Goal: Obtain resource: Download file/media

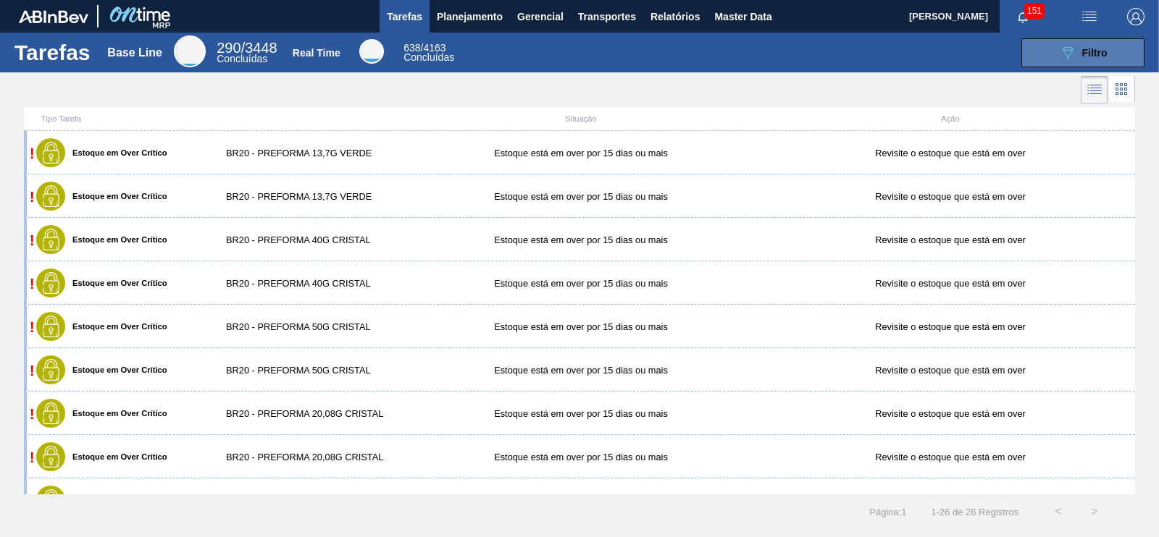
click at [1071, 46] on icon "089F7B8B-B2A5-4AFE-B5C0-19BA573D28AC" at bounding box center [1067, 52] width 17 height 17
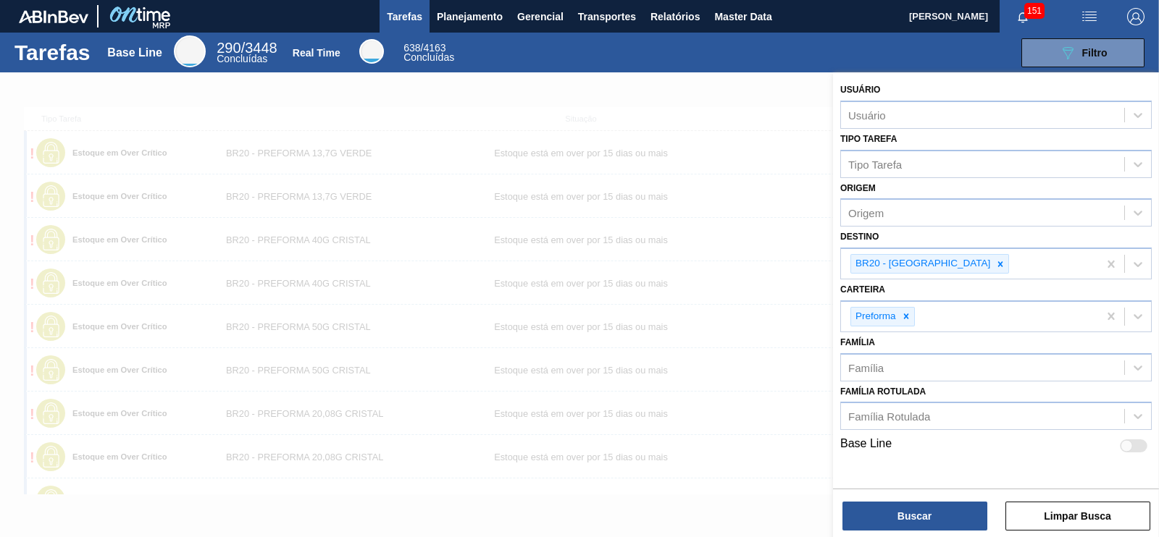
click at [826, 41] on div "089F7B8B-B2A5-4AFE-B5C0-19BA573D28AC Filtro" at bounding box center [807, 52] width 687 height 29
click at [460, 11] on span "Planejamento" at bounding box center [470, 16] width 66 height 17
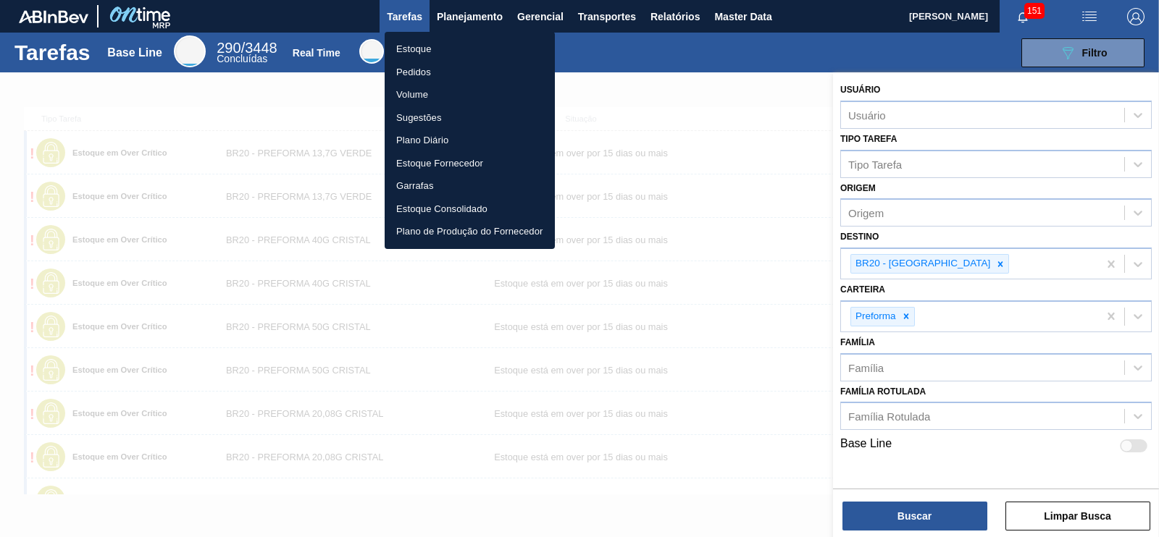
click at [413, 44] on li "Estoque" at bounding box center [470, 49] width 170 height 23
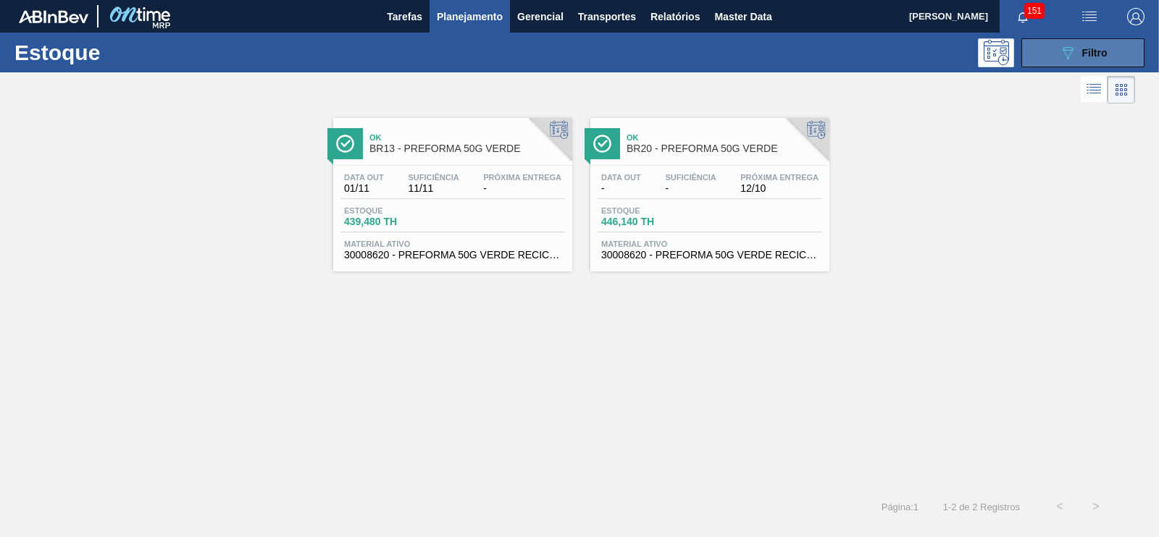
click at [1060, 43] on button "089F7B8B-B2A5-4AFE-B5C0-19BA573D28AC Filtro" at bounding box center [1082, 52] width 123 height 29
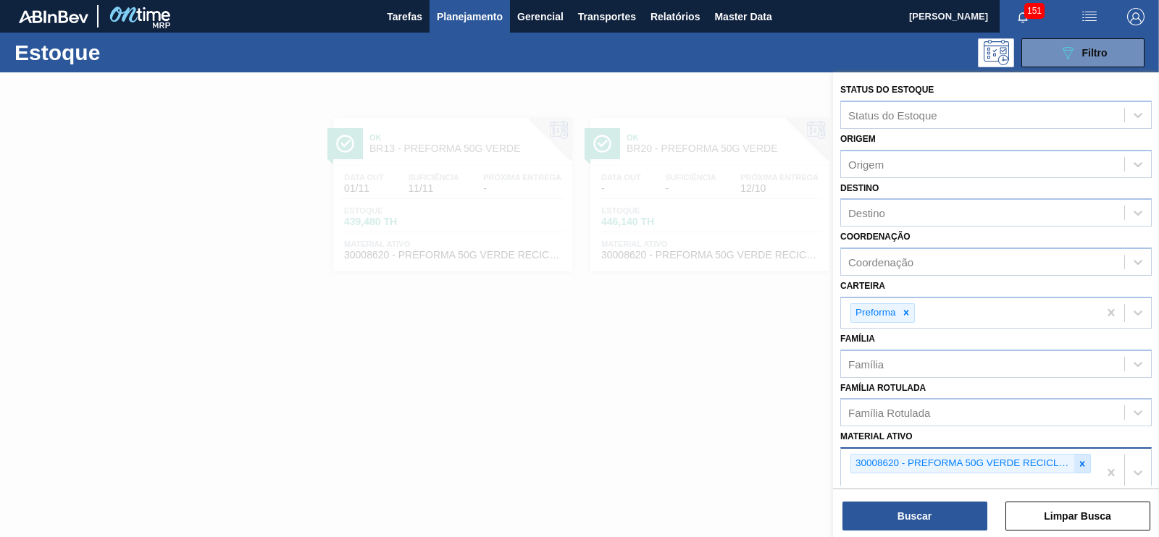
click at [1077, 461] on icon at bounding box center [1082, 464] width 10 height 10
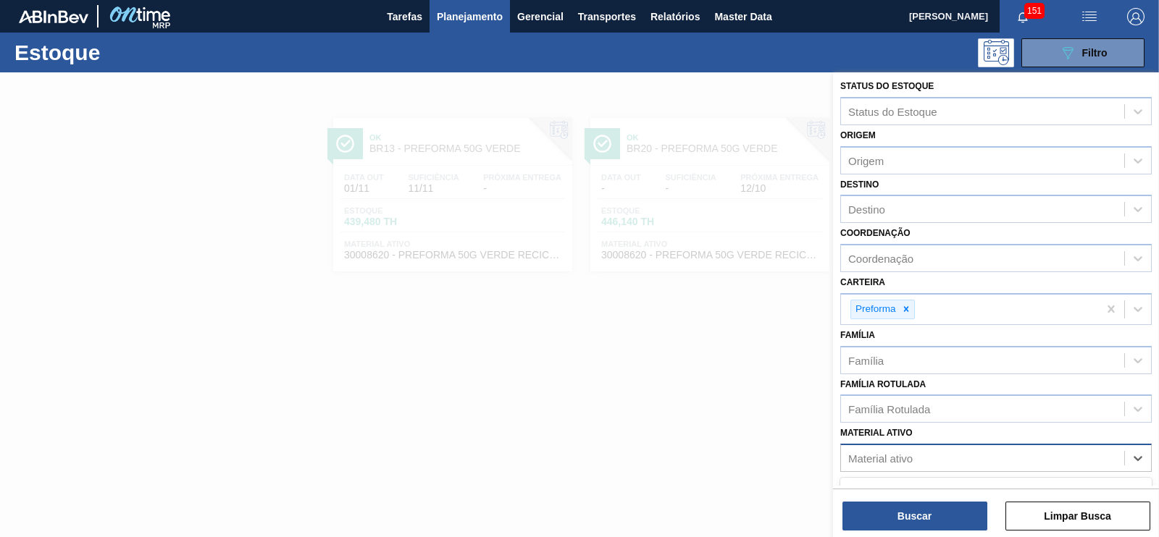
click at [904, 456] on div "Material ativo" at bounding box center [880, 459] width 64 height 12
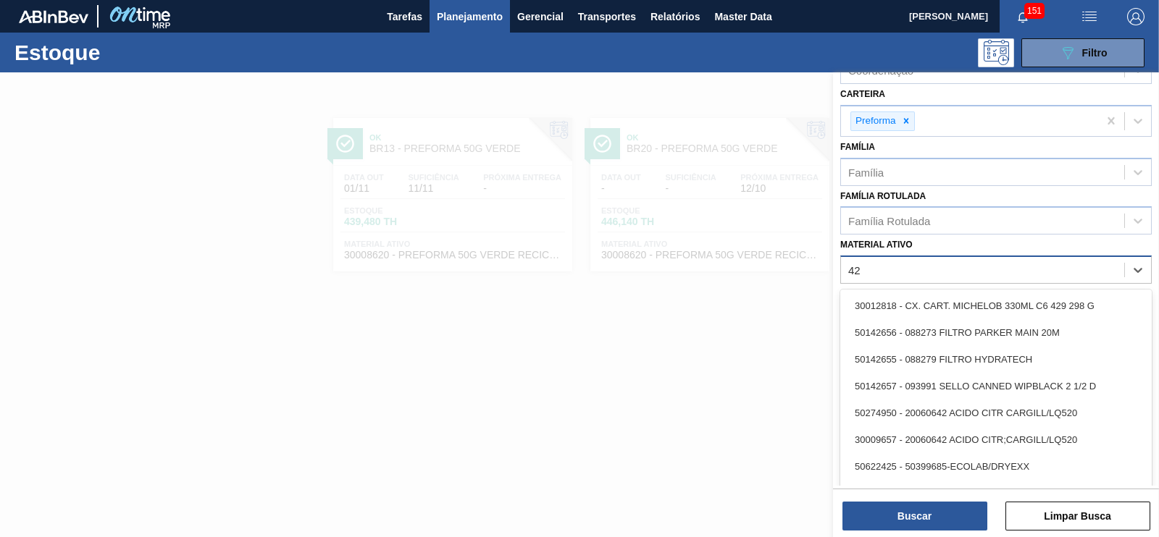
scroll to position [192, 0]
type ativo "4"
type ativo "p"
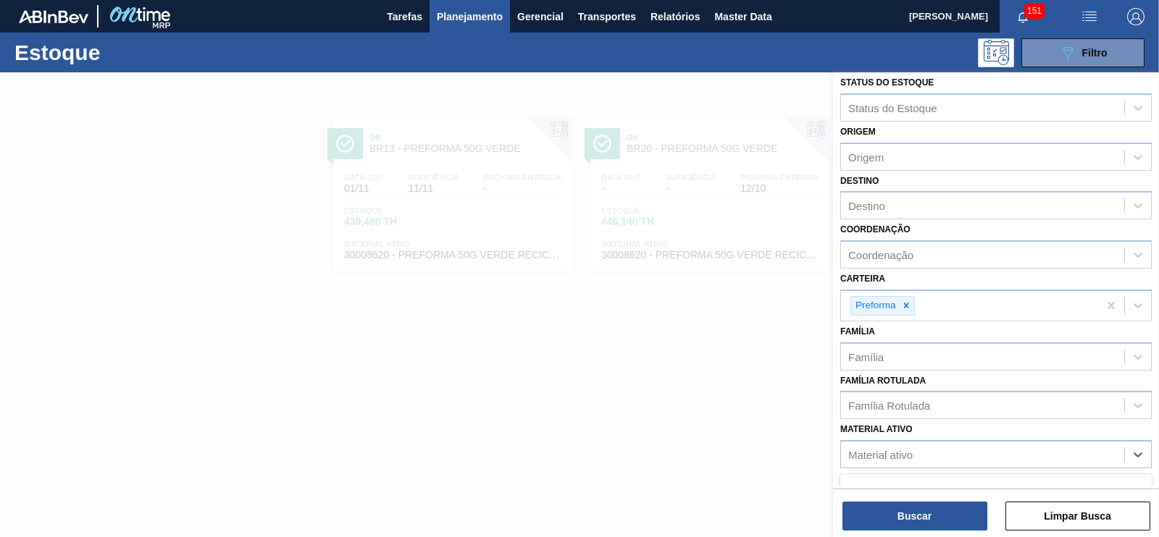
scroll to position [5, 0]
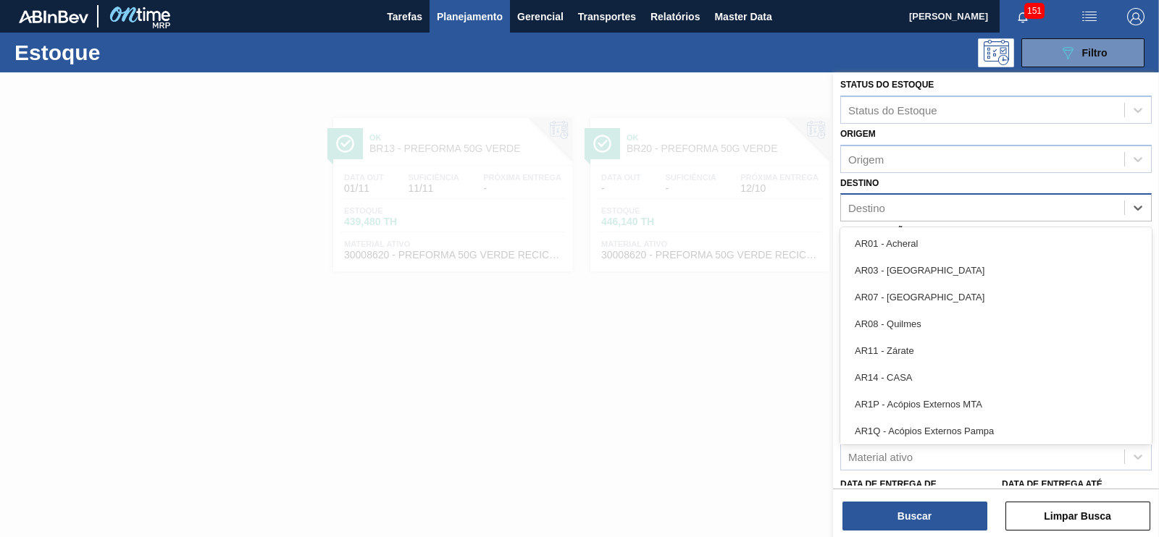
click at [866, 202] on div "Destino" at bounding box center [866, 208] width 37 height 12
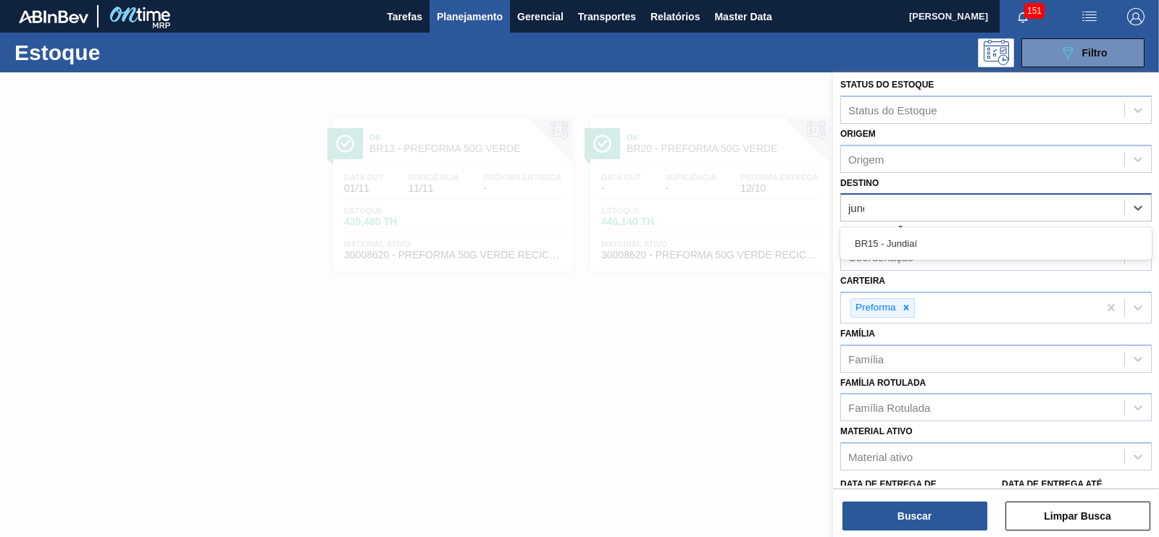
type input "jundi"
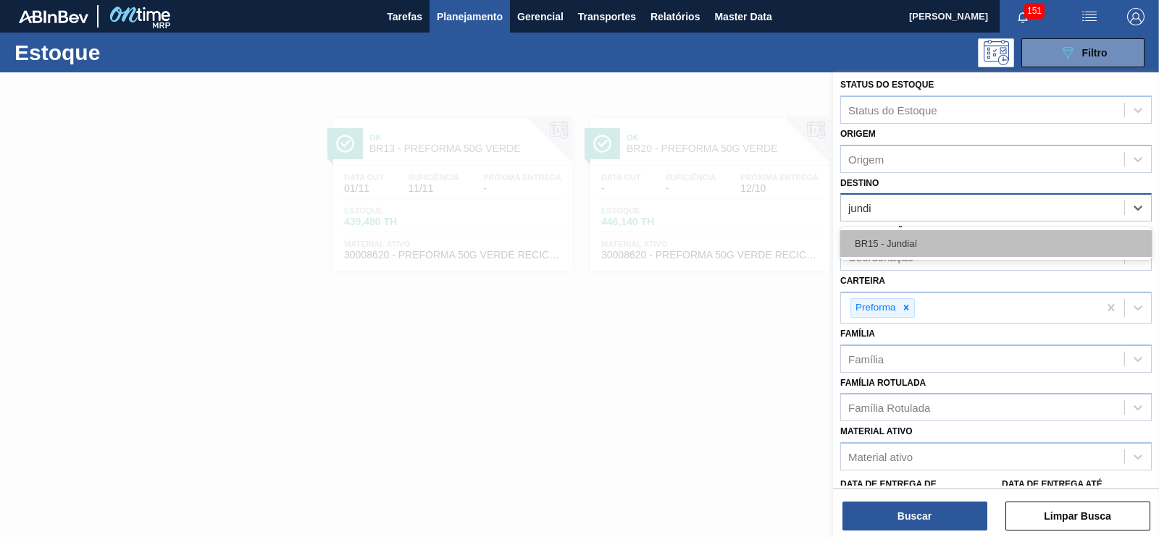
click at [891, 246] on div "BR15 - Jundiaí" at bounding box center [995, 243] width 311 height 27
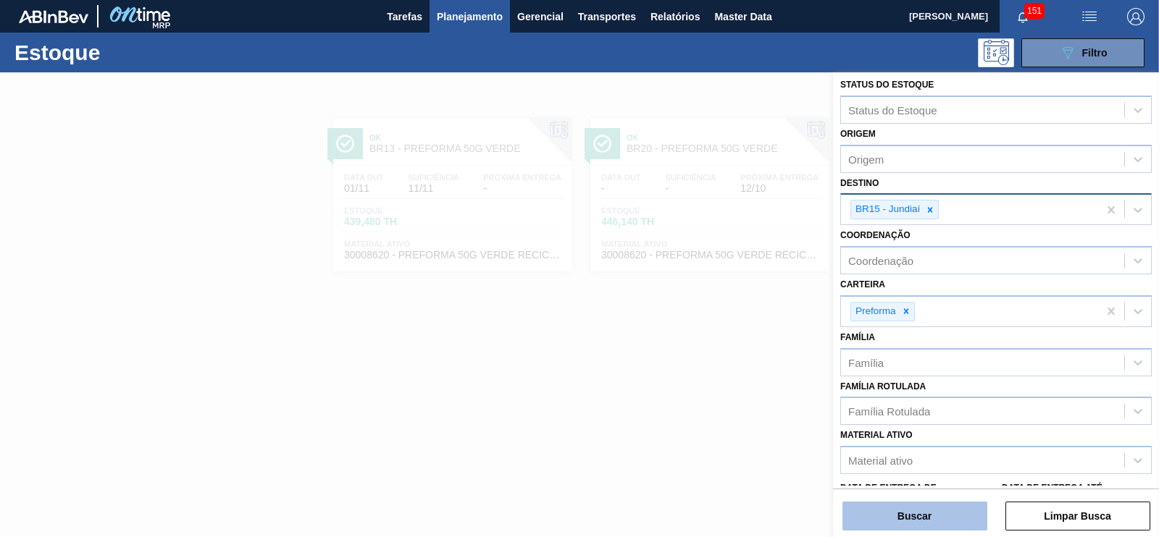
click at [894, 512] on button "Buscar" at bounding box center [914, 516] width 145 height 29
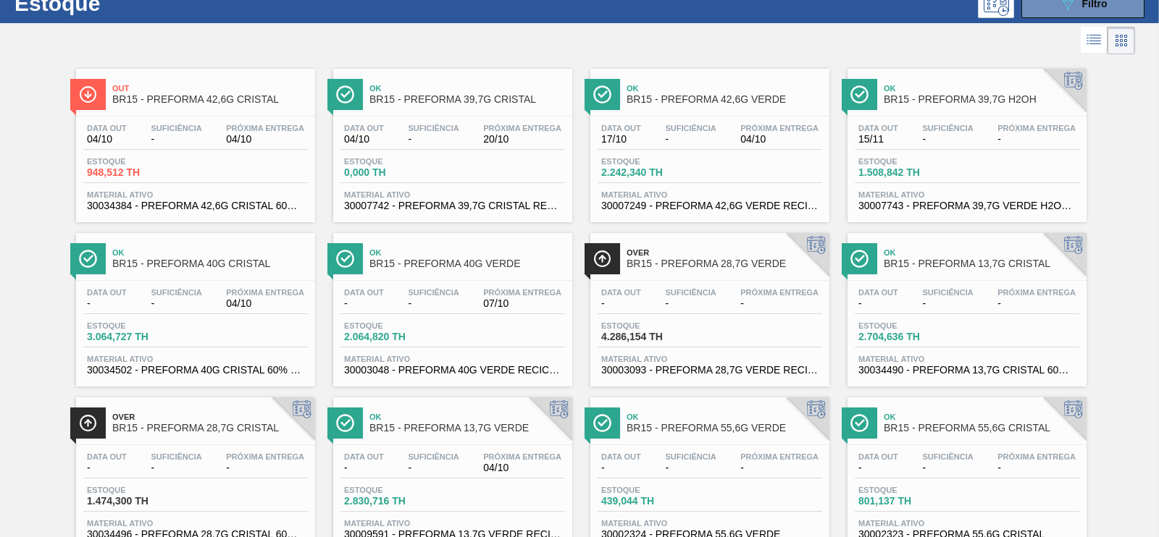
scroll to position [12, 0]
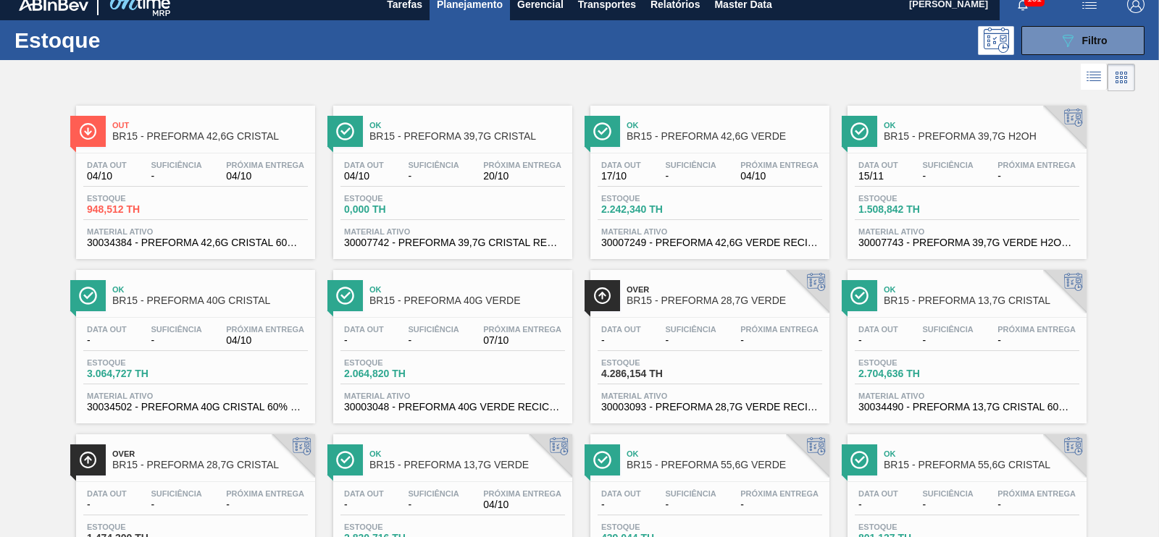
click at [710, 179] on span "-" at bounding box center [690, 176] width 51 height 11
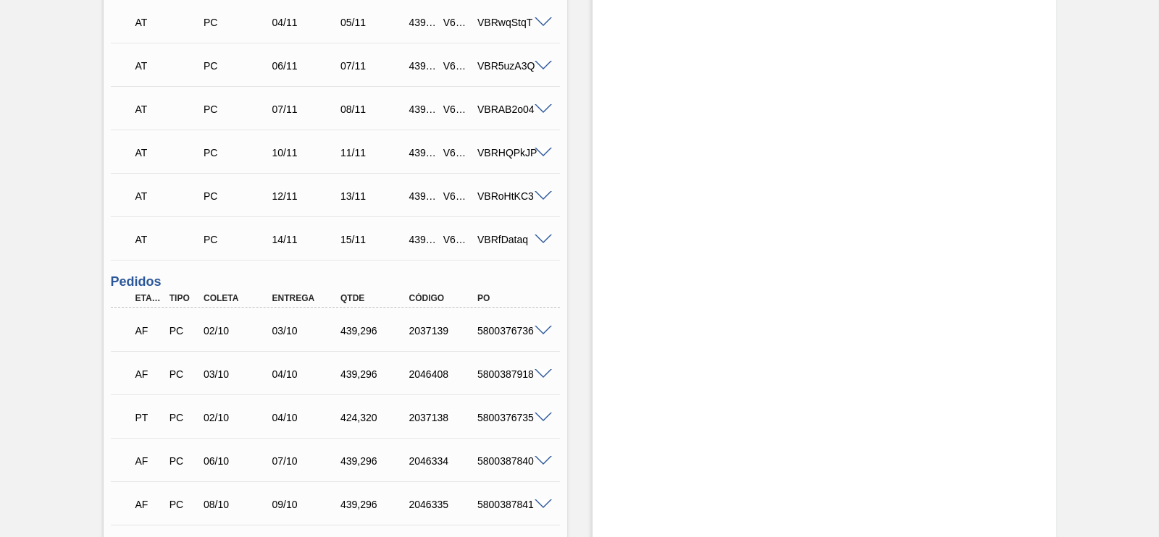
scroll to position [1058, 0]
click at [545, 331] on span at bounding box center [543, 330] width 17 height 11
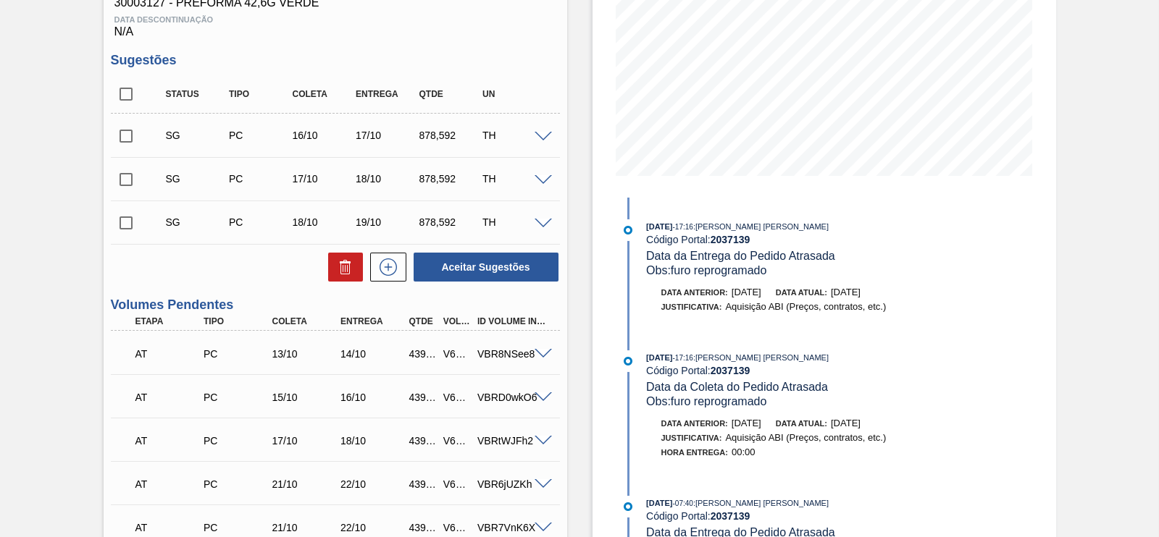
scroll to position [0, 0]
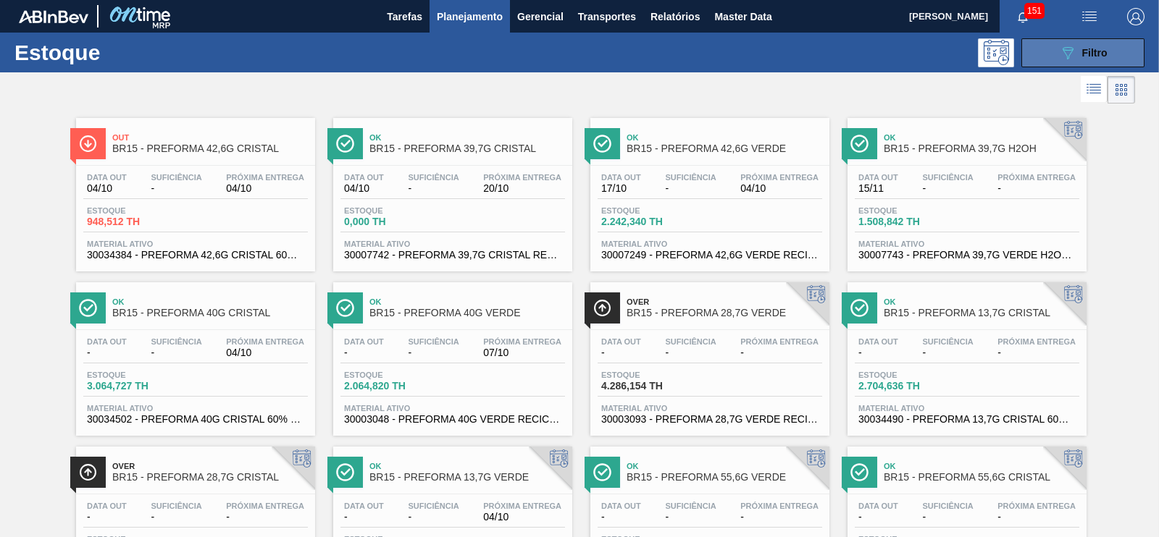
click at [1086, 62] on button "089F7B8B-B2A5-4AFE-B5C0-19BA573D28AC Filtro" at bounding box center [1082, 52] width 123 height 29
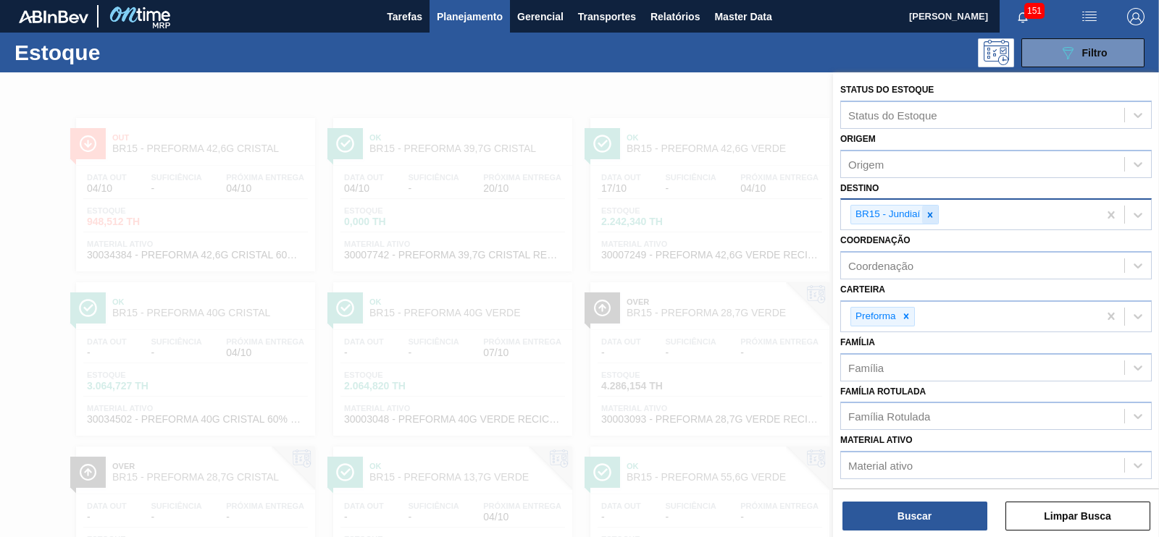
click at [936, 209] on div at bounding box center [930, 215] width 16 height 18
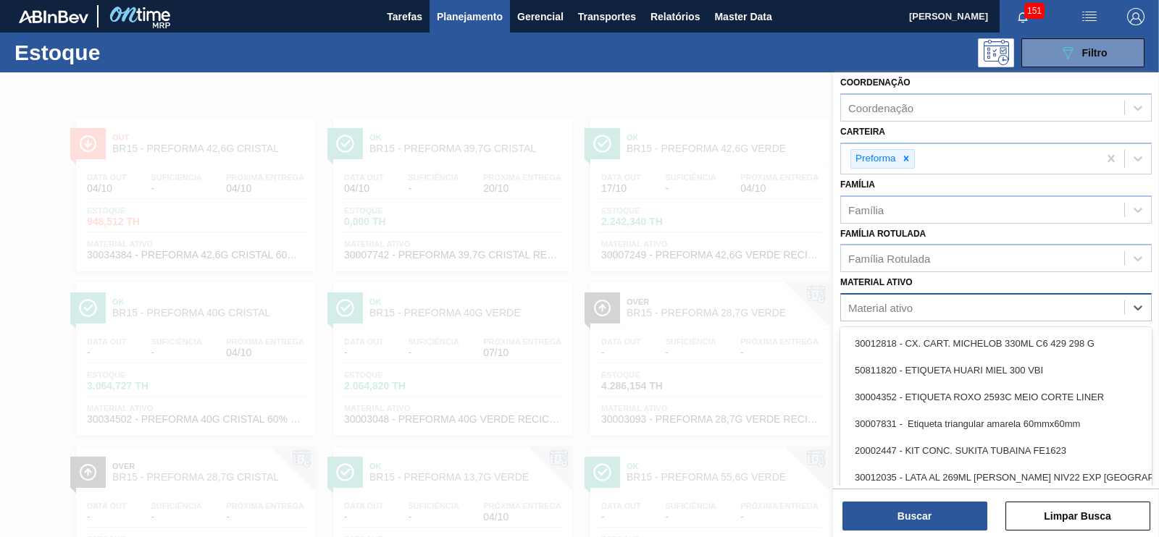
scroll to position [9, 0]
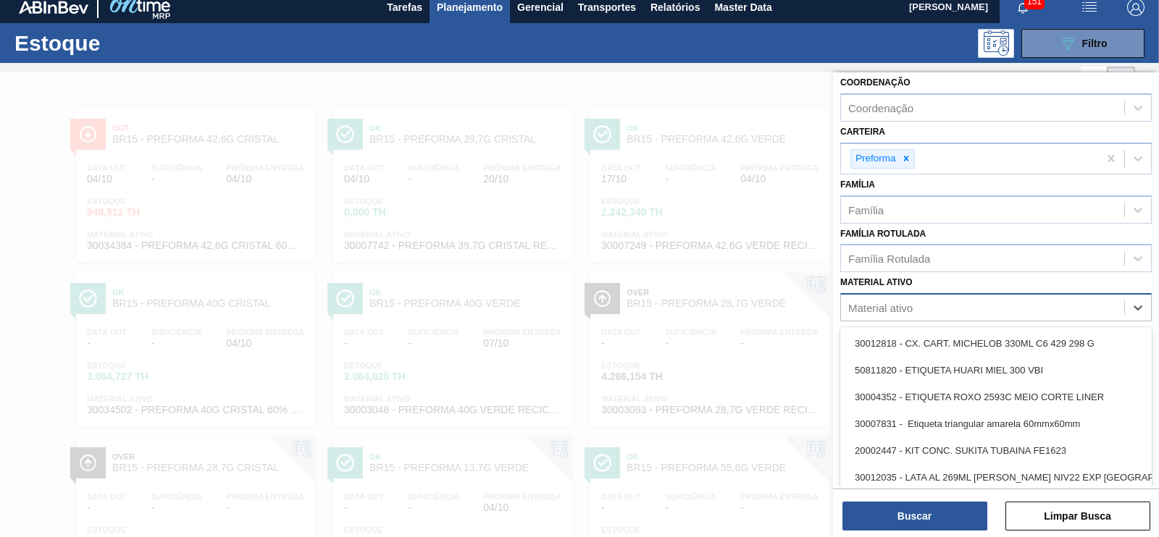
click at [890, 302] on div "Material ativo" at bounding box center [880, 308] width 64 height 12
paste ativo "30003127"
type ativo "30003127"
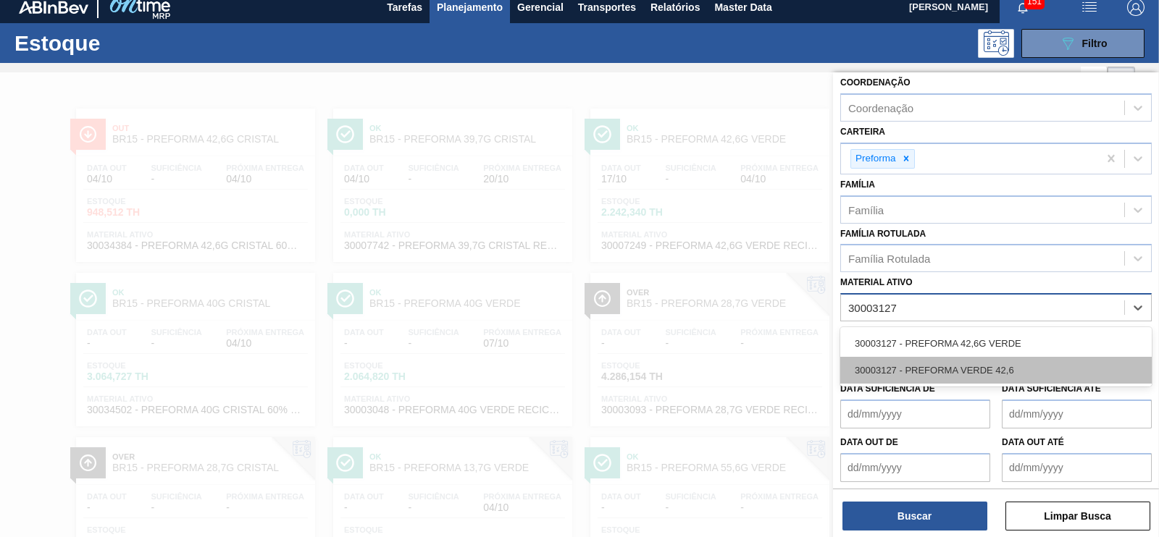
click at [915, 361] on div "30003127 - PREFORMA VERDE 42,6" at bounding box center [995, 370] width 311 height 27
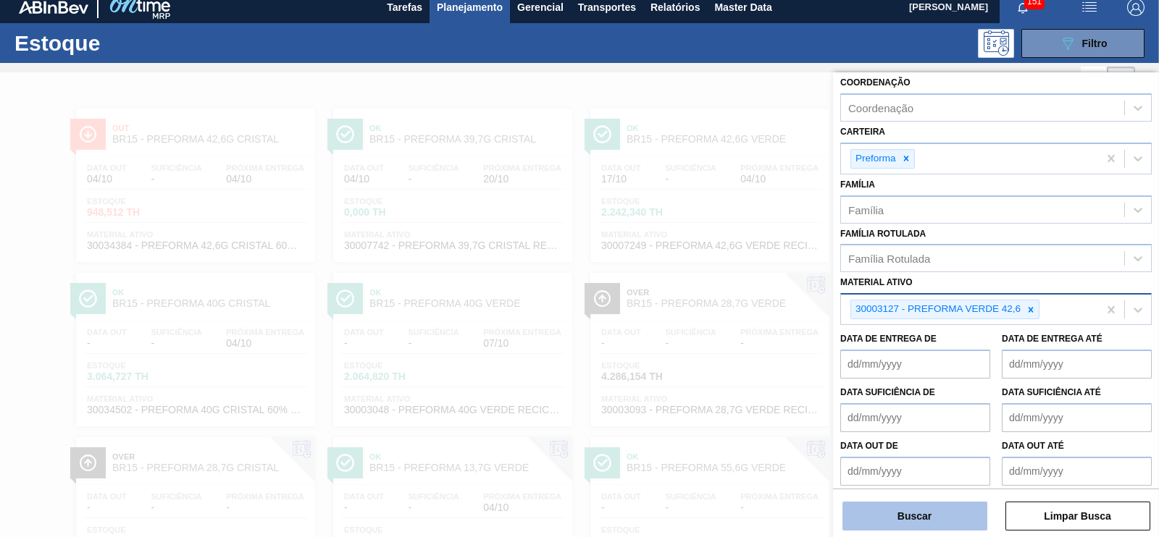
click at [934, 515] on button "Buscar" at bounding box center [914, 516] width 145 height 29
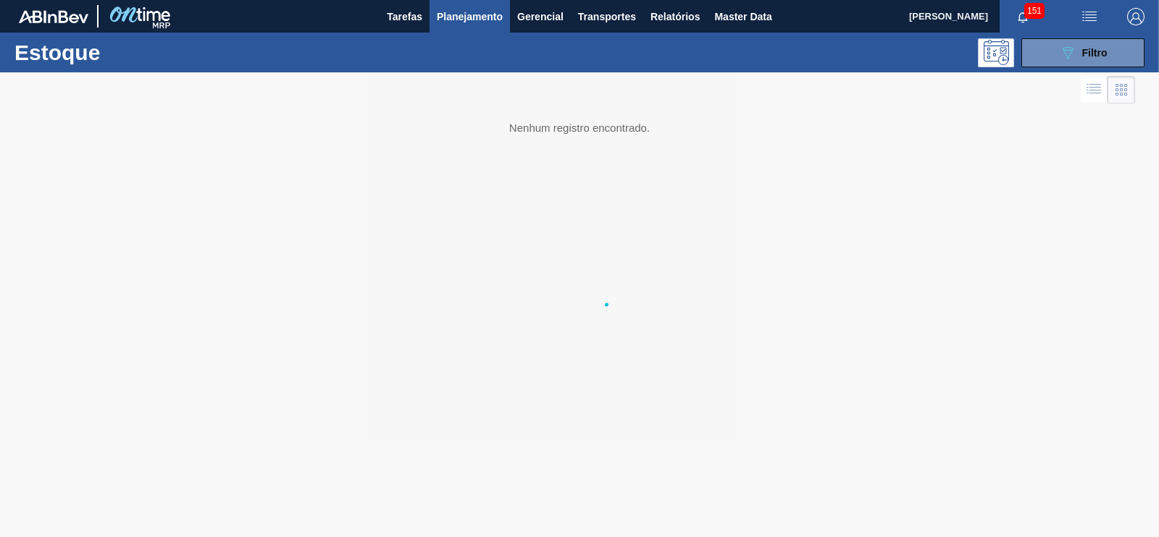
scroll to position [0, 0]
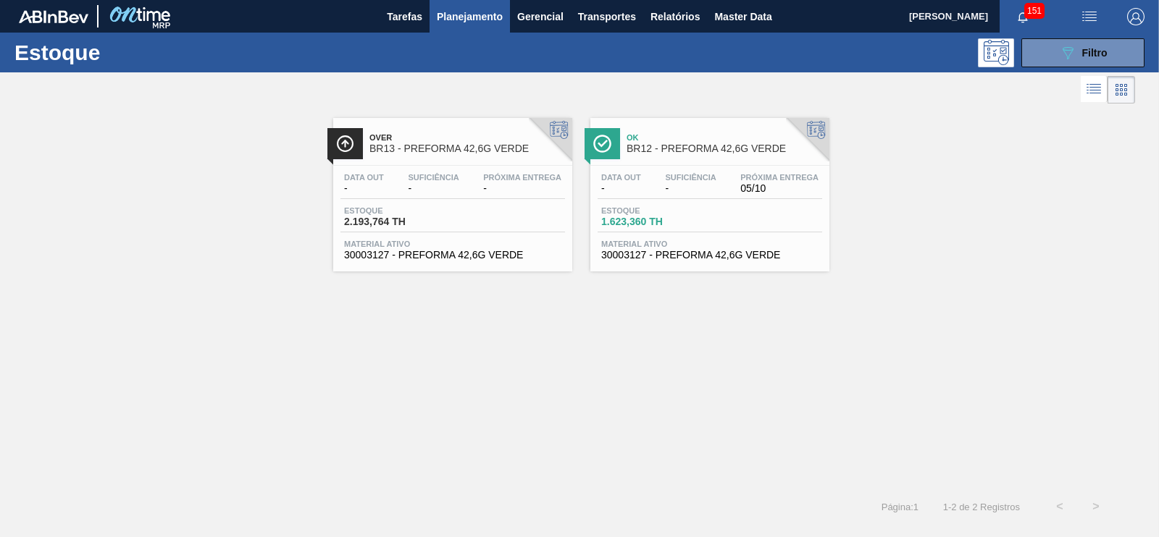
click at [464, 148] on span "BR13 - PREFORMA 42,6G VERDE" at bounding box center [467, 148] width 196 height 11
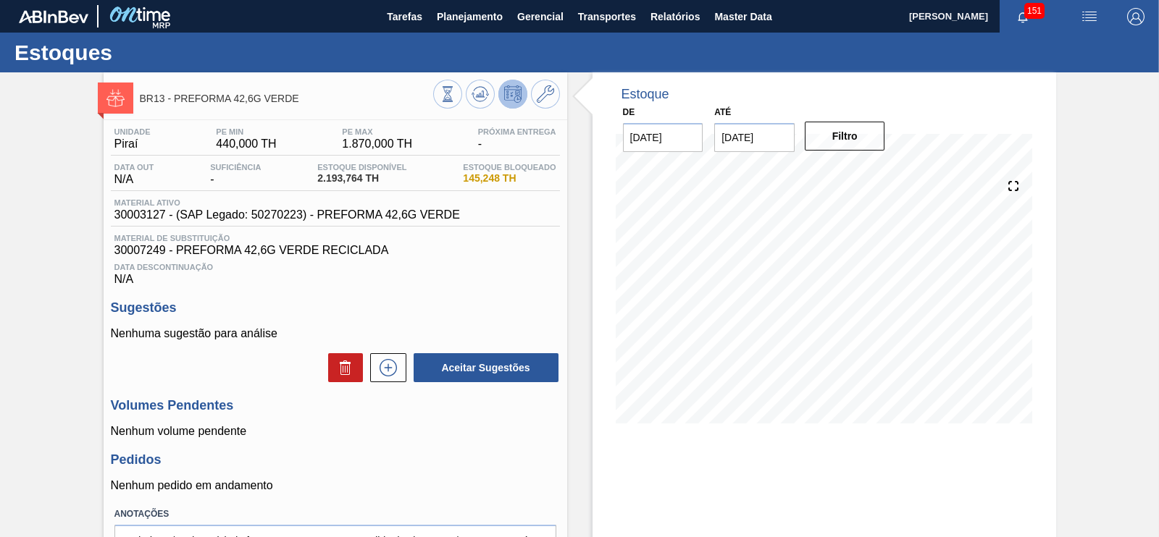
click at [403, 117] on div "BR13 - PREFORMA 42,6G VERDE Unidade Piraí PE MIN 440,000 TH PE MAX 1.870,000 TH…" at bounding box center [336, 347] width 464 height 550
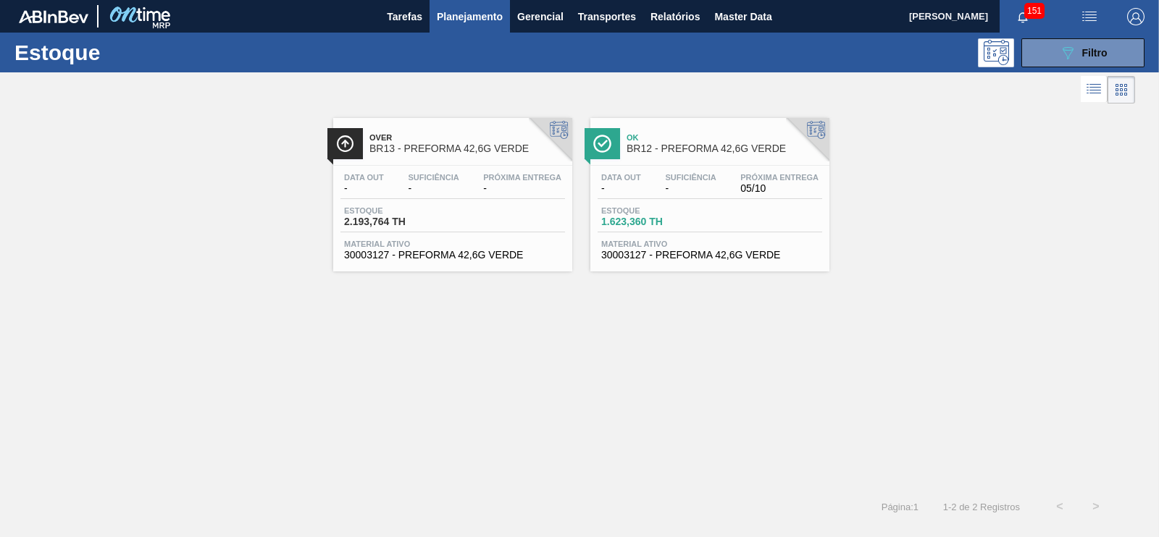
click at [719, 147] on span "BR12 - PREFORMA 42,6G VERDE" at bounding box center [725, 148] width 196 height 11
click at [461, 233] on div "Data out - Suficiência - Próxima Entrega - Estoque 2.193,764 TH Material ativo …" at bounding box center [452, 215] width 239 height 99
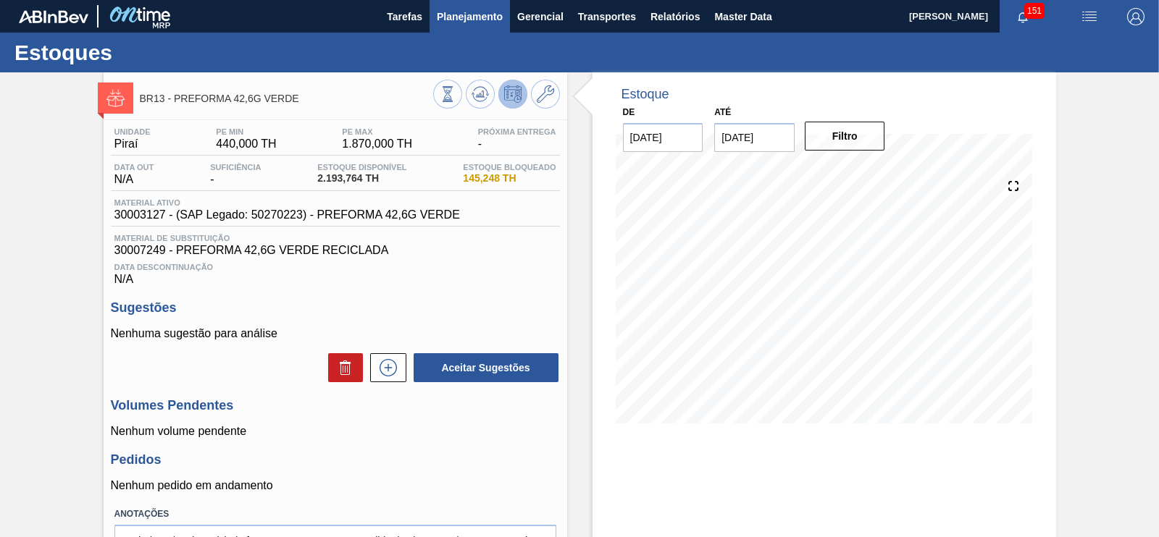
click at [472, 19] on span "Planejamento" at bounding box center [470, 16] width 66 height 17
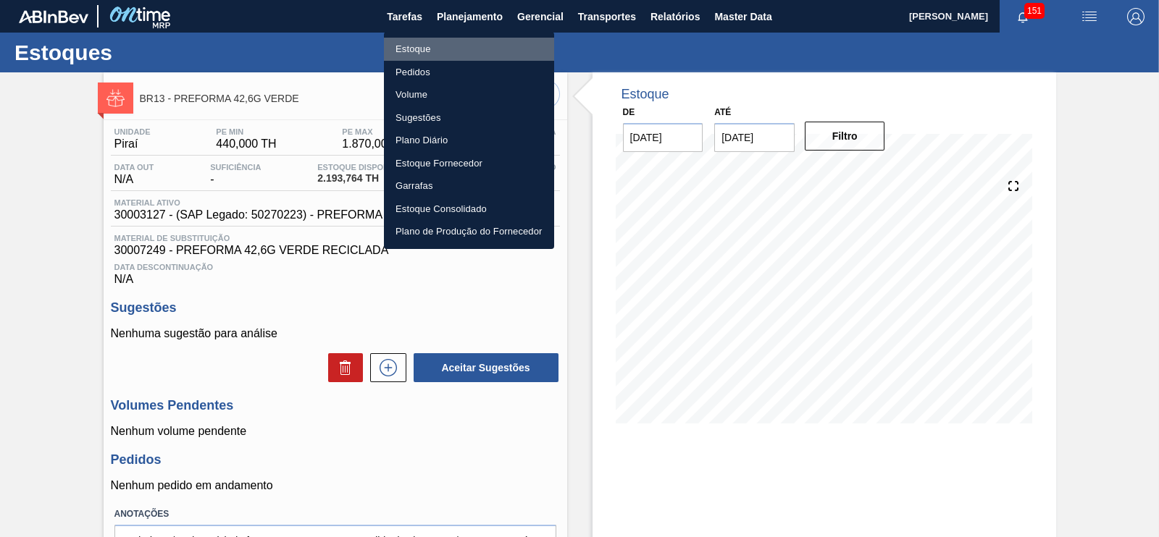
click at [423, 50] on li "Estoque" at bounding box center [469, 49] width 170 height 23
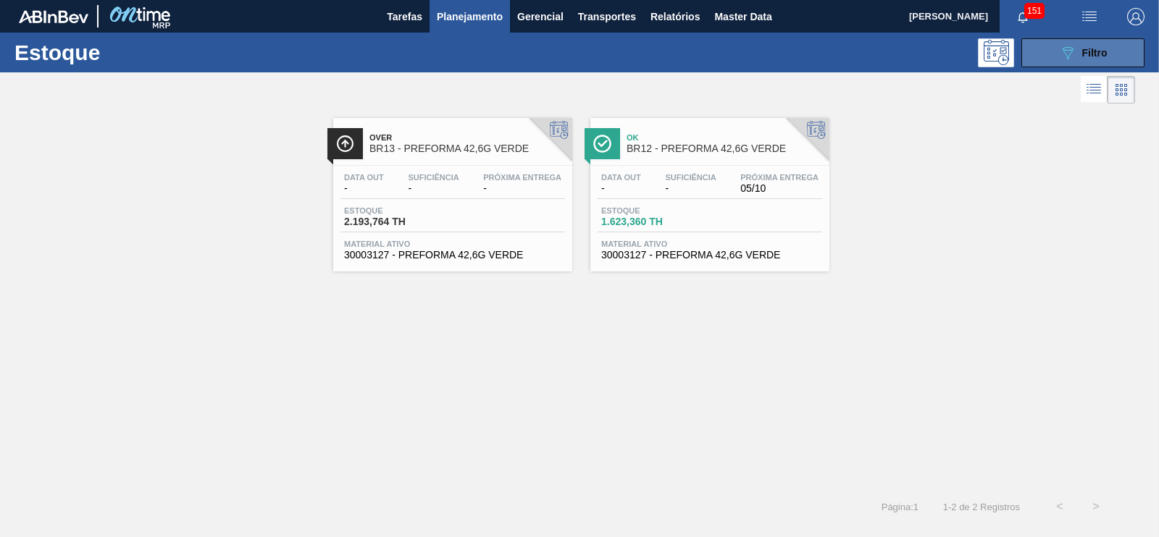
click at [1075, 59] on icon "089F7B8B-B2A5-4AFE-B5C0-19BA573D28AC" at bounding box center [1067, 52] width 17 height 17
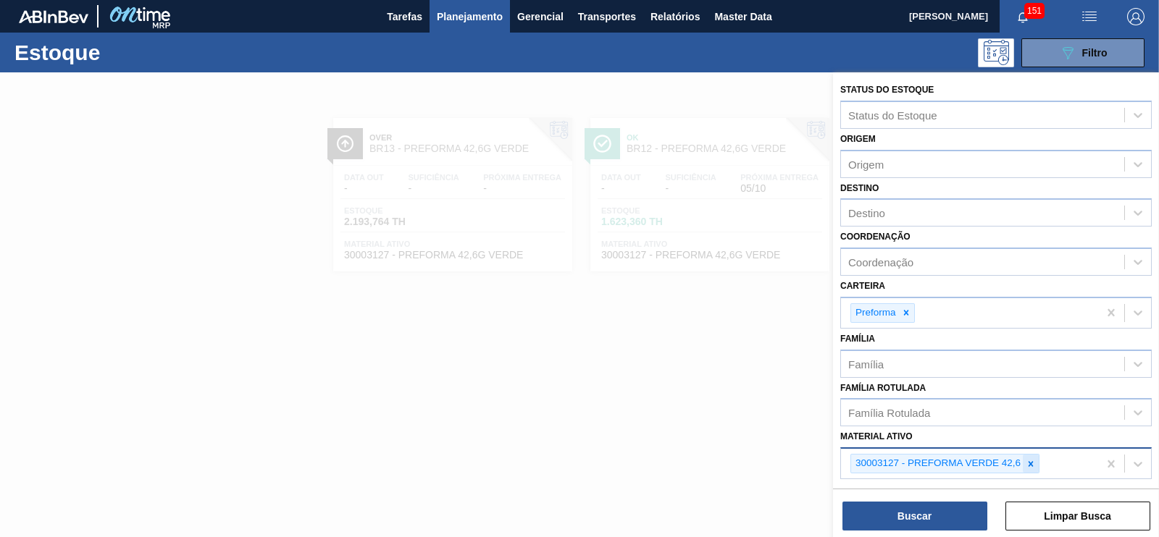
click at [1027, 459] on icon at bounding box center [1031, 464] width 10 height 10
type ativo "\"
paste ativo "30003127 30007249"
click at [945, 456] on ativo "30003127 30007249" at bounding box center [898, 462] width 101 height 12
type ativo "30003127"
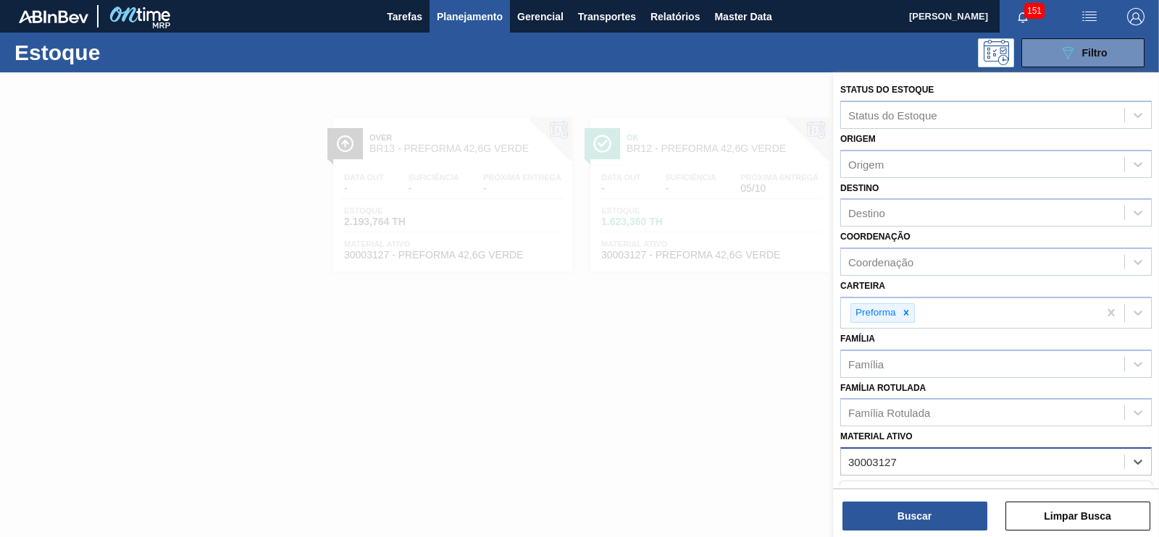
scroll to position [72, 0]
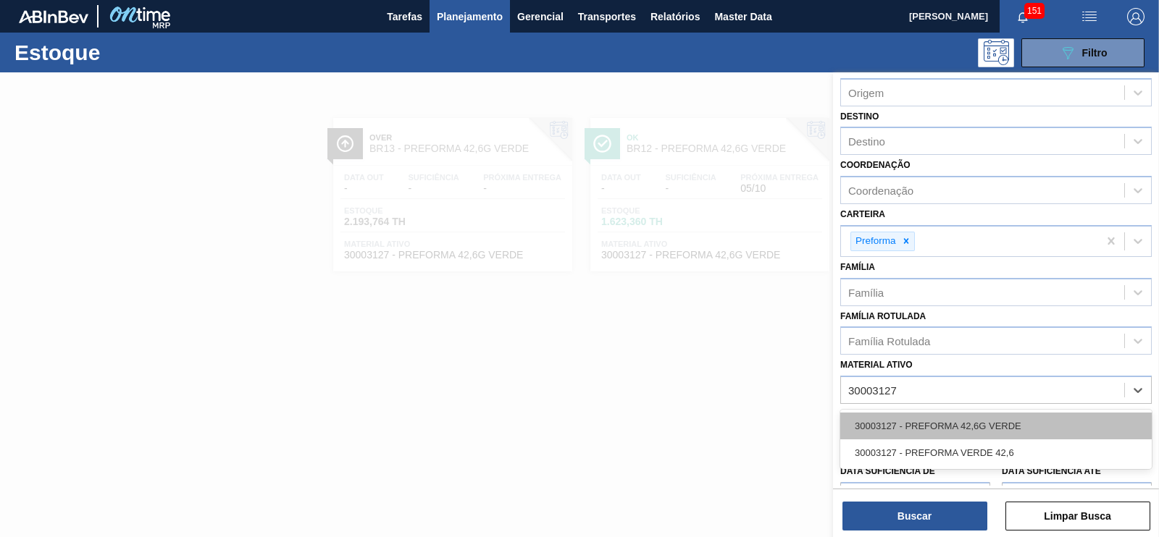
click at [923, 427] on div "30003127 - PREFORMA 42,6G VERDE" at bounding box center [995, 426] width 311 height 27
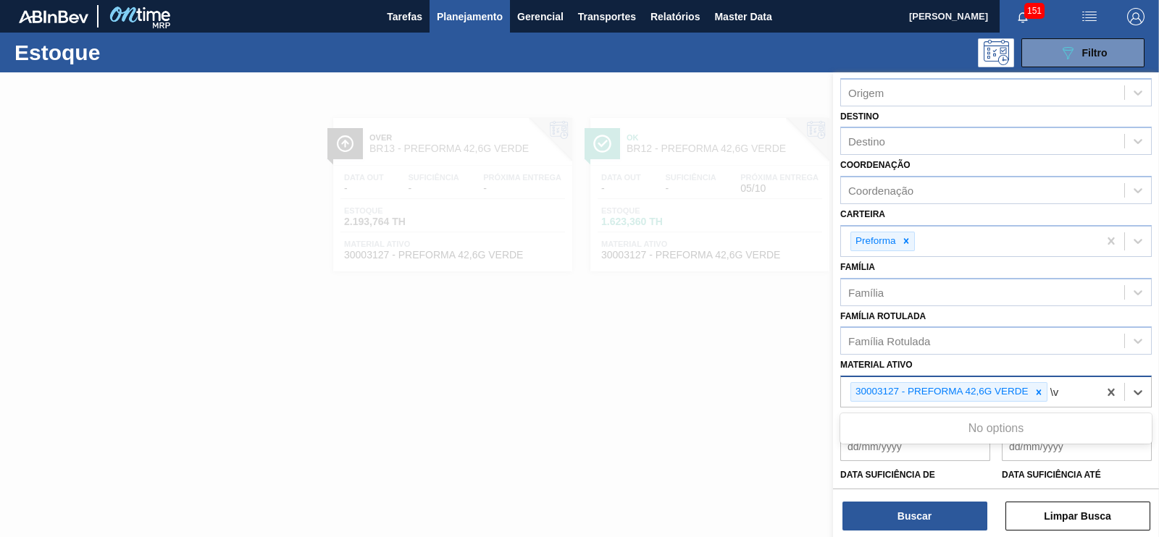
type ativo "\"
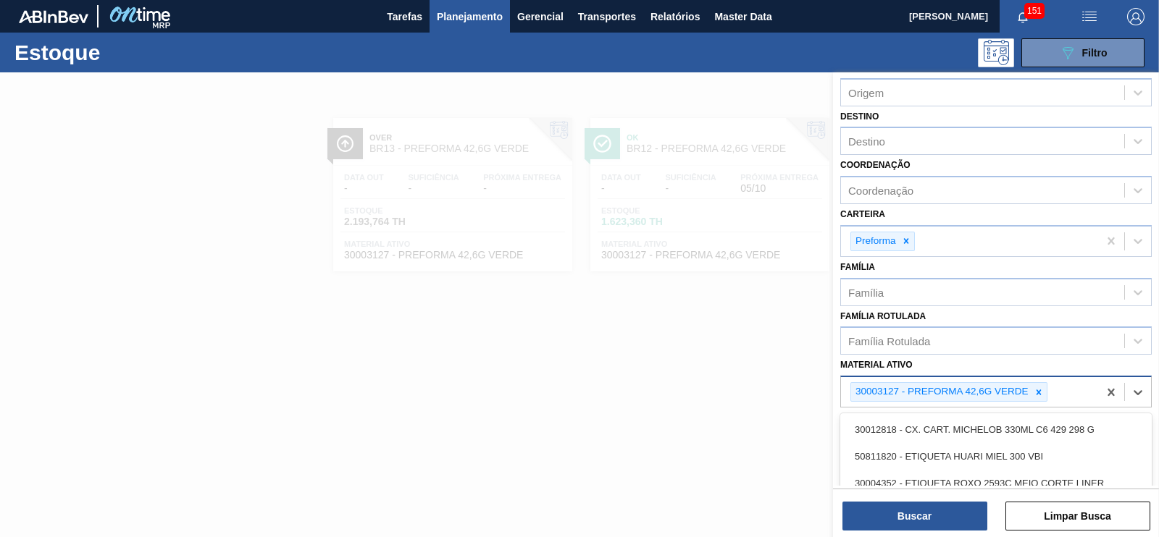
paste ativo "30003127 30007249"
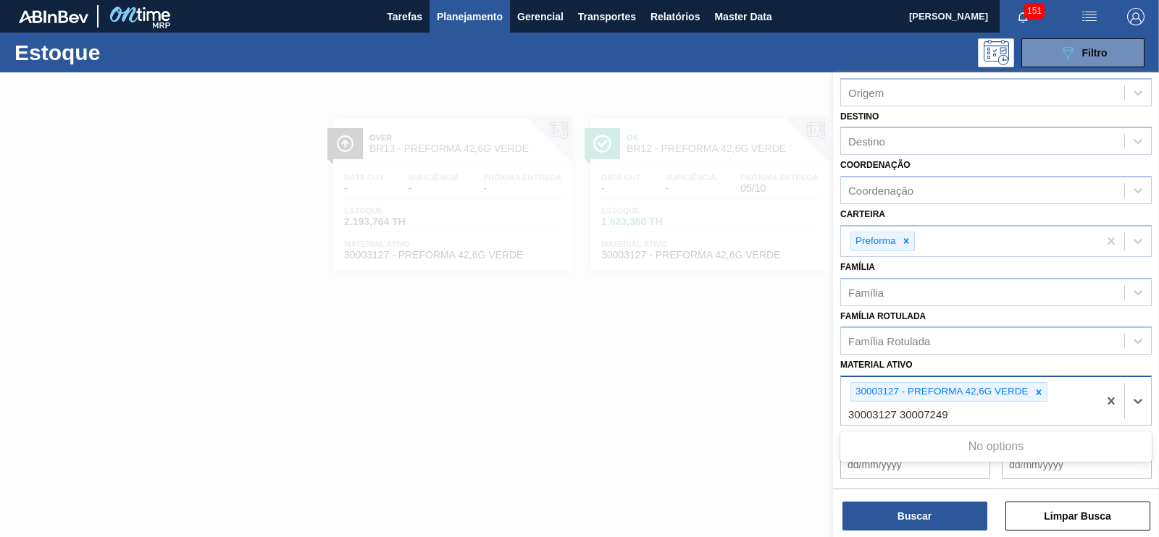
click at [898, 409] on ativo "30003127 30007249" at bounding box center [898, 415] width 101 height 12
type ativo "30007249"
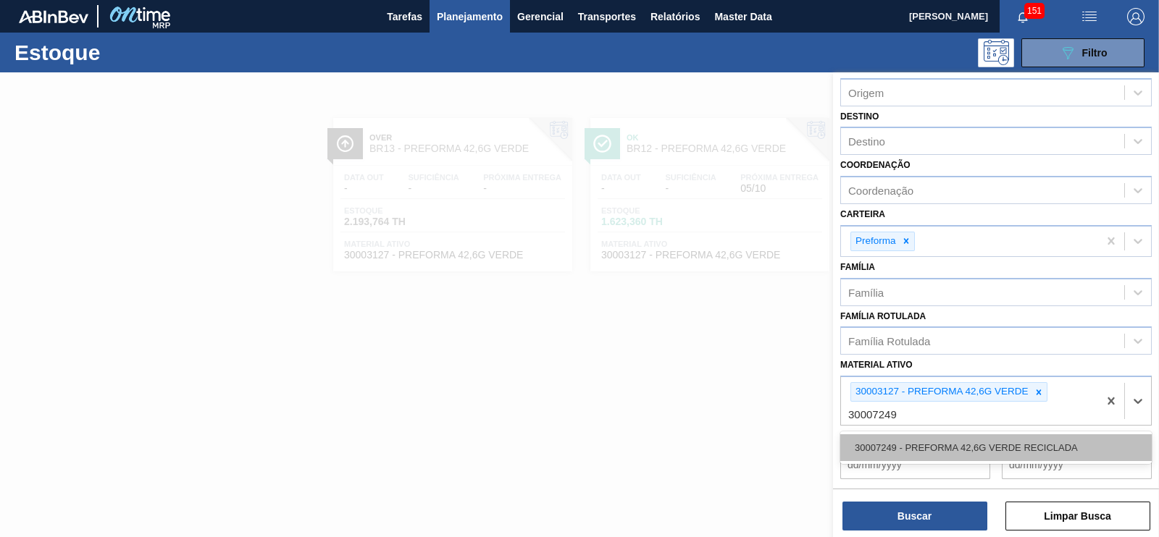
click at [909, 435] on div "30007249 - PREFORMA 42,6G VERDE RECICLADA" at bounding box center [995, 448] width 311 height 27
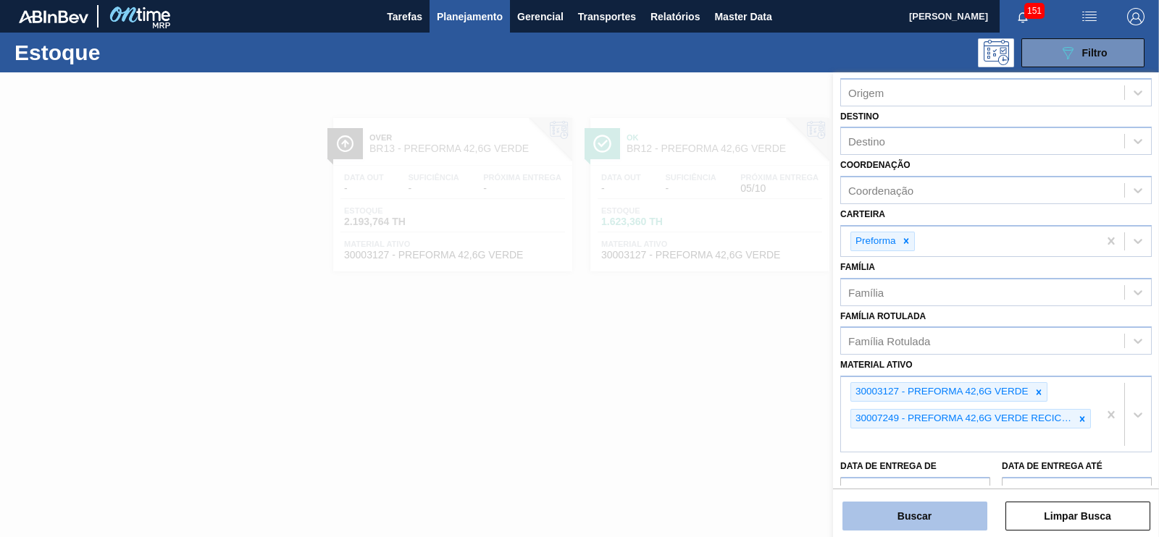
click at [926, 521] on button "Buscar" at bounding box center [914, 516] width 145 height 29
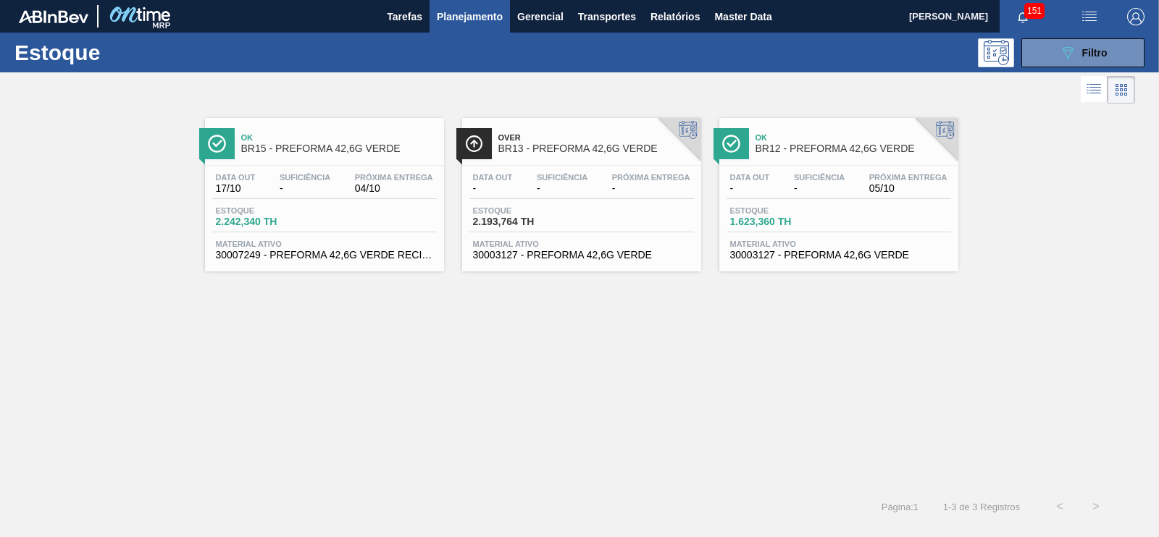
click at [845, 198] on div "Data out - Suficiência - Próxima Entrega 05/10" at bounding box center [838, 186] width 225 height 26
click at [562, 166] on div "Data out - Suficiência - Próxima Entrega - Estoque 2.193,764 TH Material ativo …" at bounding box center [581, 215] width 239 height 99
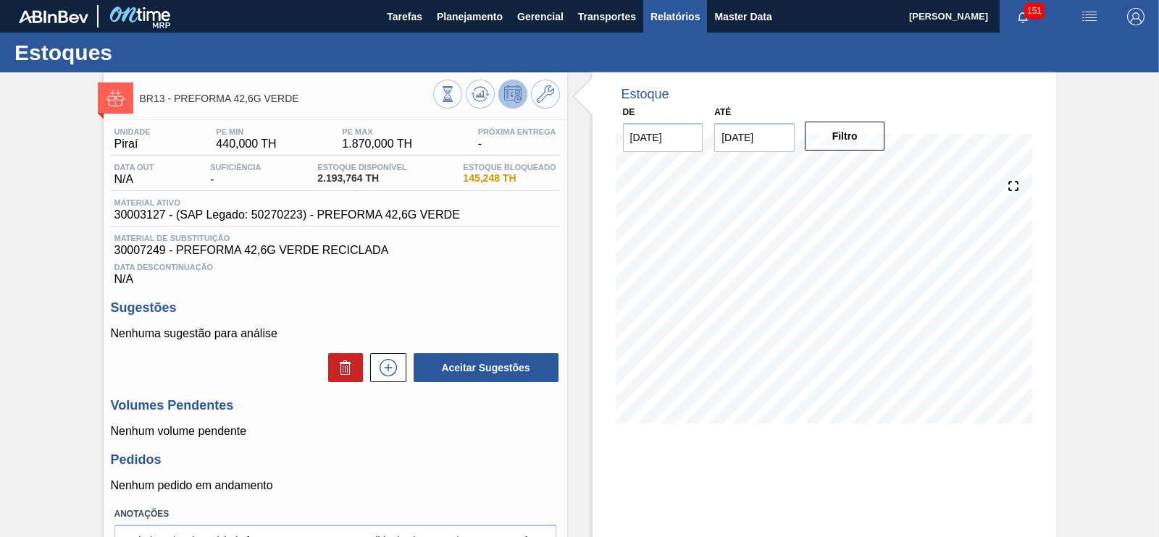
click at [663, 13] on span "Relatórios" at bounding box center [674, 16] width 49 height 17
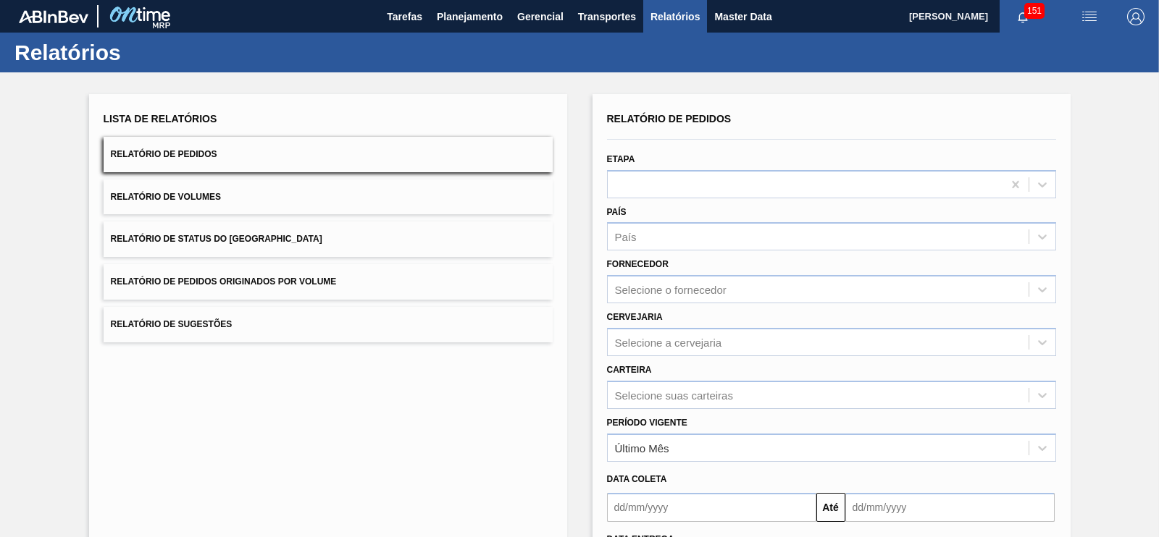
click at [402, 308] on button "Relatório de Sugestões" at bounding box center [328, 324] width 449 height 35
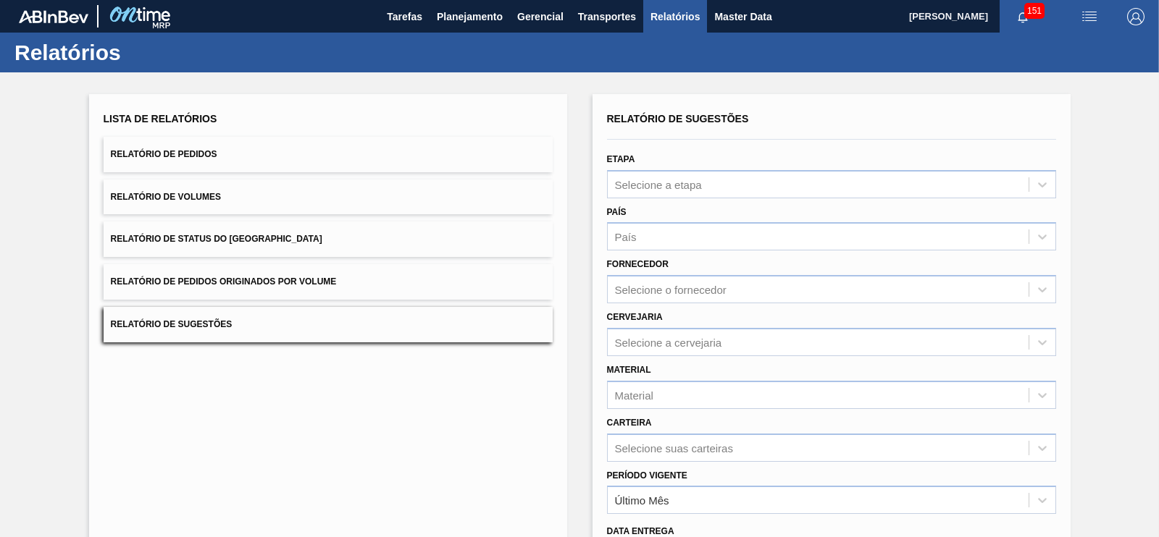
click at [390, 293] on button "Relatório de Pedidos Originados por Volume" at bounding box center [328, 281] width 449 height 35
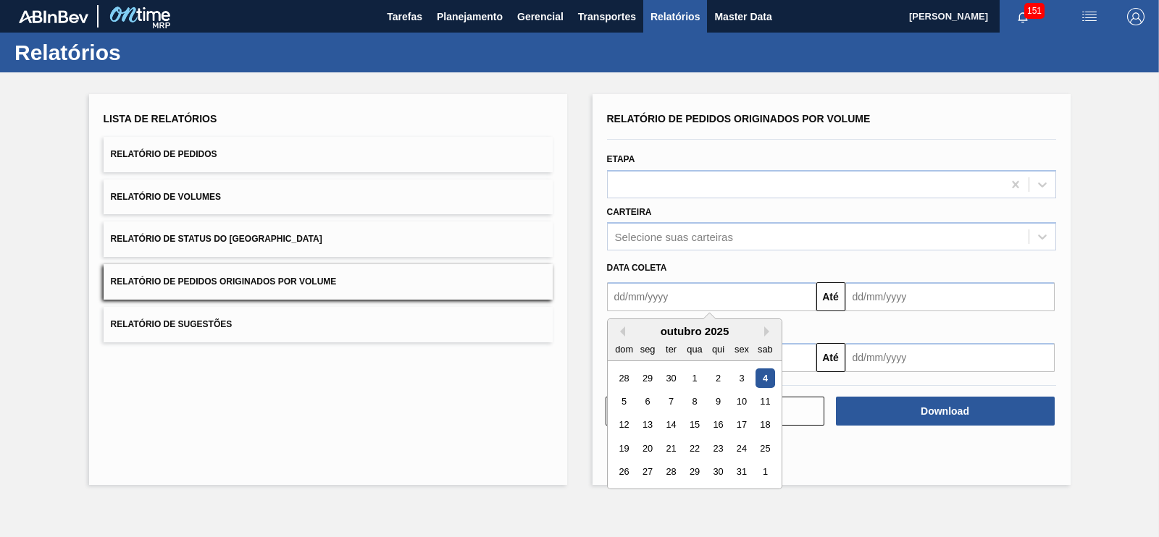
click at [623, 306] on input "text" at bounding box center [711, 296] width 209 height 29
click at [617, 327] on button "Previous Month" at bounding box center [620, 332] width 10 height 10
click at [647, 371] on div "1" at bounding box center [647, 379] width 20 height 20
type input "[DATE]"
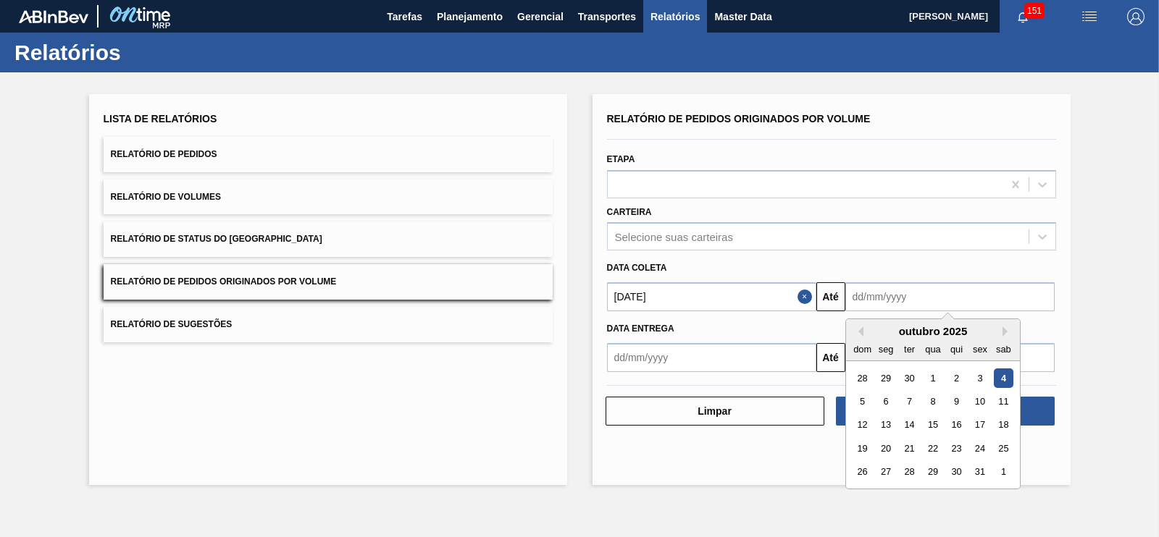
click at [899, 288] on input "text" at bounding box center [949, 296] width 209 height 29
click at [916, 472] on div "28" at bounding box center [909, 473] width 20 height 20
type input "[DATE]"
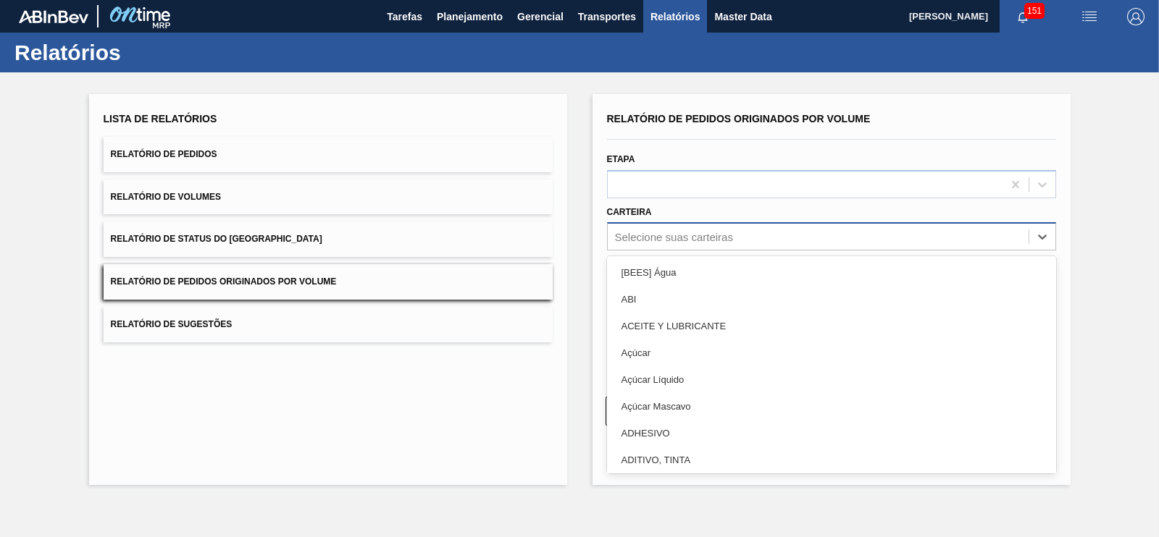
click at [671, 233] on div "Selecione suas carteiras" at bounding box center [674, 237] width 118 height 12
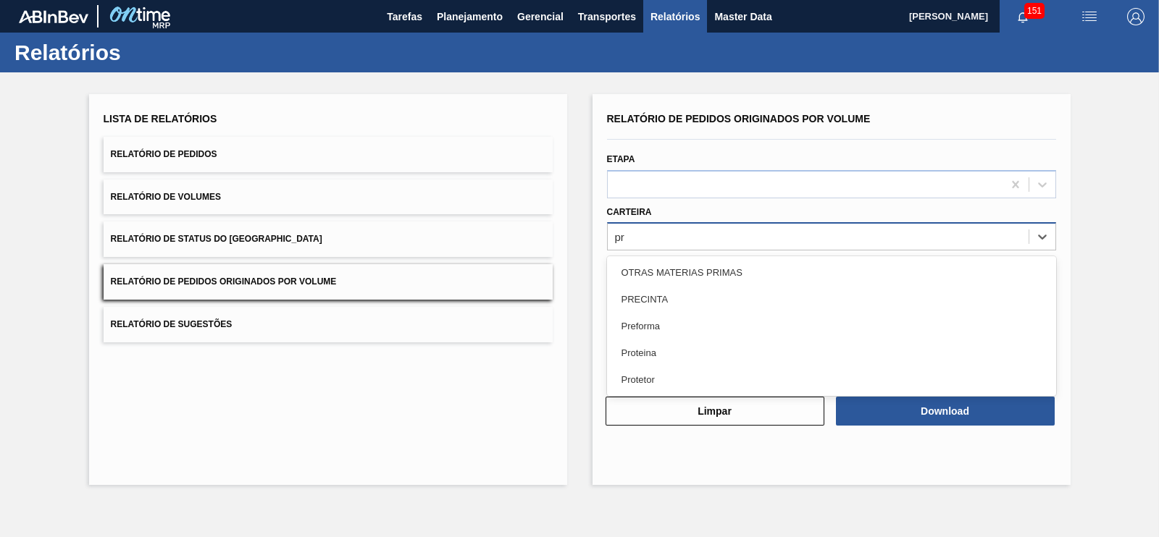
type input "pre"
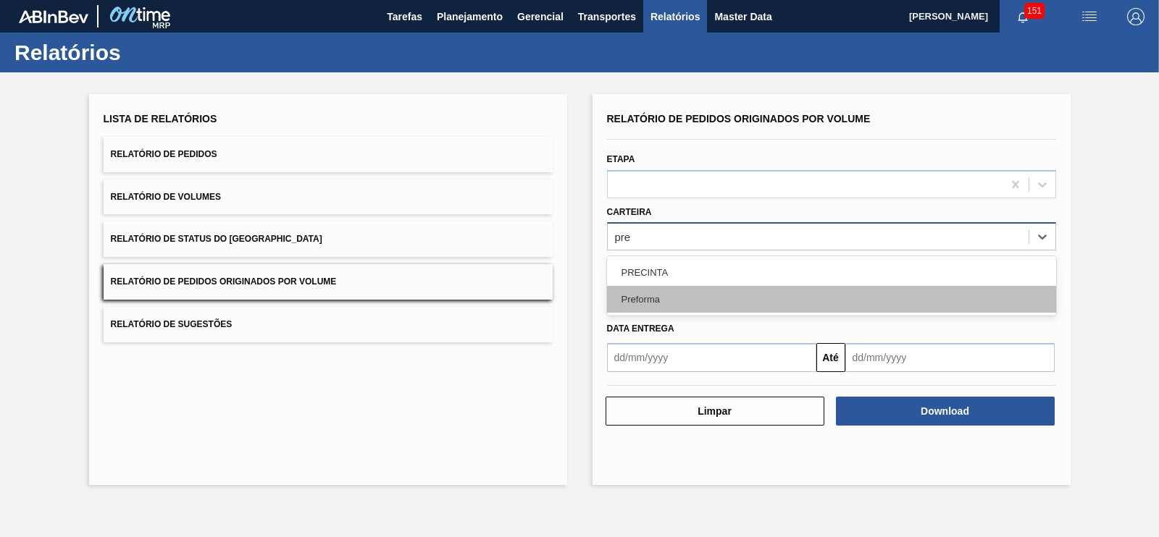
click at [651, 309] on div "Preforma" at bounding box center [831, 299] width 449 height 27
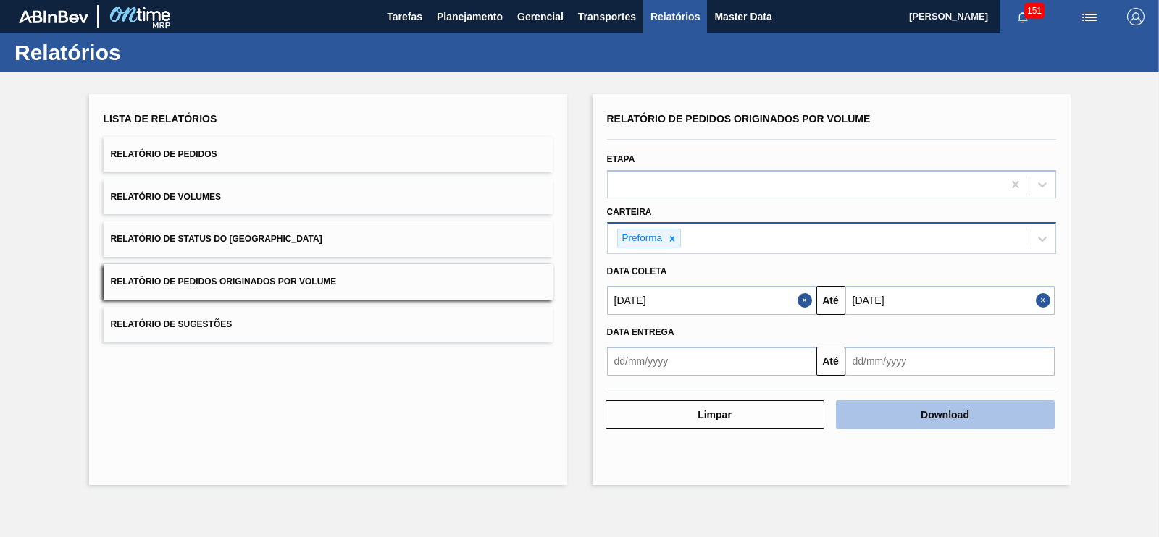
click at [934, 406] on button "Download" at bounding box center [945, 415] width 219 height 29
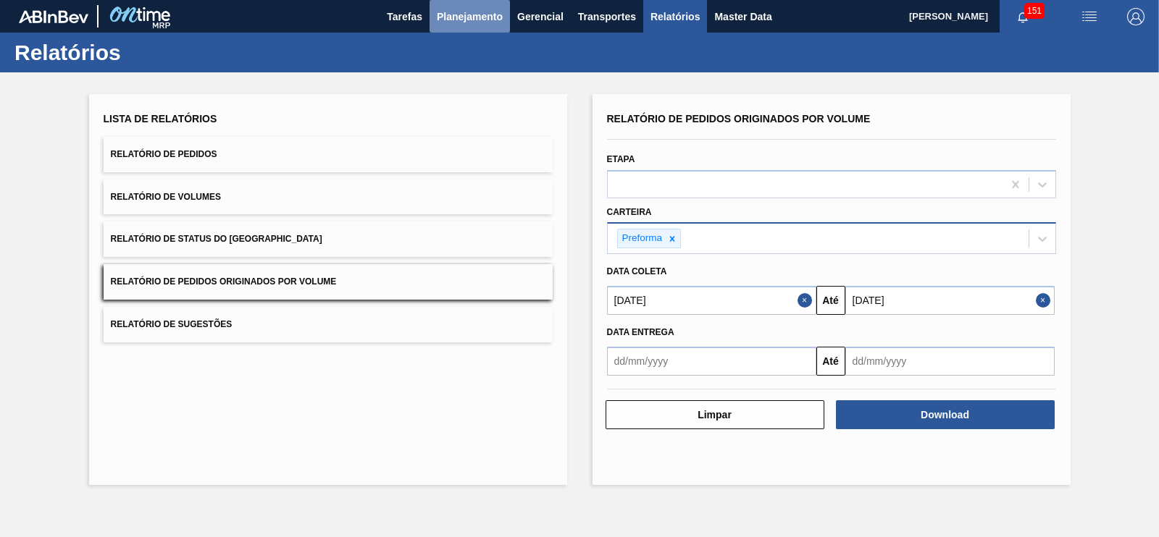
click at [482, 21] on span "Planejamento" at bounding box center [470, 16] width 66 height 17
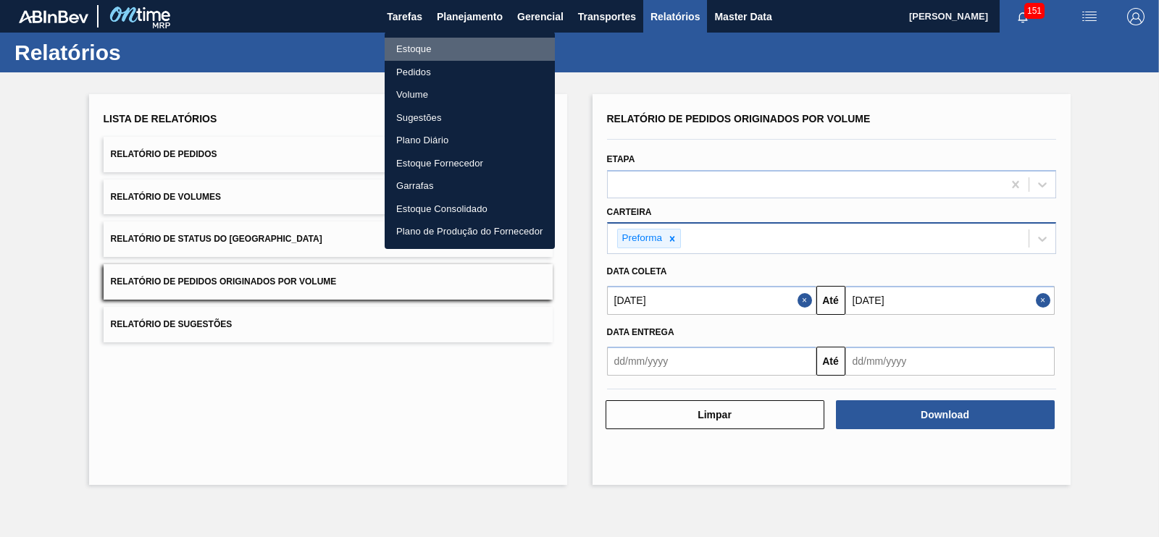
click at [409, 54] on li "Estoque" at bounding box center [470, 49] width 170 height 23
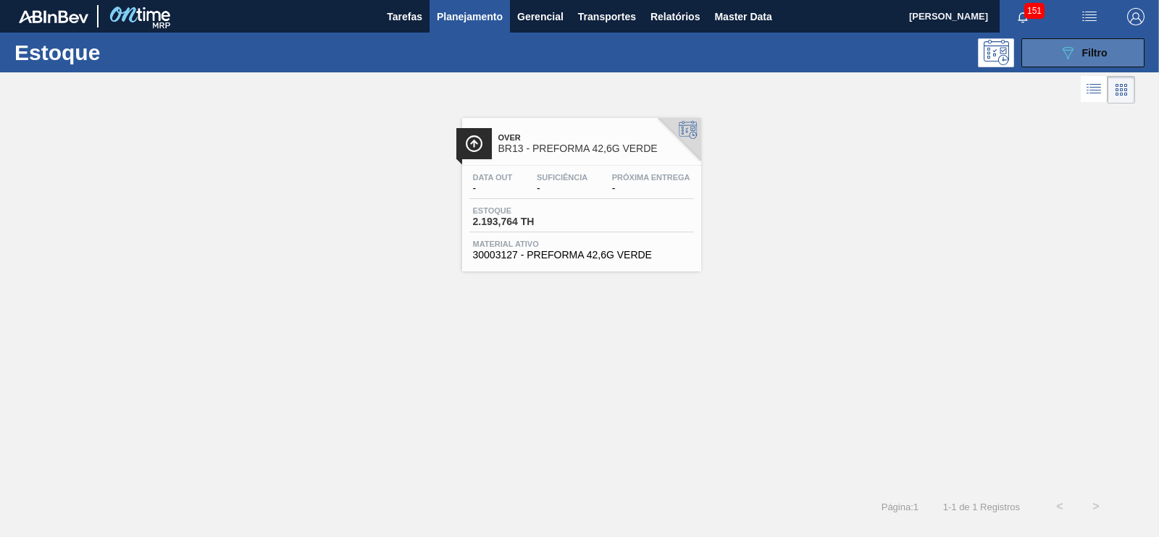
click at [1073, 59] on icon "089F7B8B-B2A5-4AFE-B5C0-19BA573D28AC" at bounding box center [1067, 52] width 17 height 17
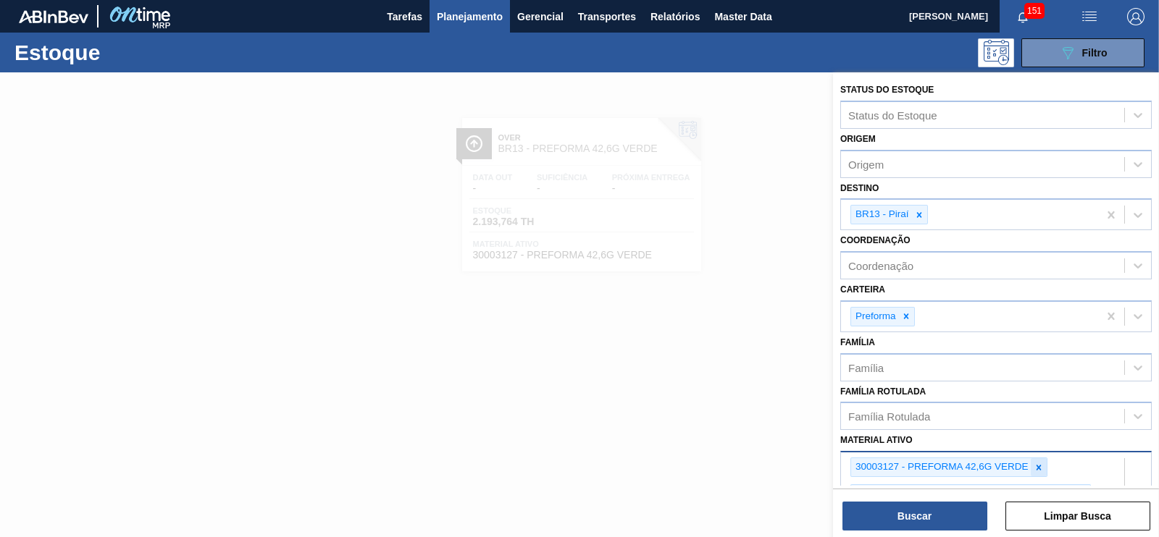
click at [1034, 467] on icon at bounding box center [1039, 468] width 10 height 10
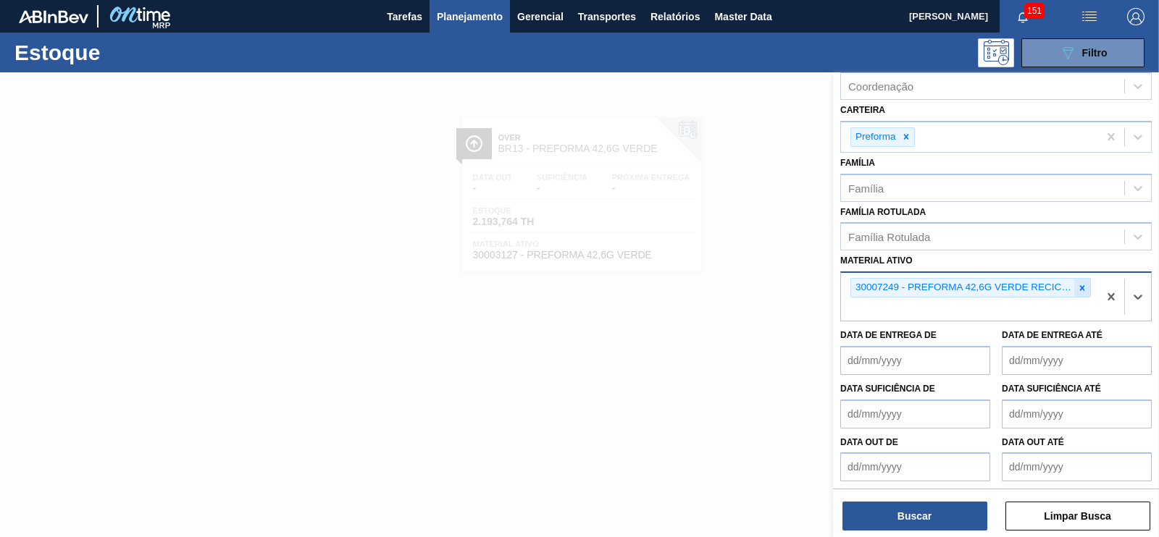
click at [1074, 285] on div at bounding box center [1082, 288] width 16 height 18
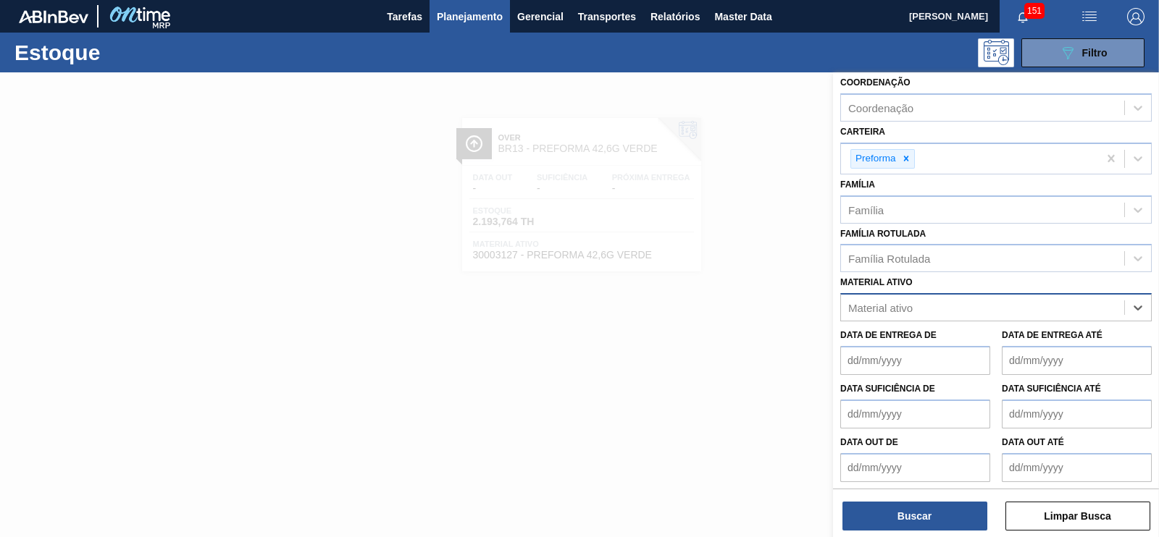
paste ativo "30003127"
type ativo "30003127"
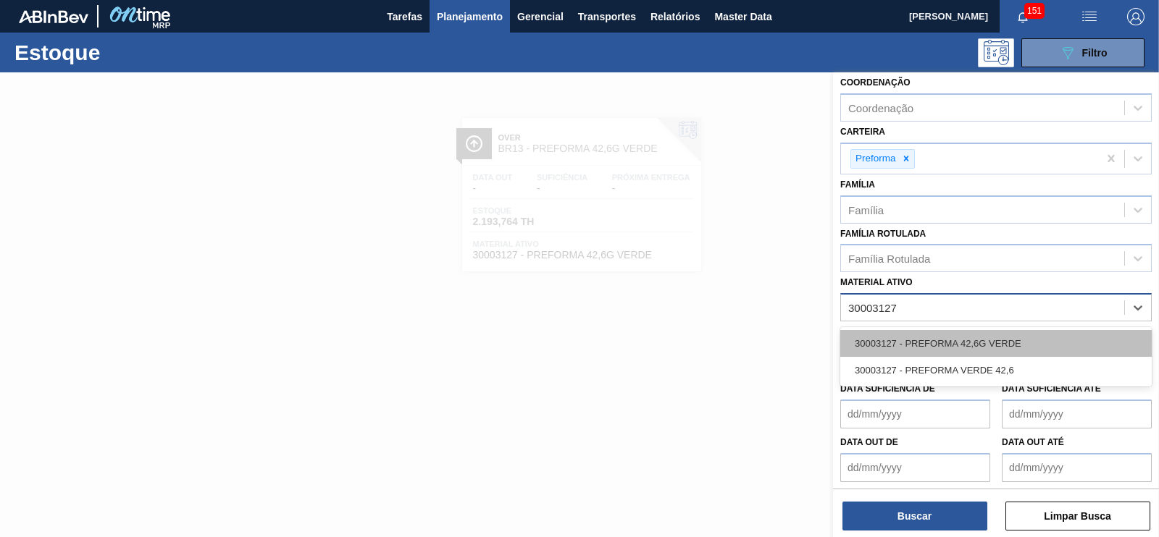
click at [961, 338] on div "30003127 - PREFORMA 42,6G VERDE" at bounding box center [995, 343] width 311 height 27
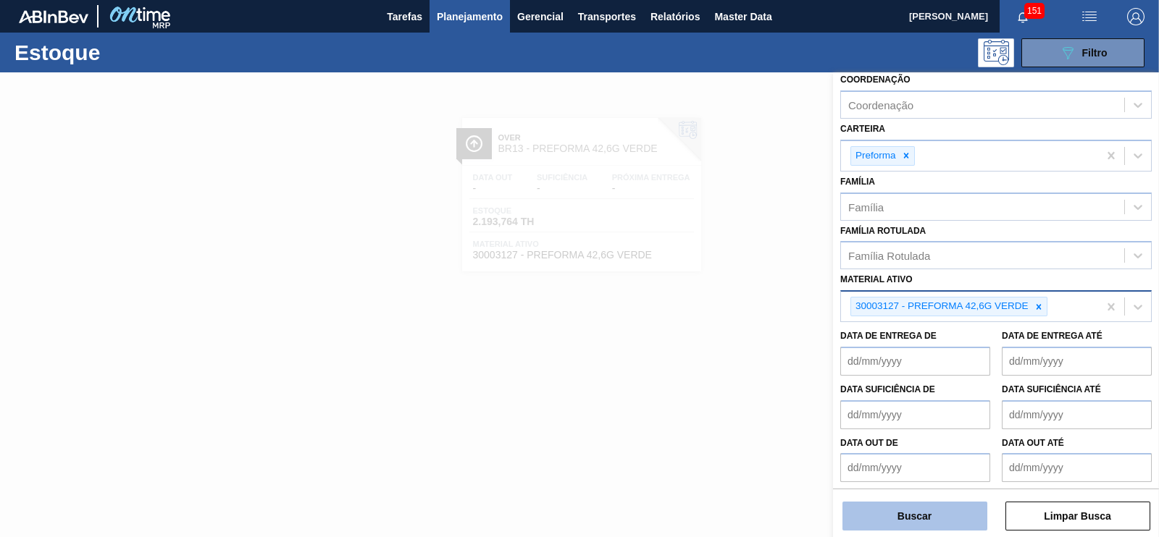
click at [921, 522] on button "Buscar" at bounding box center [914, 516] width 145 height 29
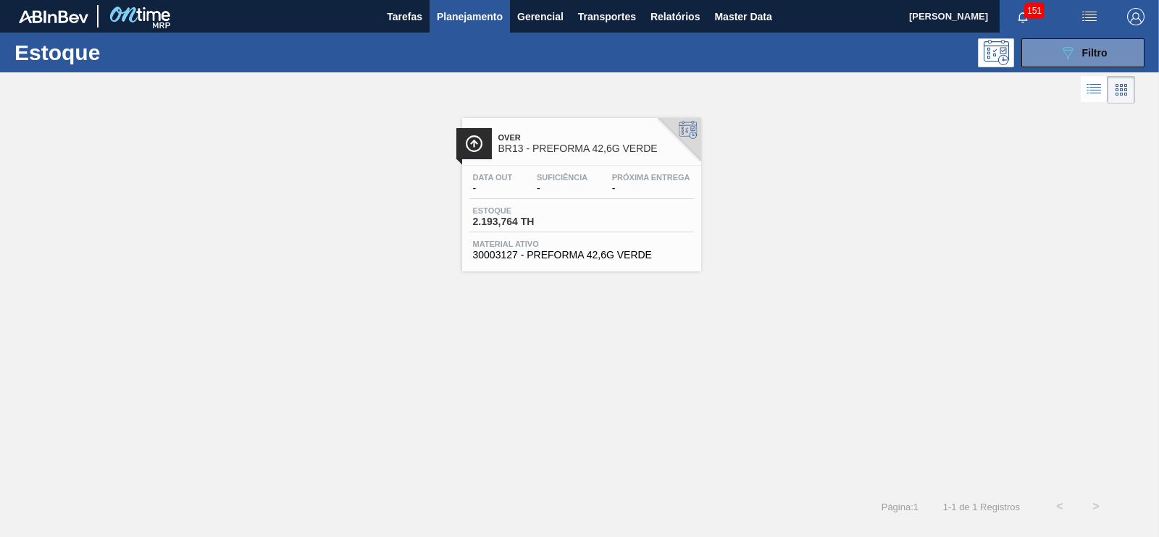
click at [640, 232] on div "Estoque 2.193,764 TH" at bounding box center [581, 219] width 225 height 26
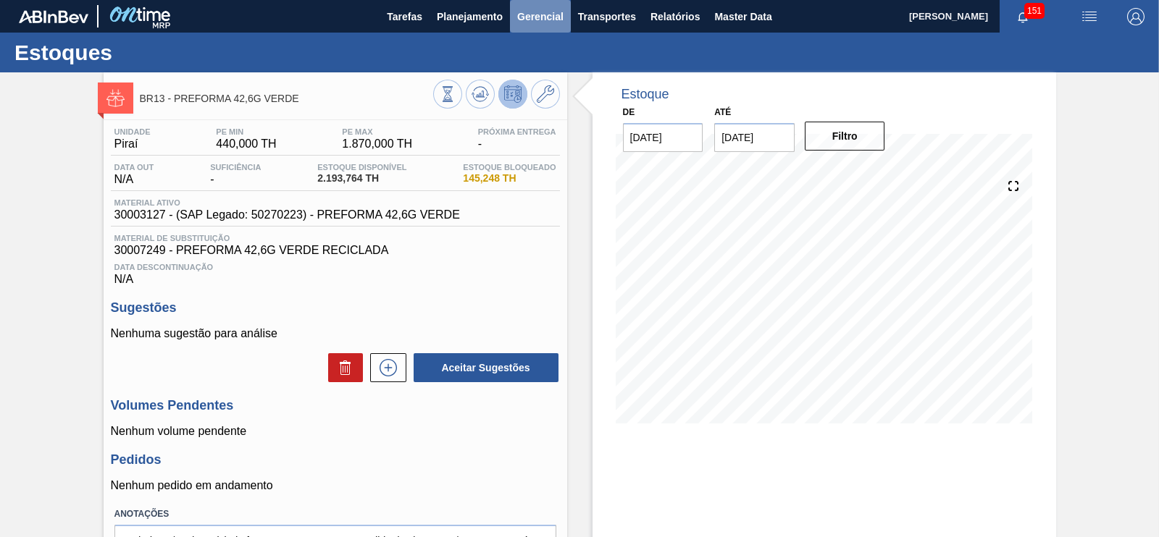
click at [540, 16] on span "Gerencial" at bounding box center [540, 16] width 46 height 17
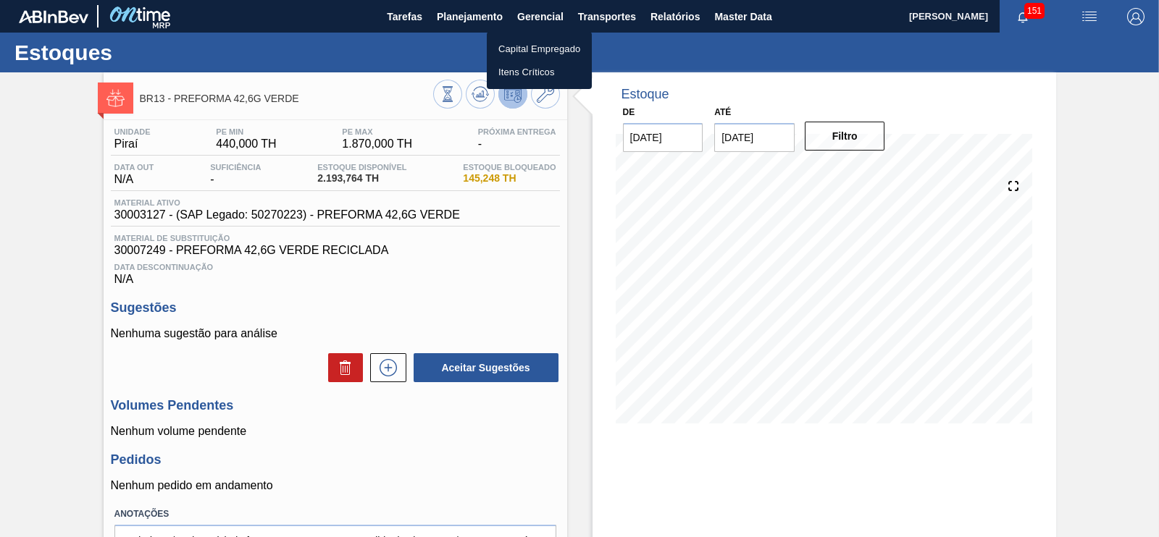
click at [474, 14] on div at bounding box center [579, 268] width 1159 height 537
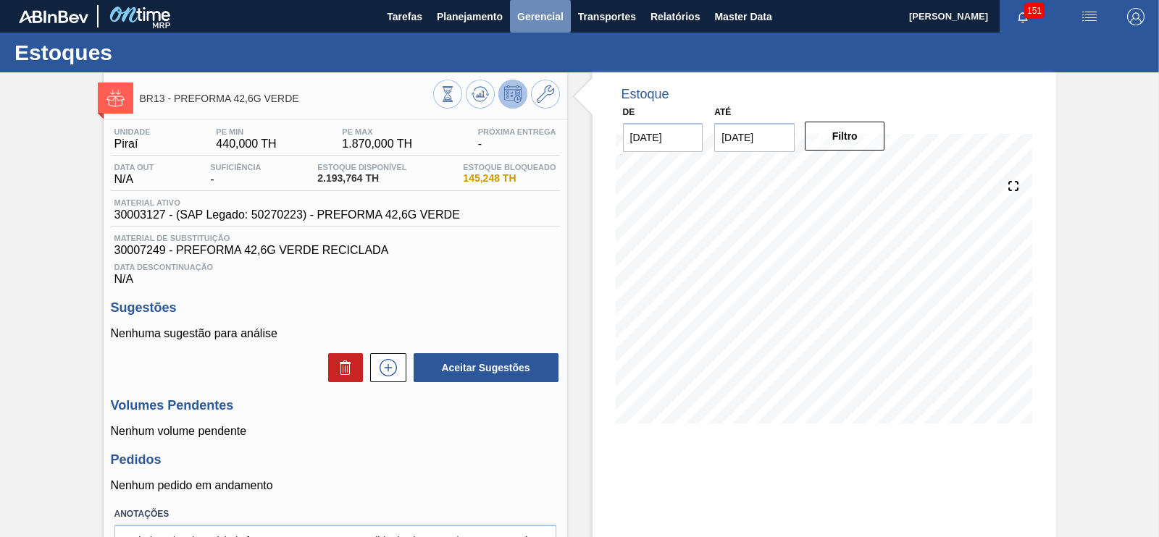
click at [529, 14] on span "Gerencial" at bounding box center [540, 16] width 46 height 17
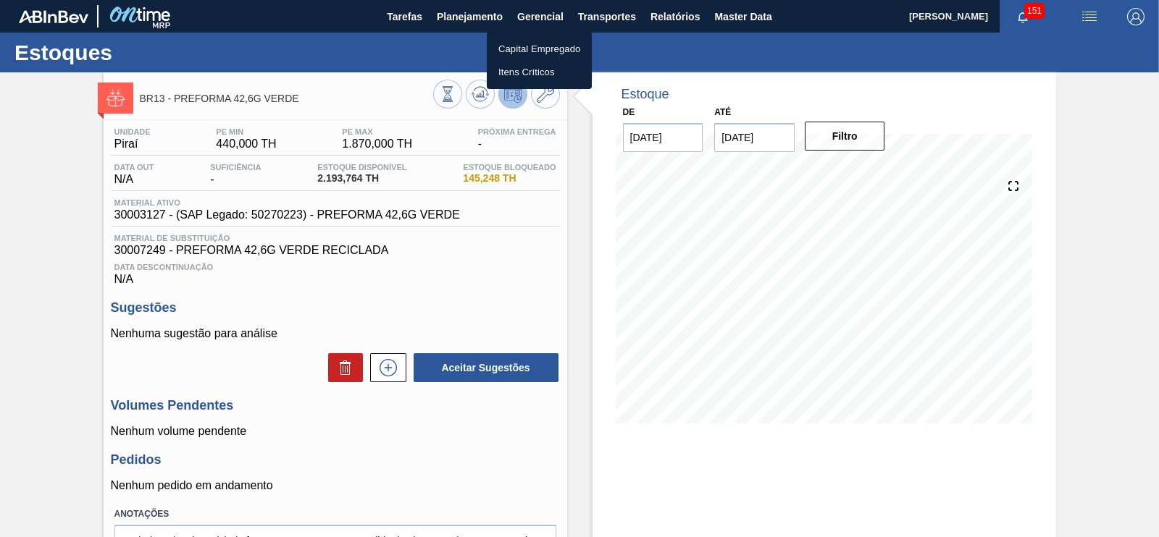
click at [453, 13] on div at bounding box center [579, 268] width 1159 height 537
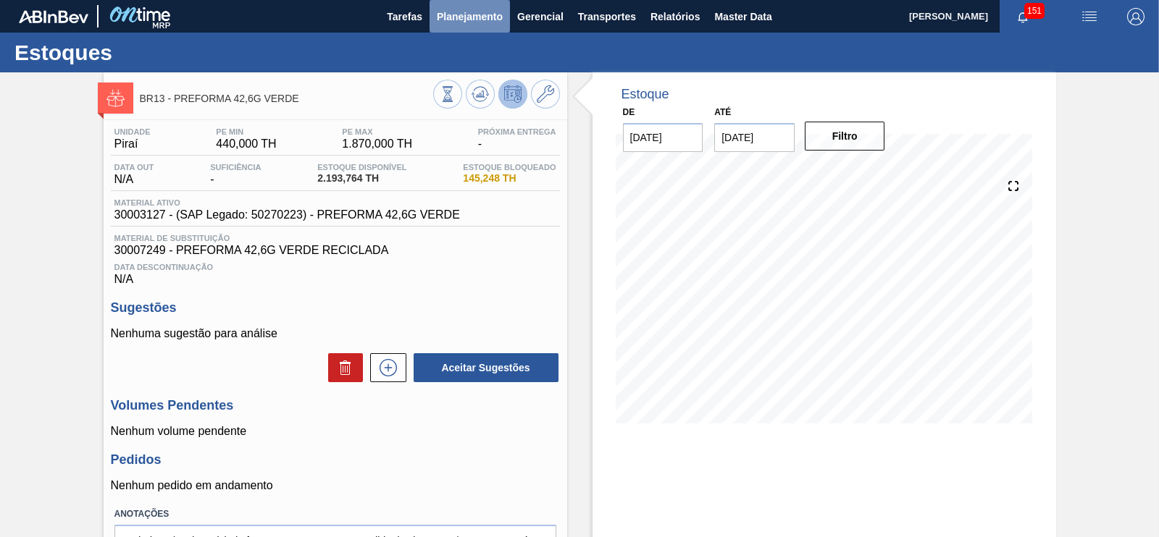
click at [463, 17] on span "Planejamento" at bounding box center [470, 16] width 66 height 17
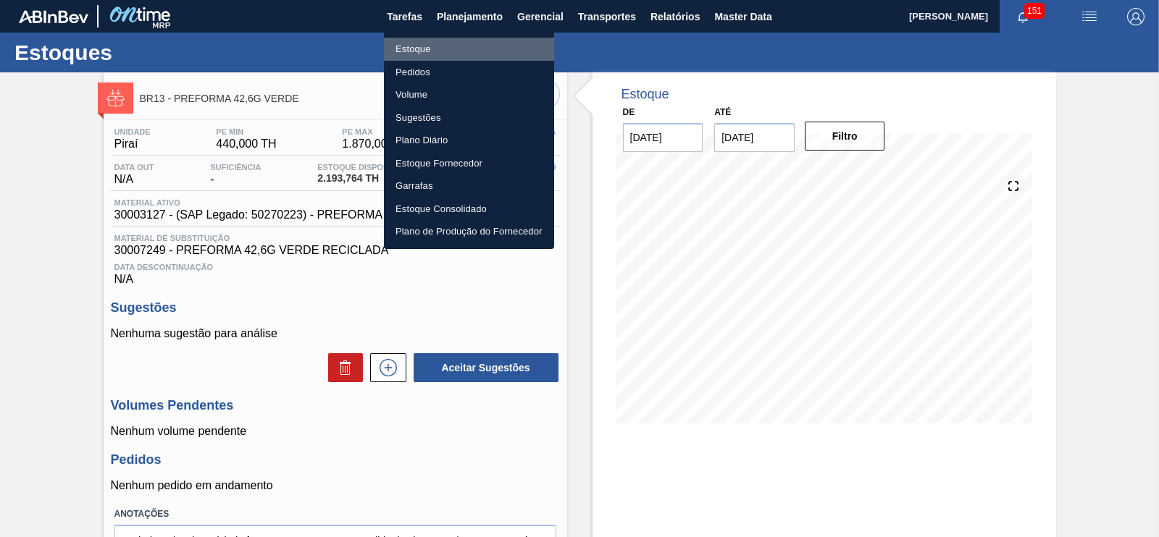
click at [414, 50] on li "Estoque" at bounding box center [469, 49] width 170 height 23
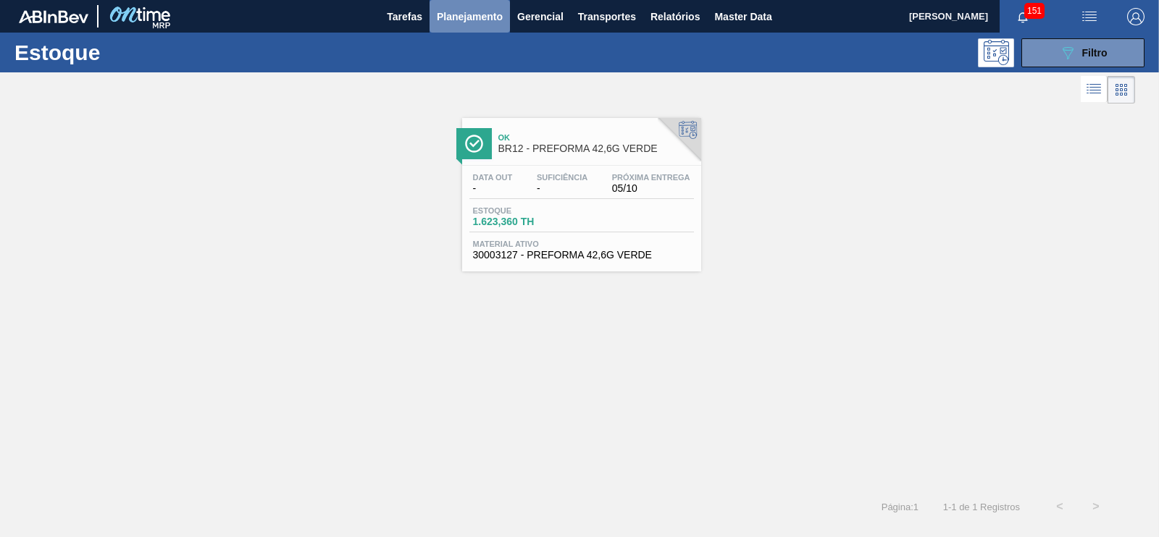
click at [478, 24] on span "Planejamento" at bounding box center [470, 16] width 66 height 17
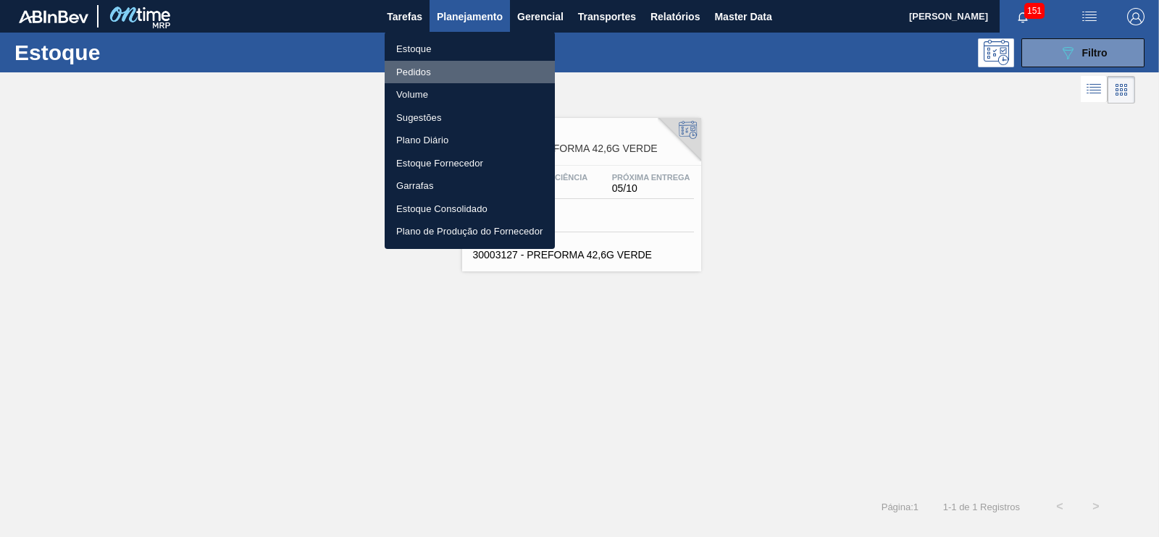
click at [422, 72] on li "Pedidos" at bounding box center [470, 72] width 170 height 23
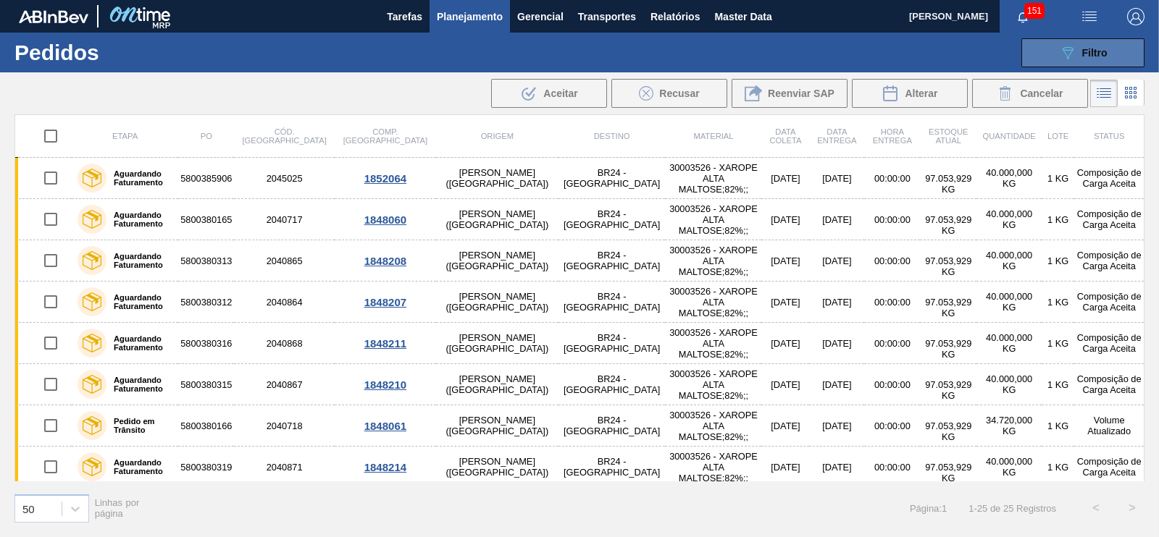
click at [1078, 49] on div "089F7B8B-B2A5-4AFE-B5C0-19BA573D28AC Filtro" at bounding box center [1083, 52] width 49 height 17
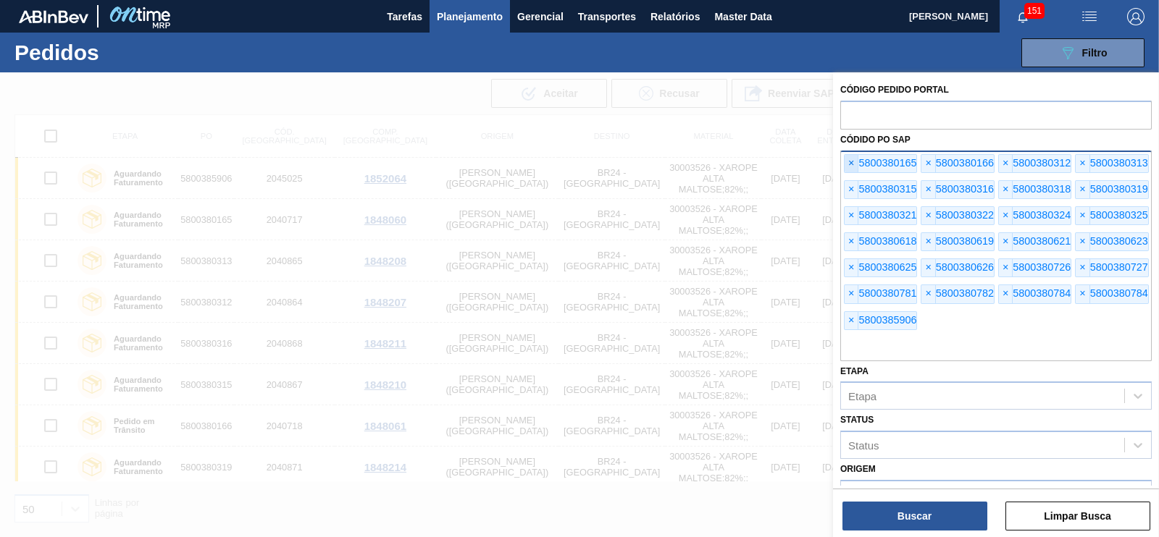
click at [853, 164] on span "×" at bounding box center [852, 163] width 14 height 17
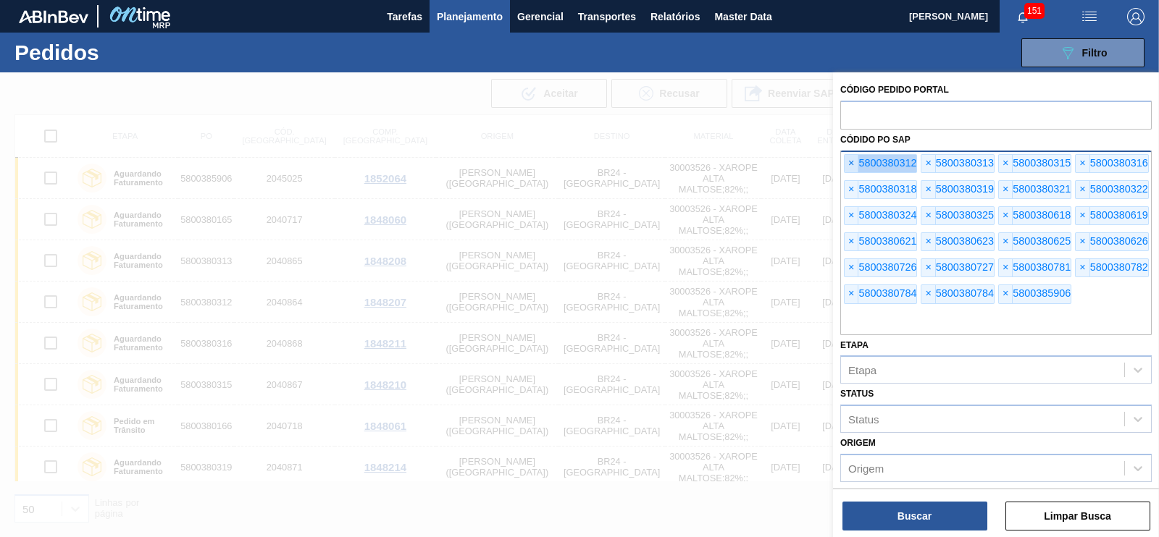
click at [853, 164] on span "×" at bounding box center [852, 163] width 14 height 17
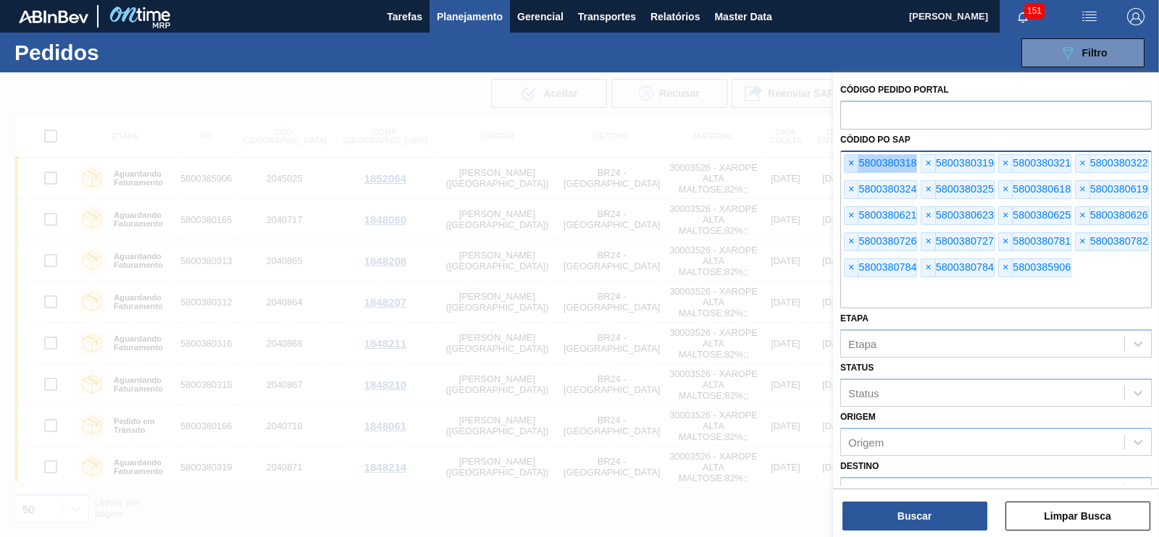
click at [853, 164] on span "×" at bounding box center [852, 163] width 14 height 17
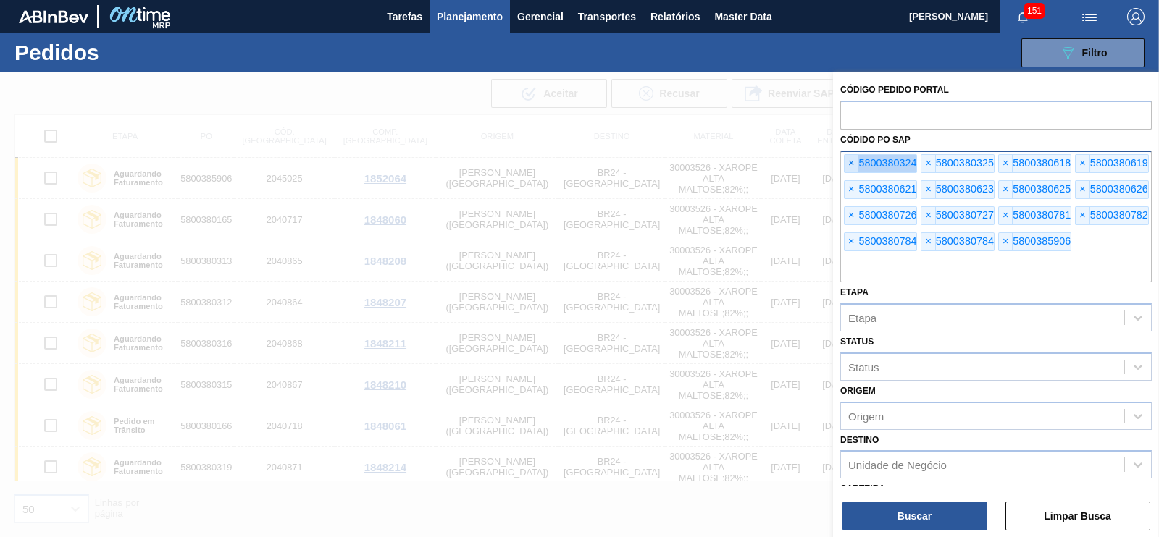
click at [853, 164] on span "×" at bounding box center [852, 163] width 14 height 17
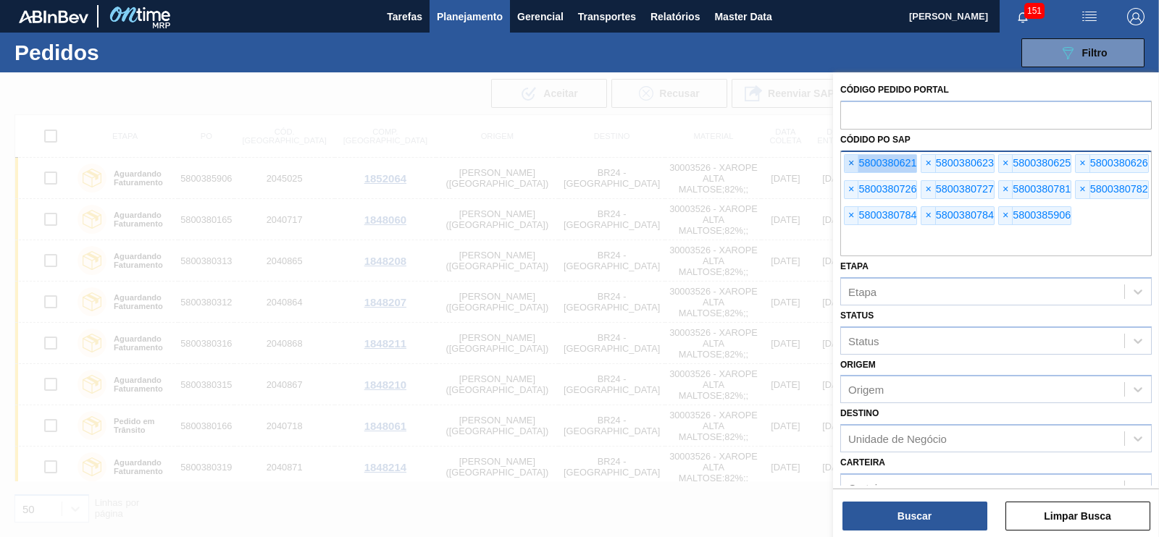
click at [853, 164] on span "×" at bounding box center [852, 163] width 14 height 17
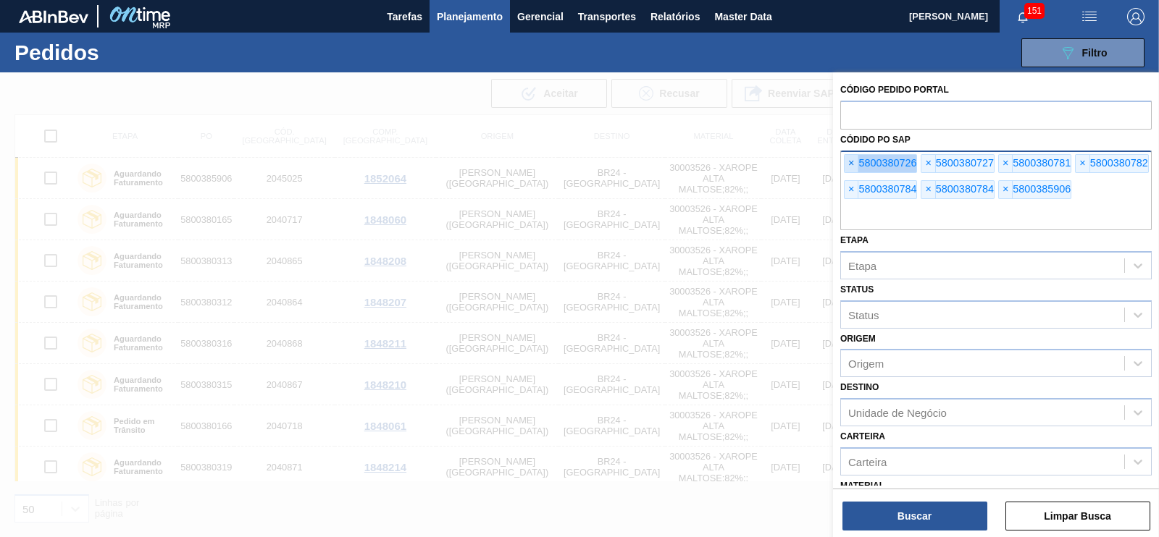
click at [853, 164] on span "×" at bounding box center [852, 163] width 14 height 17
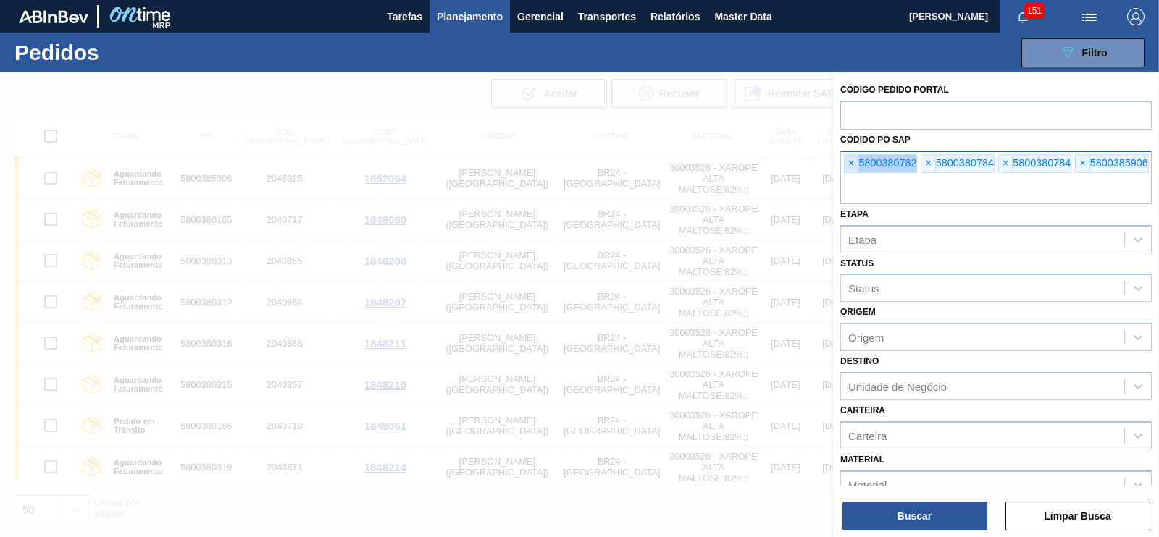
click at [853, 164] on span "×" at bounding box center [852, 163] width 14 height 17
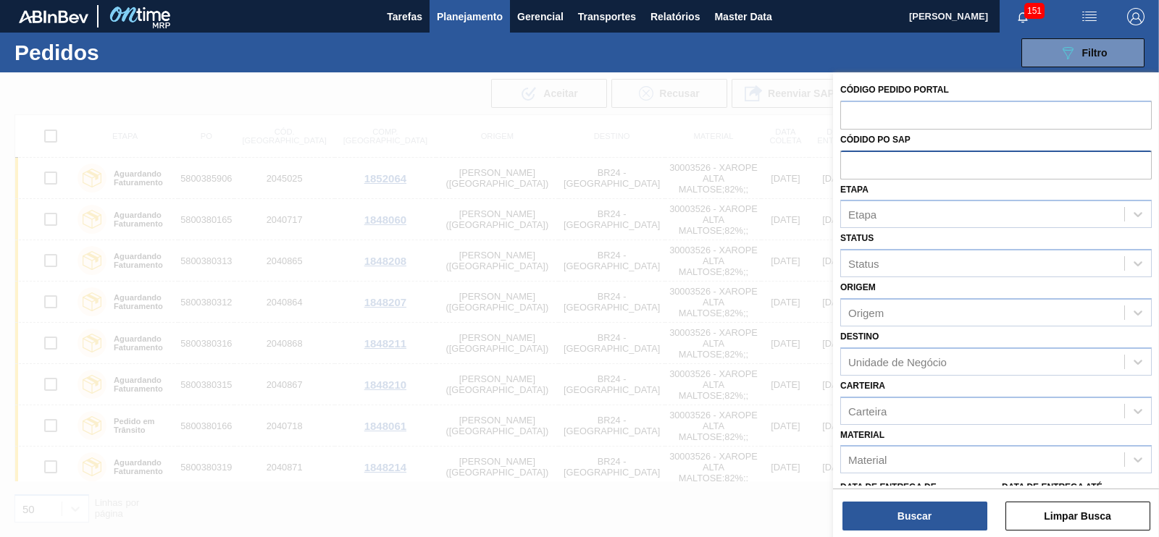
click at [853, 164] on input "text" at bounding box center [995, 165] width 311 height 28
paste input "5800370415"
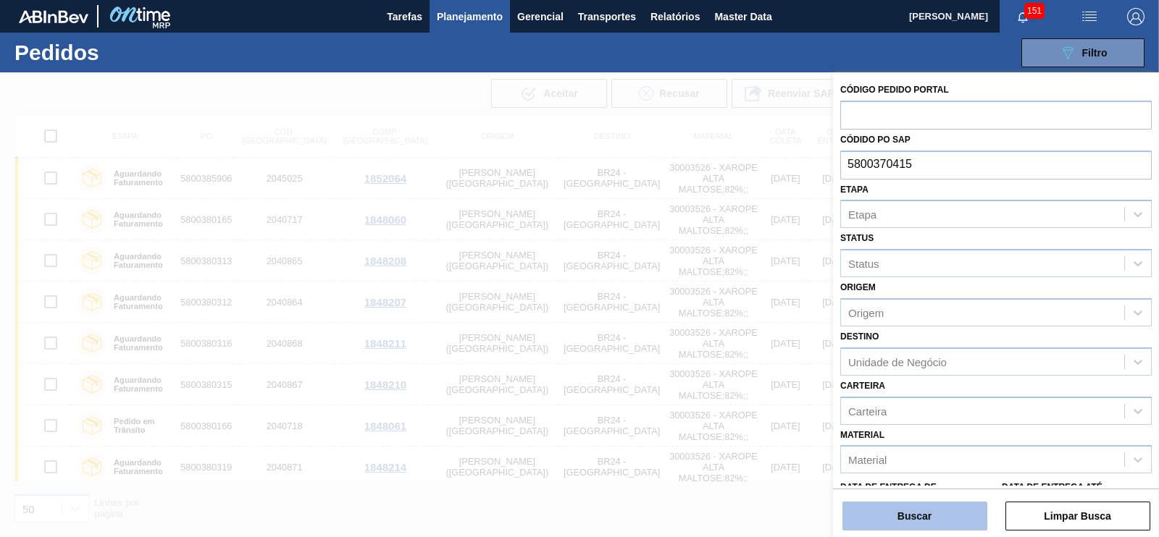
type input "5800370415"
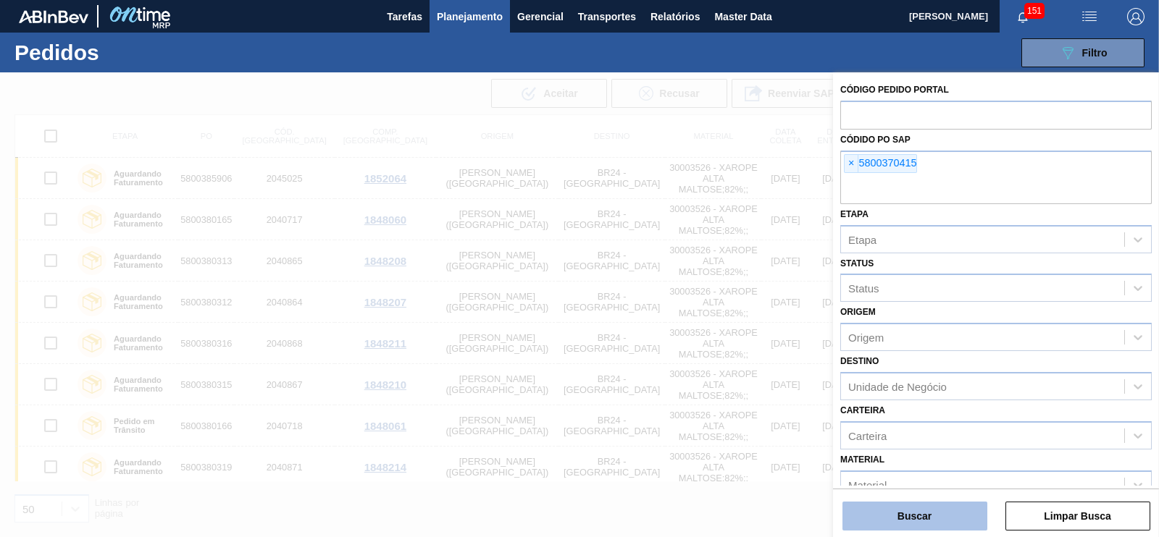
click at [932, 522] on button "Buscar" at bounding box center [914, 516] width 145 height 29
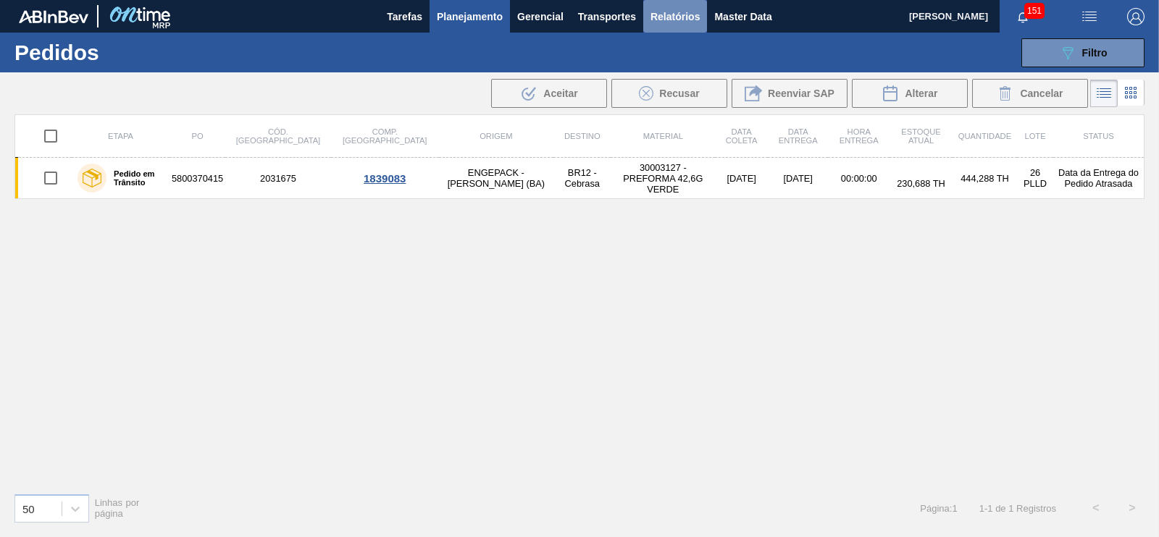
click at [683, 12] on span "Relatórios" at bounding box center [674, 16] width 49 height 17
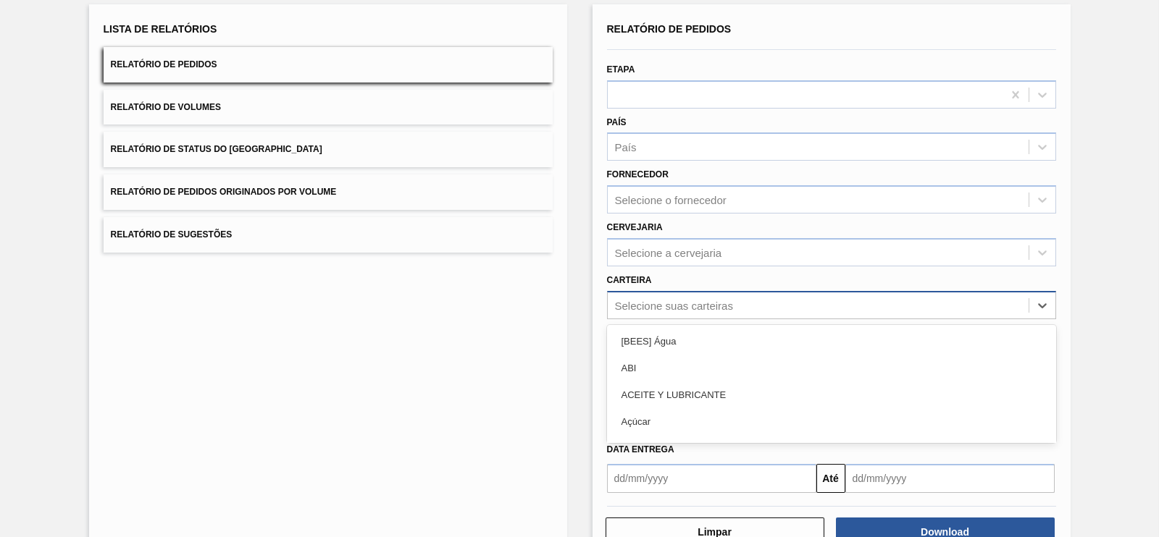
click at [659, 319] on div "option ACEITE Y LUBRICANTE focused, 3 of 101. 101 results available. Use Up and…" at bounding box center [831, 305] width 449 height 28
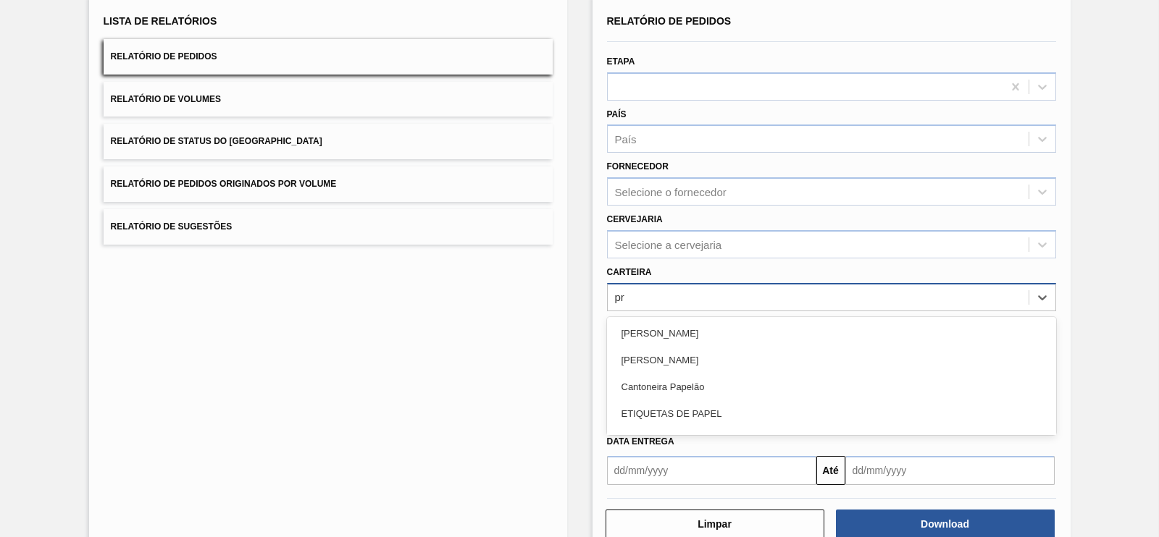
type input "pre"
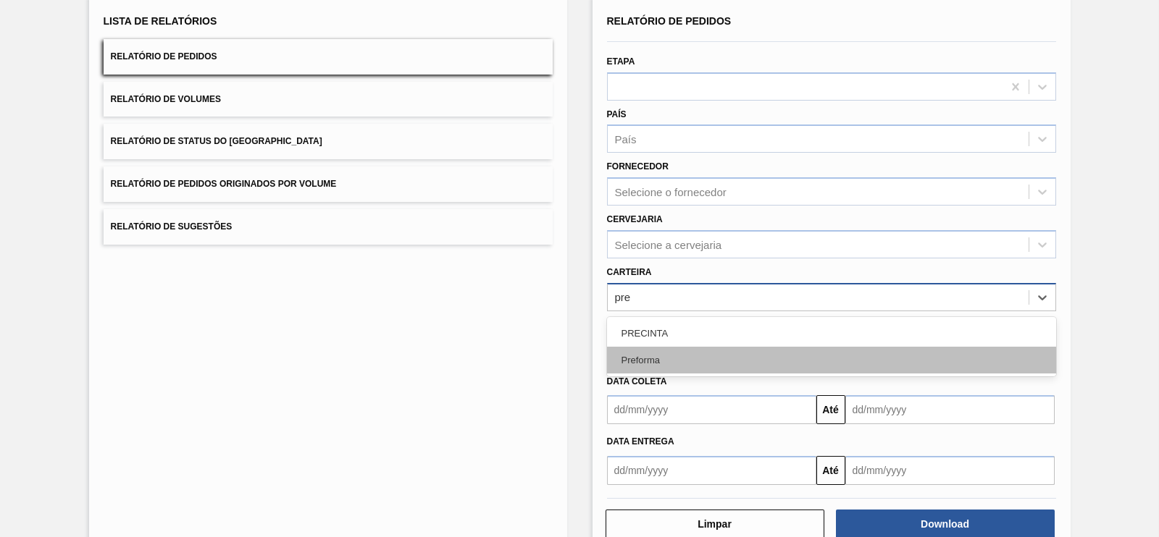
click at [634, 356] on div "Preforma" at bounding box center [831, 360] width 449 height 27
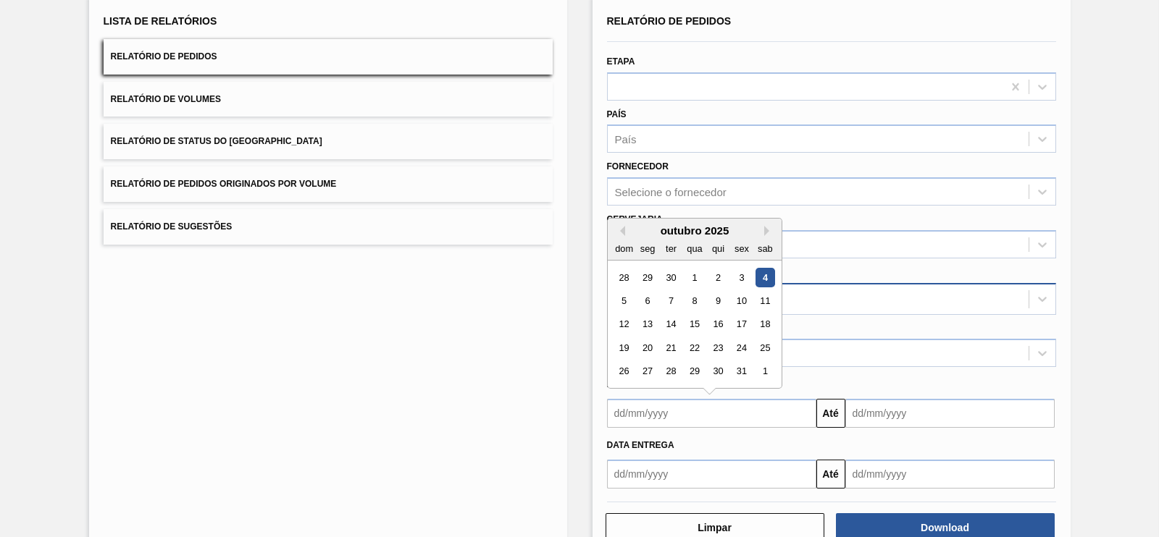
click at [669, 413] on input "text" at bounding box center [711, 413] width 209 height 29
click at [619, 229] on button "Previous Month" at bounding box center [620, 231] width 10 height 10
click at [652, 272] on div "1" at bounding box center [647, 278] width 20 height 20
type input "[DATE]"
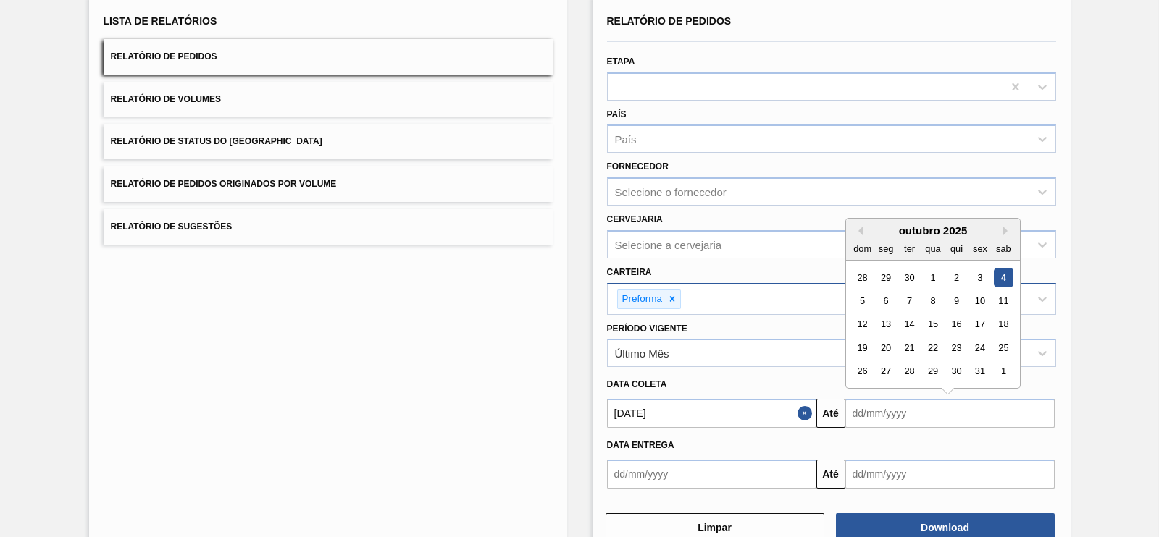
click at [882, 412] on input "text" at bounding box center [949, 413] width 209 height 29
click at [905, 362] on div "28" at bounding box center [909, 372] width 20 height 20
type input "[DATE]"
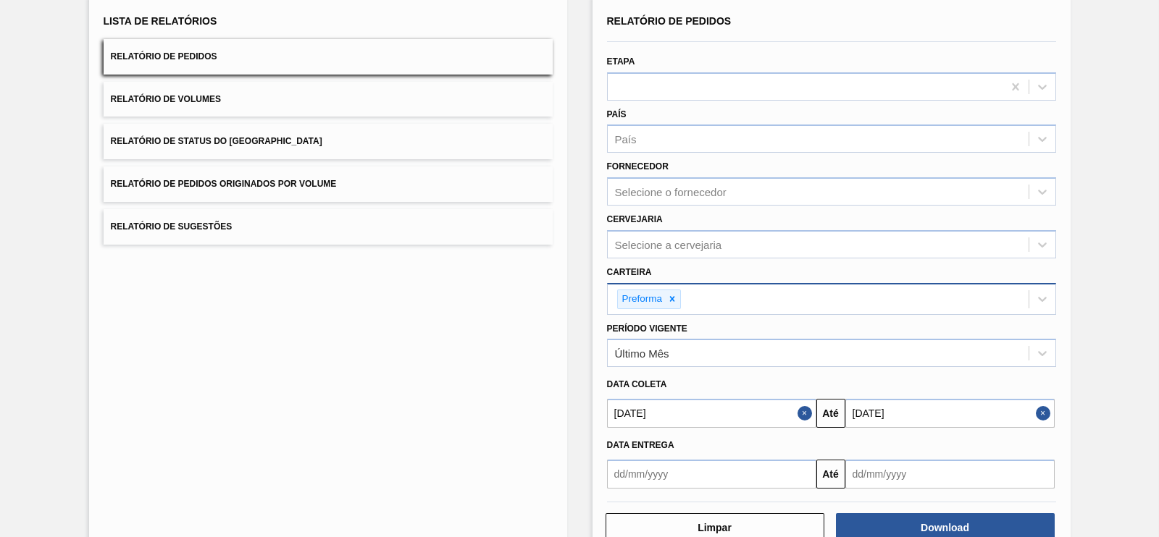
scroll to position [134, 0]
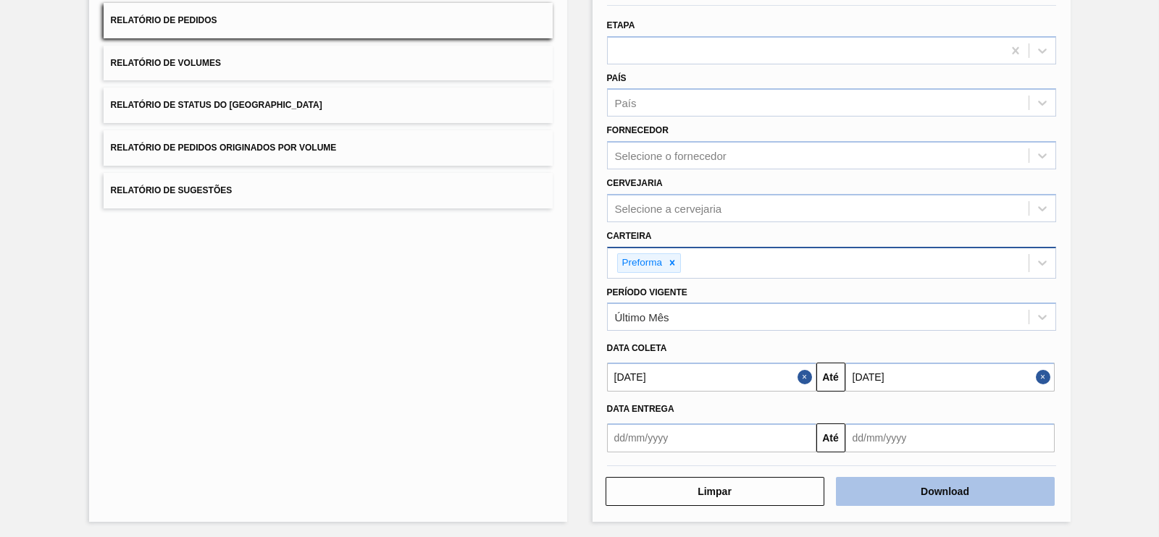
click at [902, 487] on button "Download" at bounding box center [945, 491] width 219 height 29
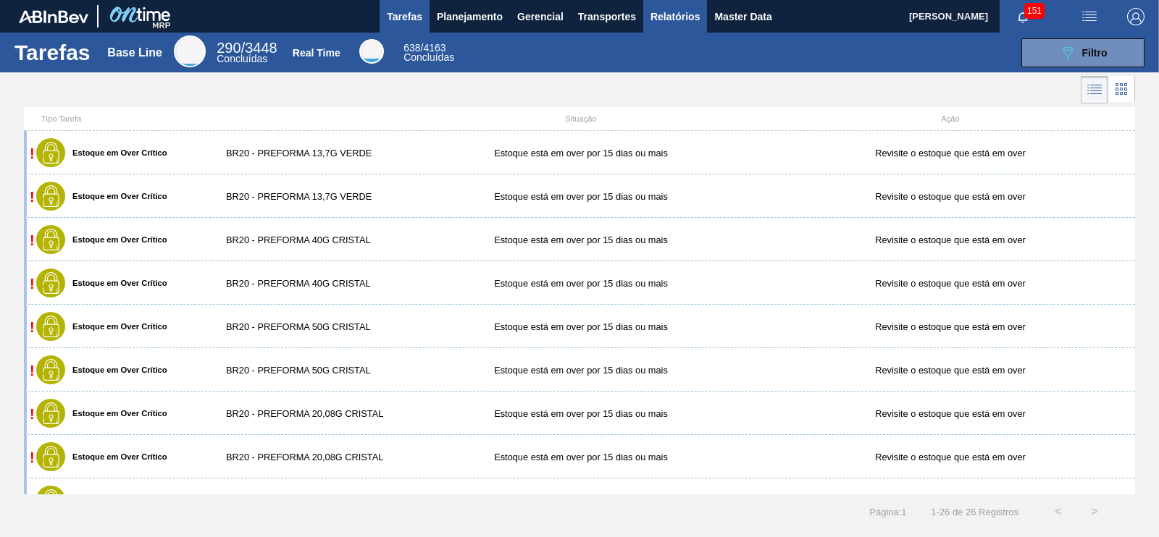
click at [674, 10] on span "Relatórios" at bounding box center [674, 16] width 49 height 17
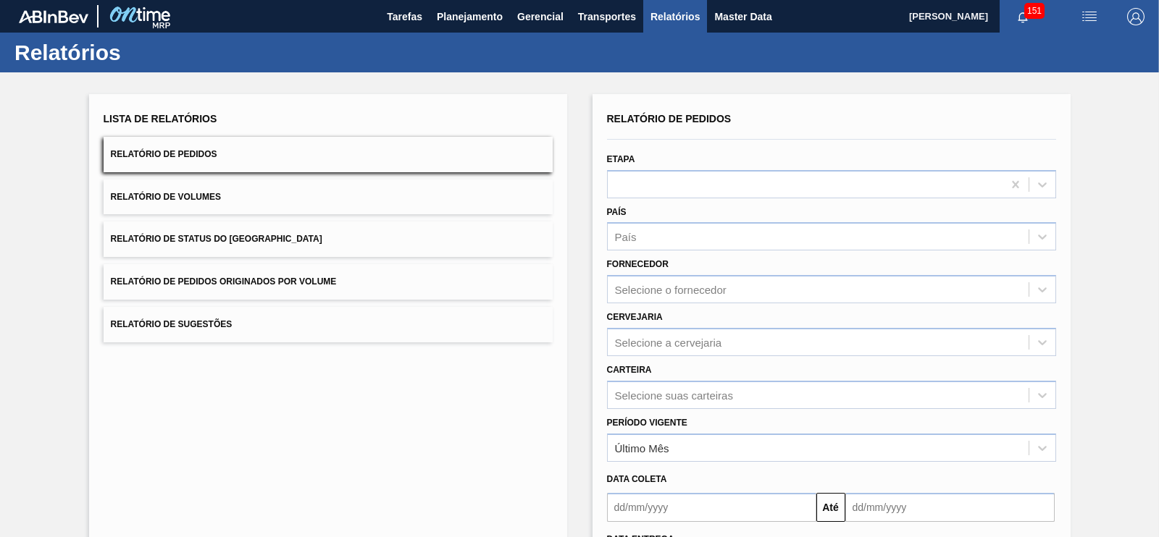
click at [303, 279] on span "Relatório de Pedidos Originados por Volume" at bounding box center [224, 282] width 226 height 10
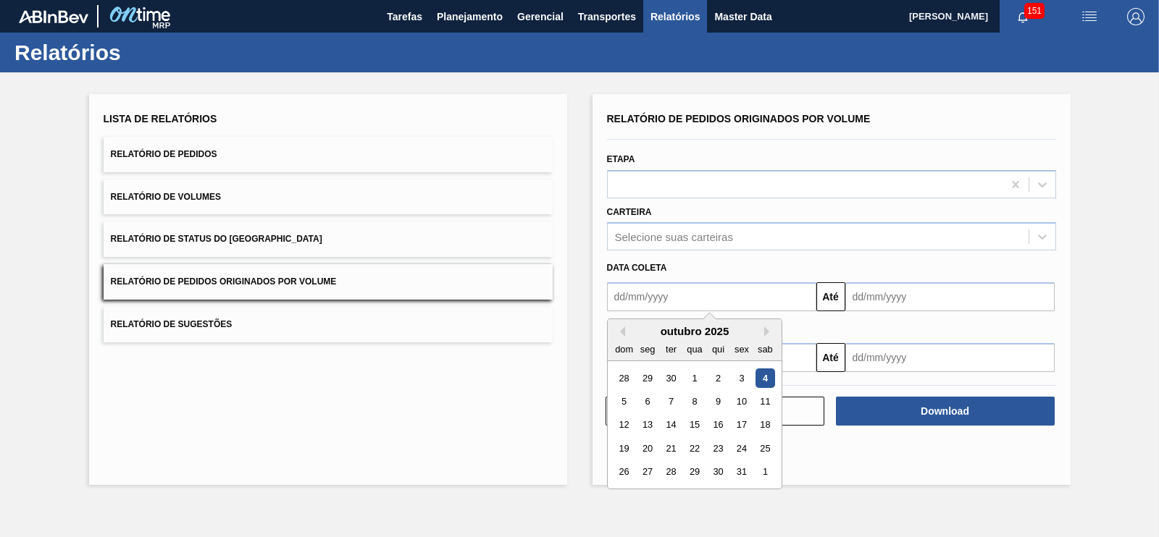
click at [681, 296] on input "text" at bounding box center [711, 296] width 209 height 29
click at [635, 388] on div "28 29 30 1 2 3 4" at bounding box center [694, 378] width 164 height 23
click at [696, 378] on div "1" at bounding box center [694, 379] width 20 height 20
type input "[DATE]"
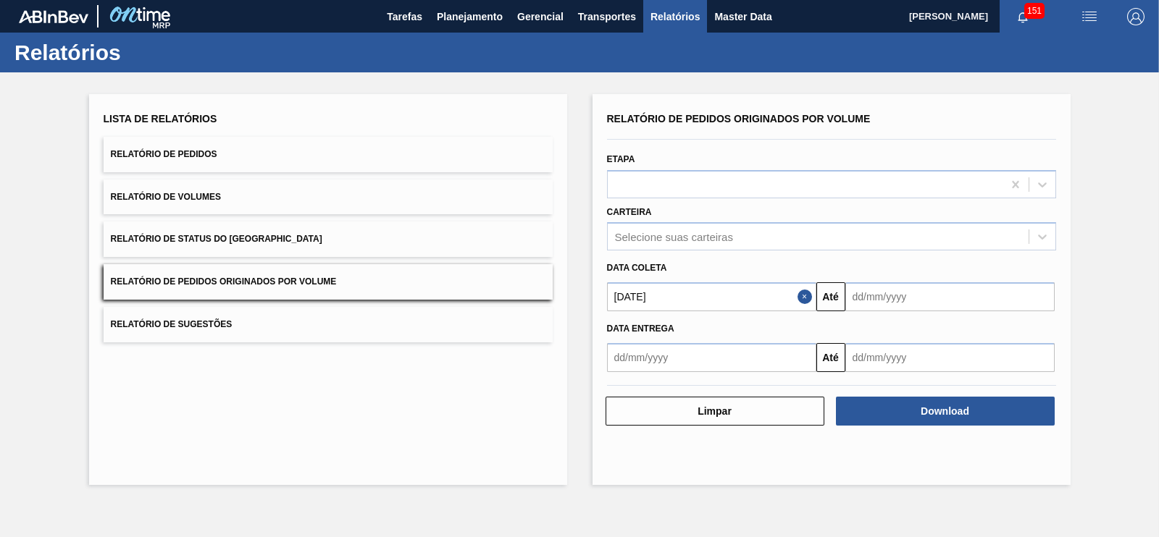
click at [869, 298] on input "text" at bounding box center [949, 296] width 209 height 29
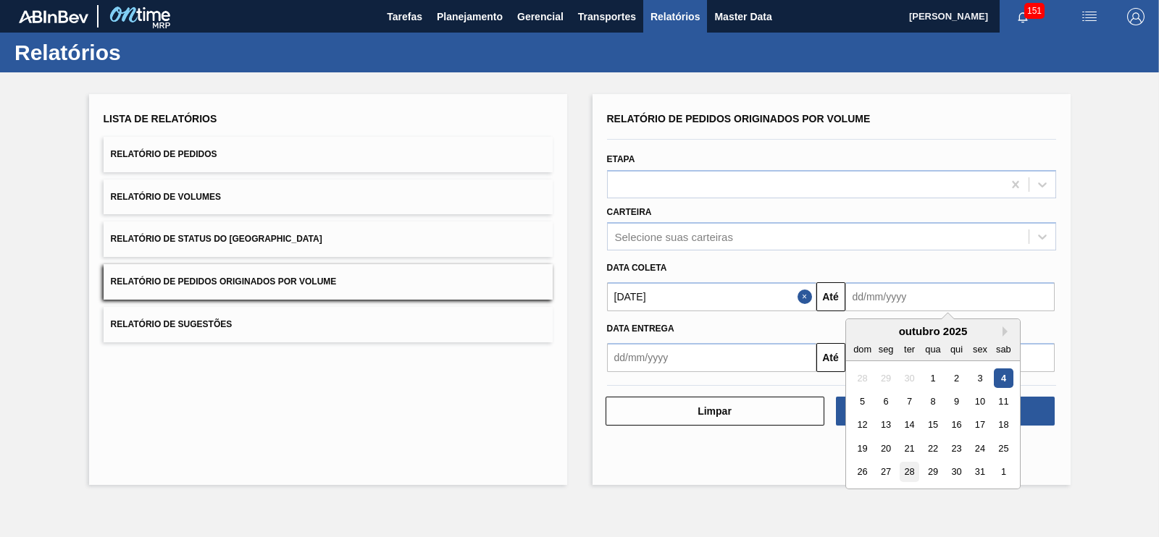
click at [900, 474] on div "28" at bounding box center [909, 473] width 20 height 20
click at [923, 288] on input "[DATE]" at bounding box center [949, 296] width 209 height 29
click at [980, 472] on div "31" at bounding box center [980, 473] width 20 height 20
type input "[DATE]"
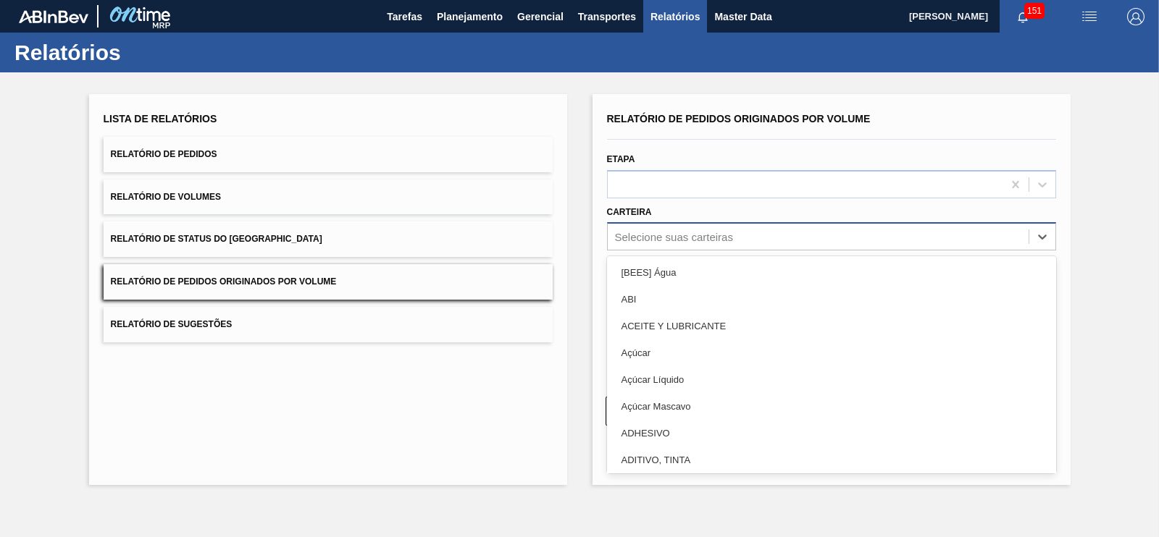
click at [703, 231] on div "Selecione suas carteiras" at bounding box center [674, 237] width 118 height 12
type input "pre"
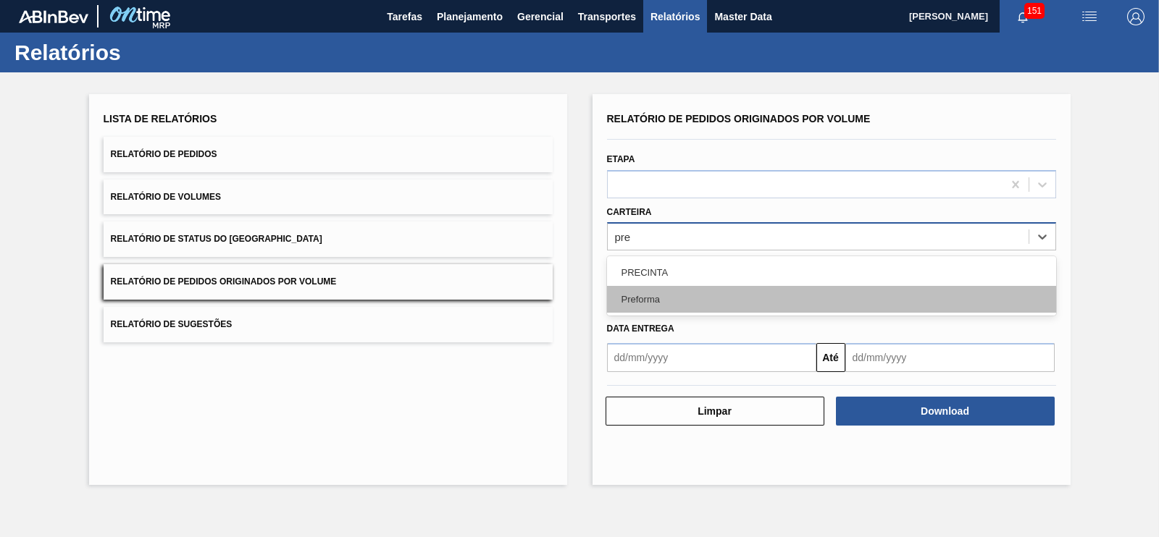
click at [658, 291] on div "Preforma" at bounding box center [831, 299] width 449 height 27
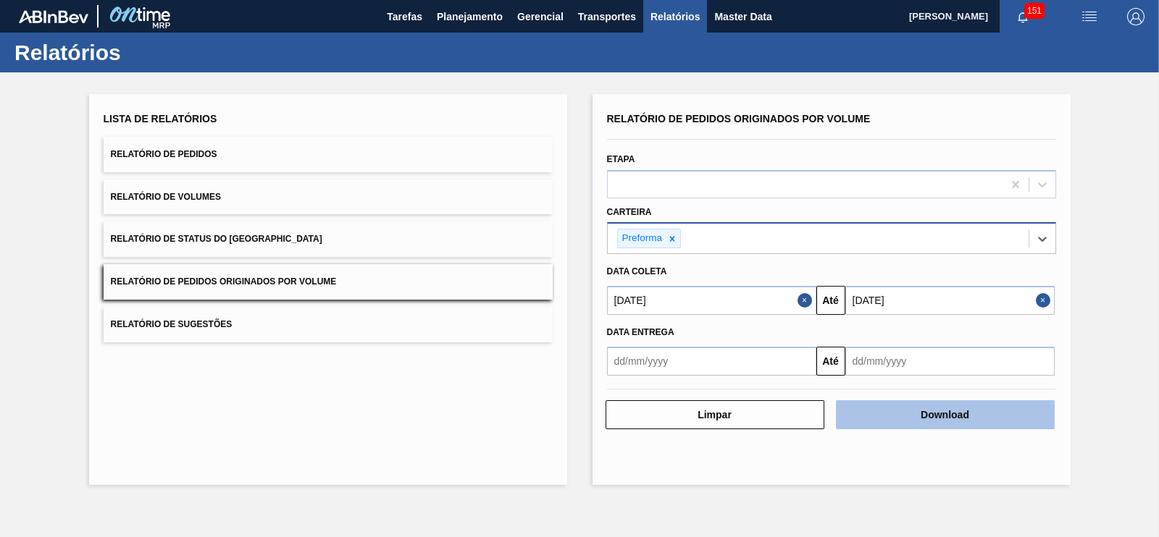
click at [902, 418] on button "Download" at bounding box center [945, 415] width 219 height 29
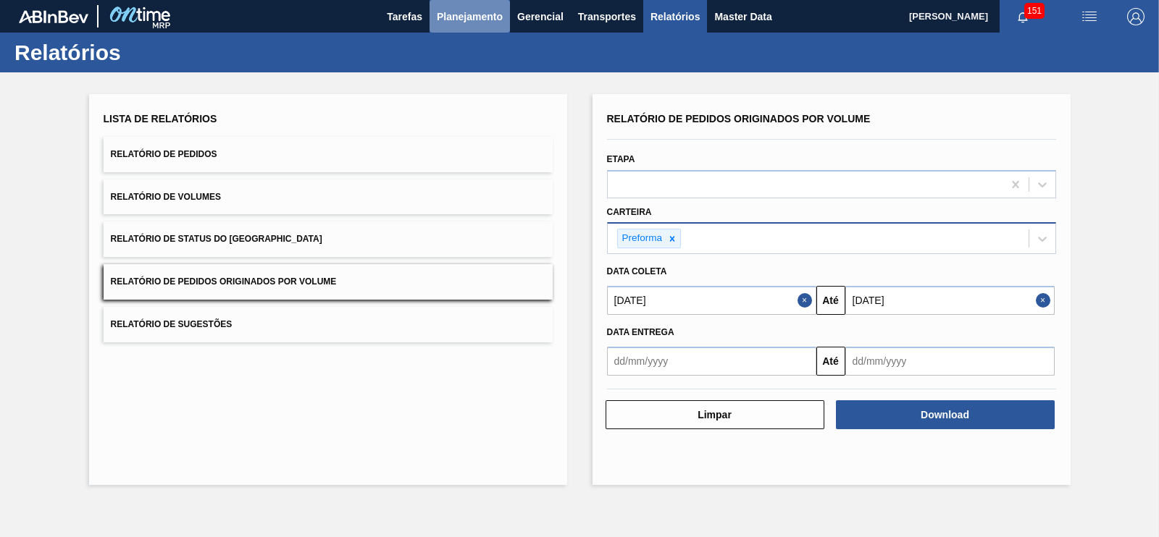
click at [452, 21] on span "Planejamento" at bounding box center [470, 16] width 66 height 17
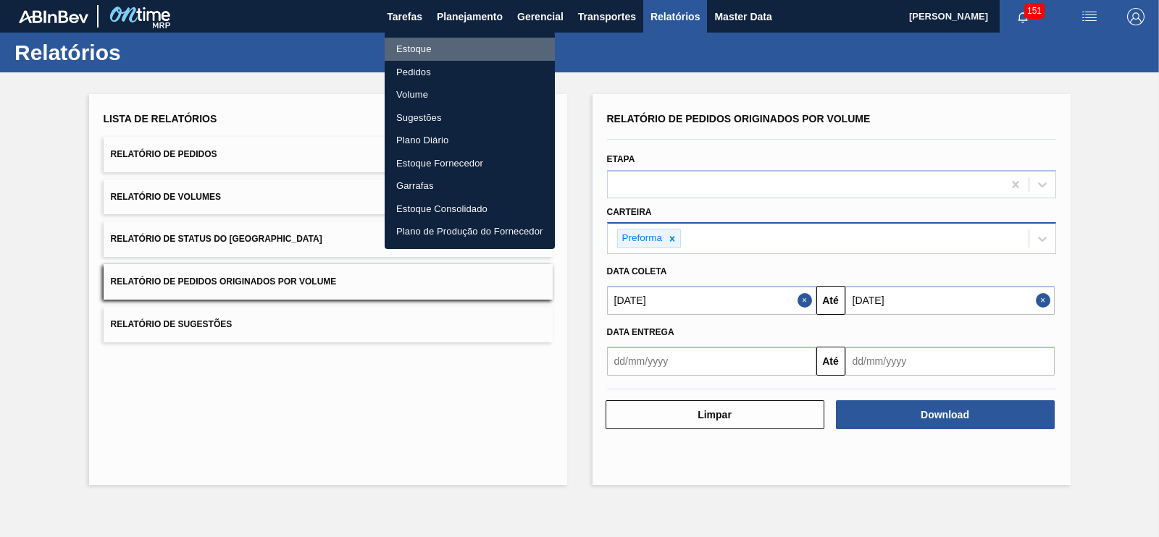
click at [416, 50] on li "Estoque" at bounding box center [470, 49] width 170 height 23
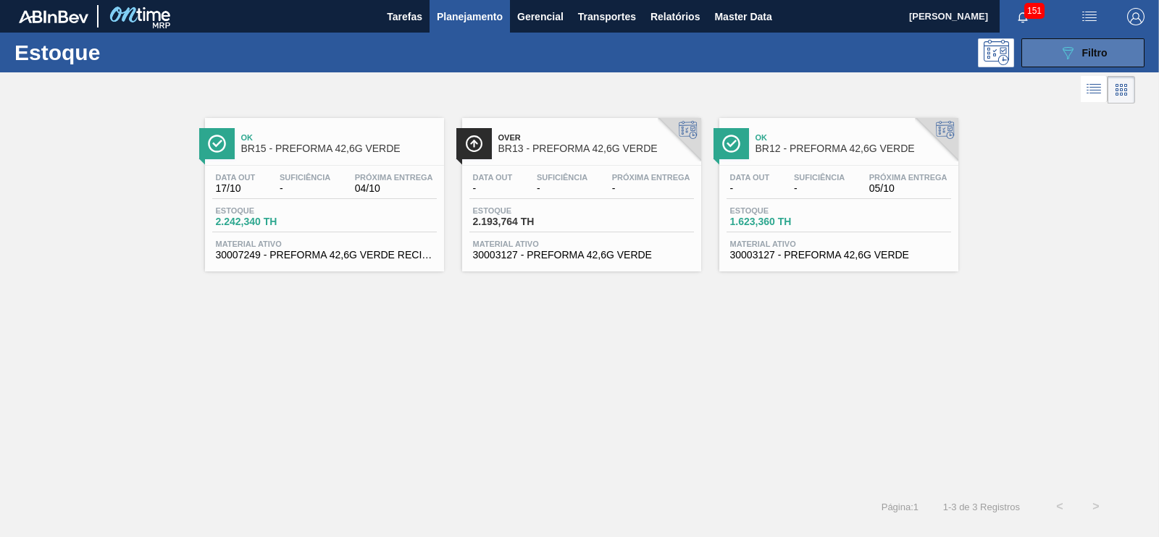
click at [1077, 50] on div "089F7B8B-B2A5-4AFE-B5C0-19BA573D28AC Filtro" at bounding box center [1083, 52] width 49 height 17
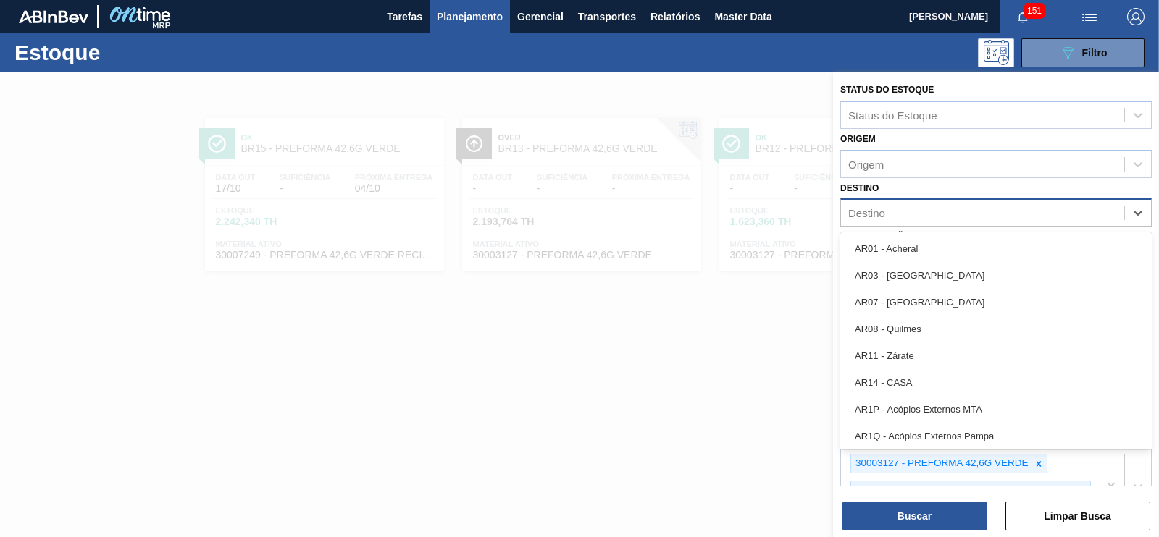
click at [891, 214] on div "Destino" at bounding box center [982, 213] width 283 height 21
type input "pi"
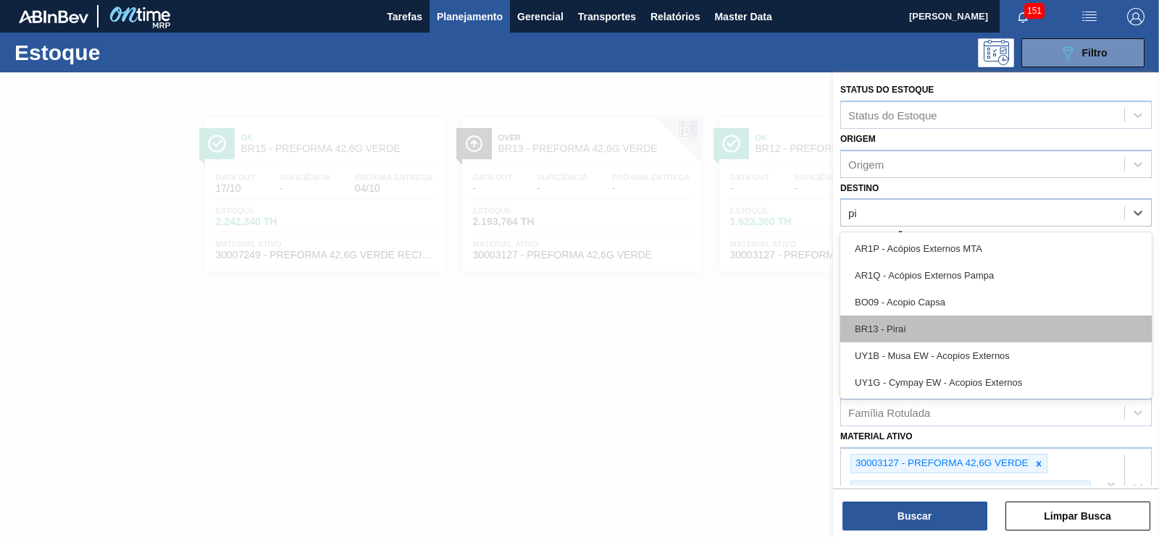
click at [906, 319] on div "BR13 - Piraí" at bounding box center [995, 329] width 311 height 27
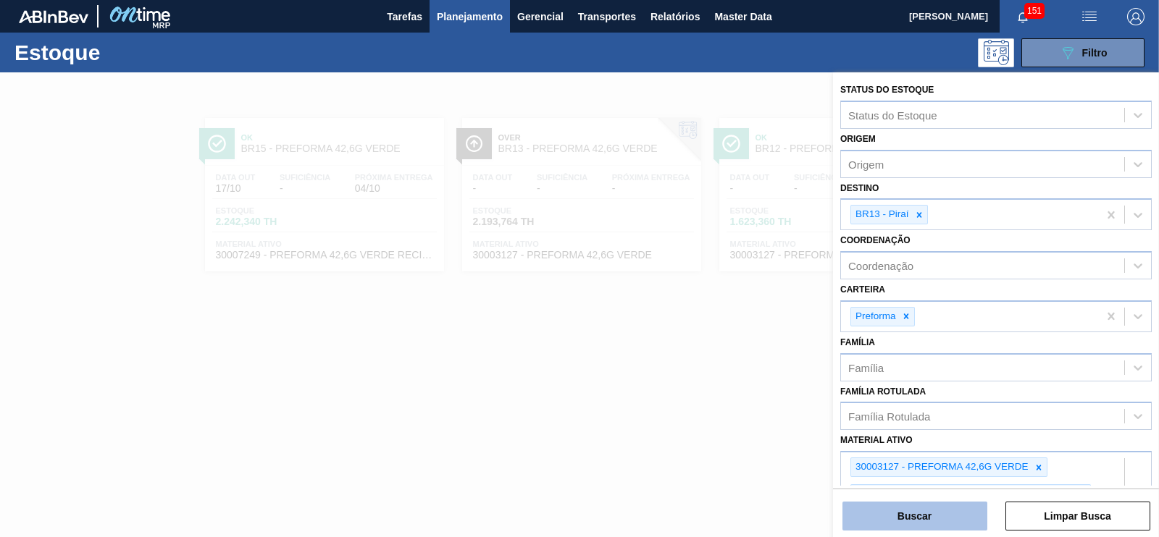
click at [933, 502] on button "Buscar" at bounding box center [914, 516] width 145 height 29
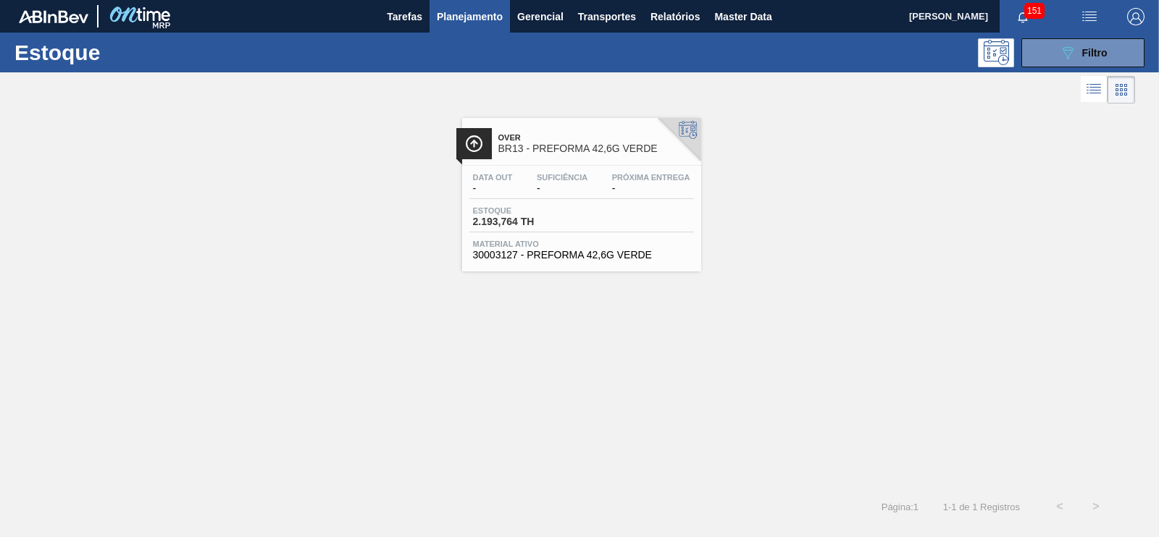
click at [653, 264] on div "Data out - Suficiência - Próxima Entrega - Estoque 2.193,764 TH Material ativo …" at bounding box center [581, 215] width 239 height 99
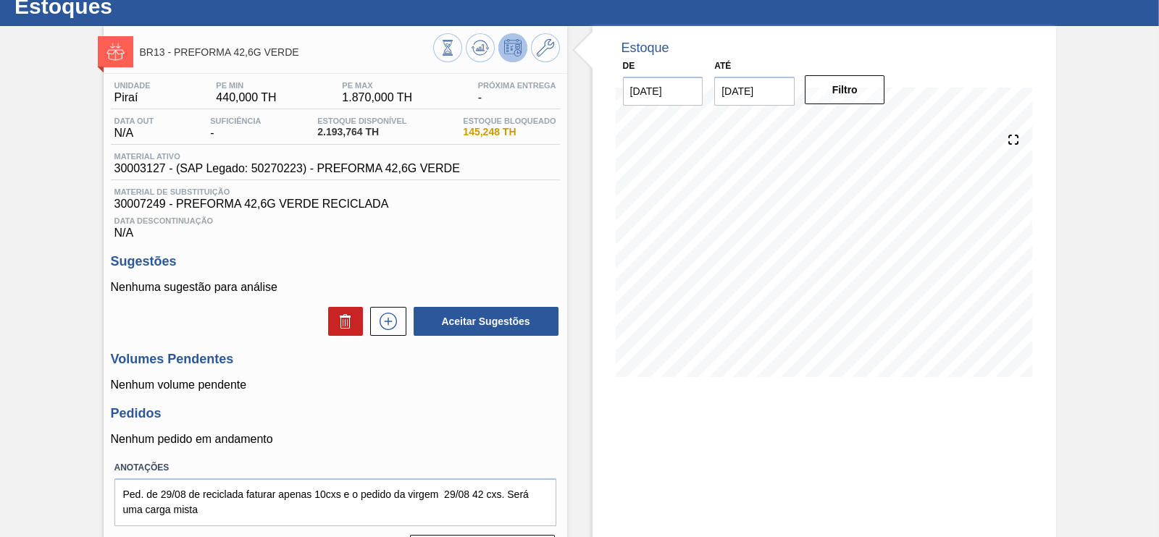
scroll to position [47, 0]
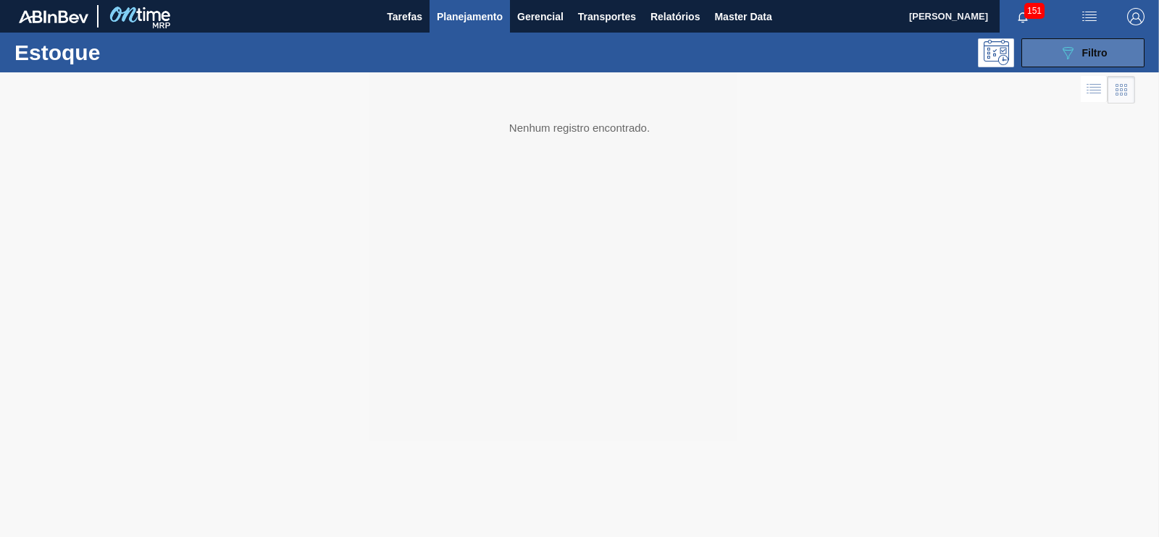
click at [1034, 49] on button "089F7B8B-B2A5-4AFE-B5C0-19BA573D28AC Filtro" at bounding box center [1082, 52] width 123 height 29
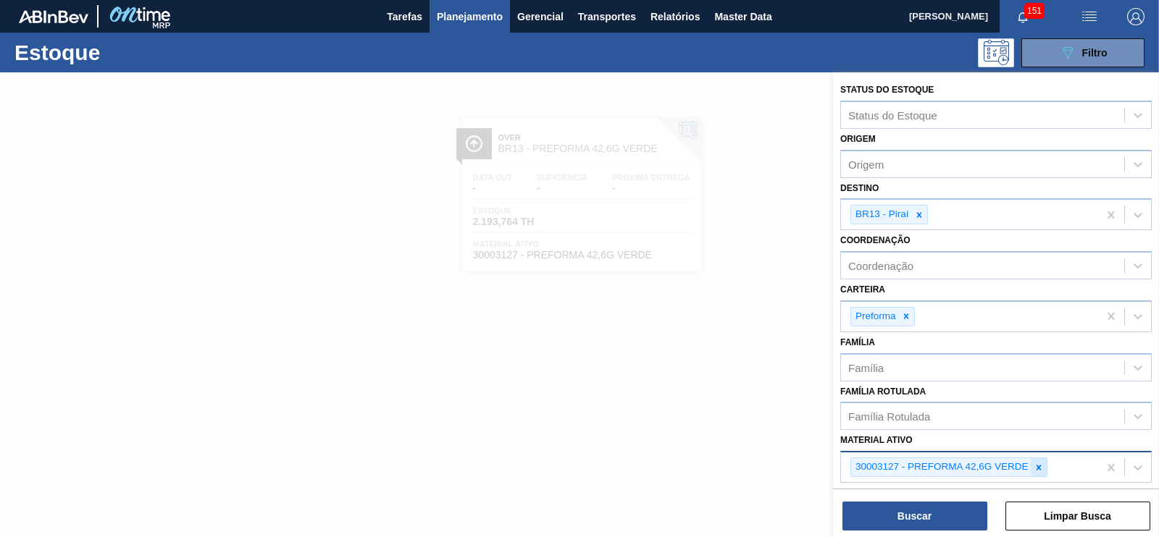
click at [1039, 463] on icon at bounding box center [1039, 468] width 10 height 10
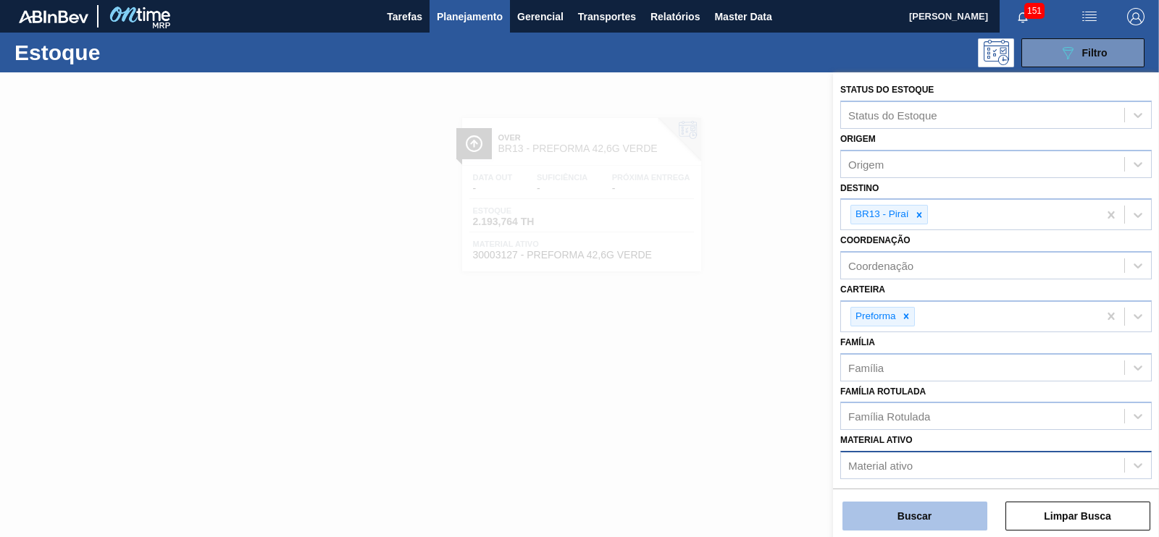
click at [910, 516] on button "Buscar" at bounding box center [914, 516] width 145 height 29
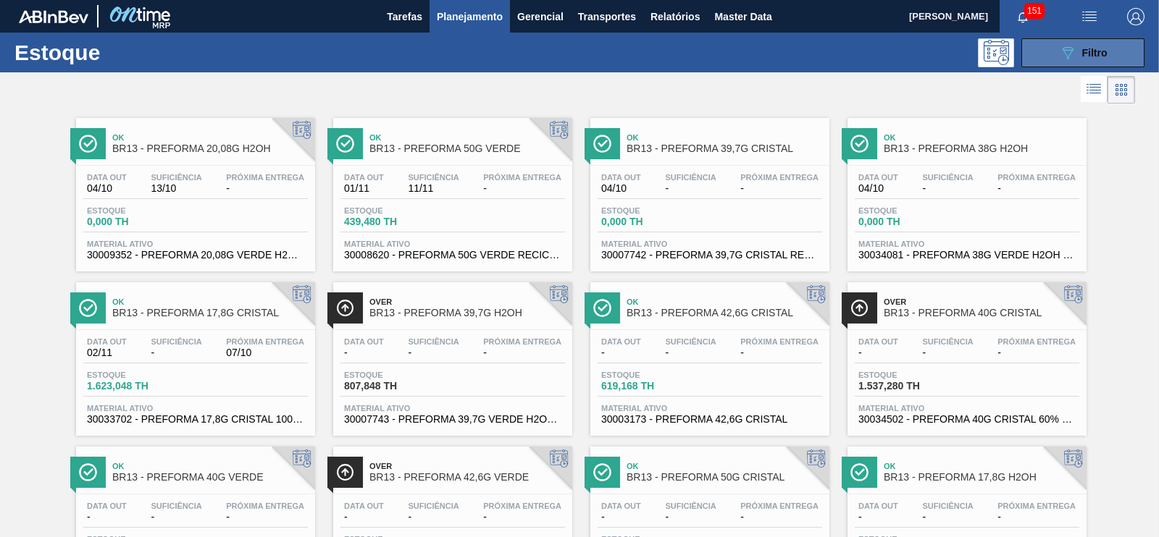
click at [1059, 45] on icon "089F7B8B-B2A5-4AFE-B5C0-19BA573D28AC" at bounding box center [1067, 52] width 17 height 17
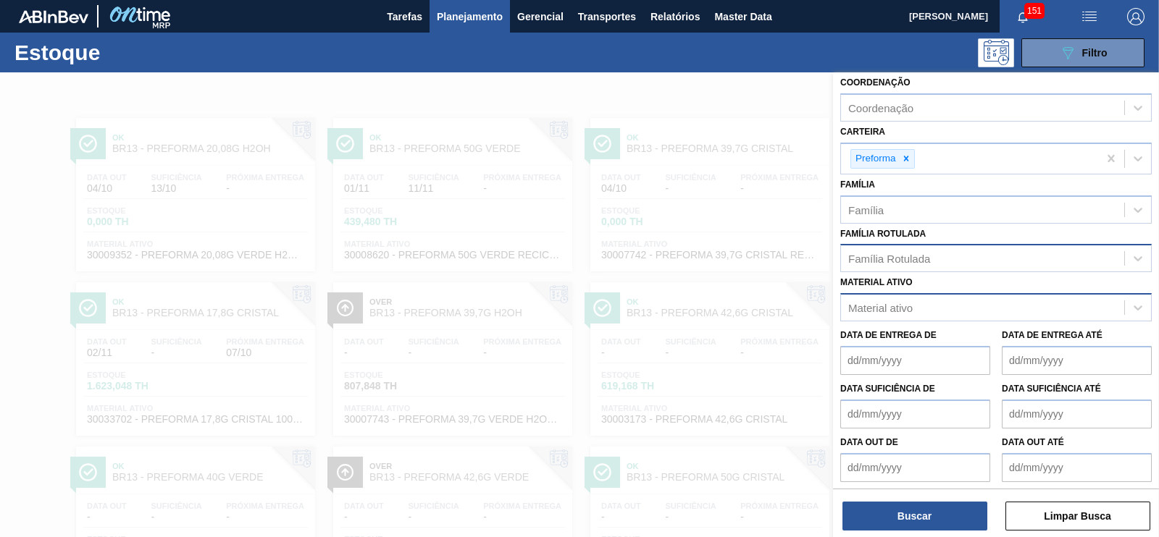
scroll to position [63, 0]
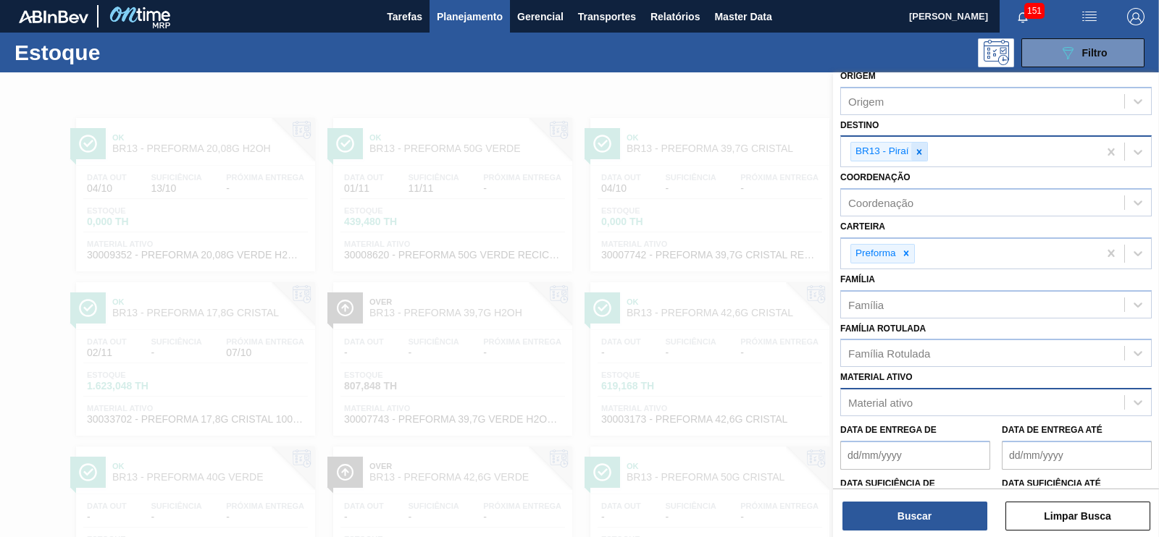
click at [920, 152] on icon at bounding box center [918, 151] width 5 height 5
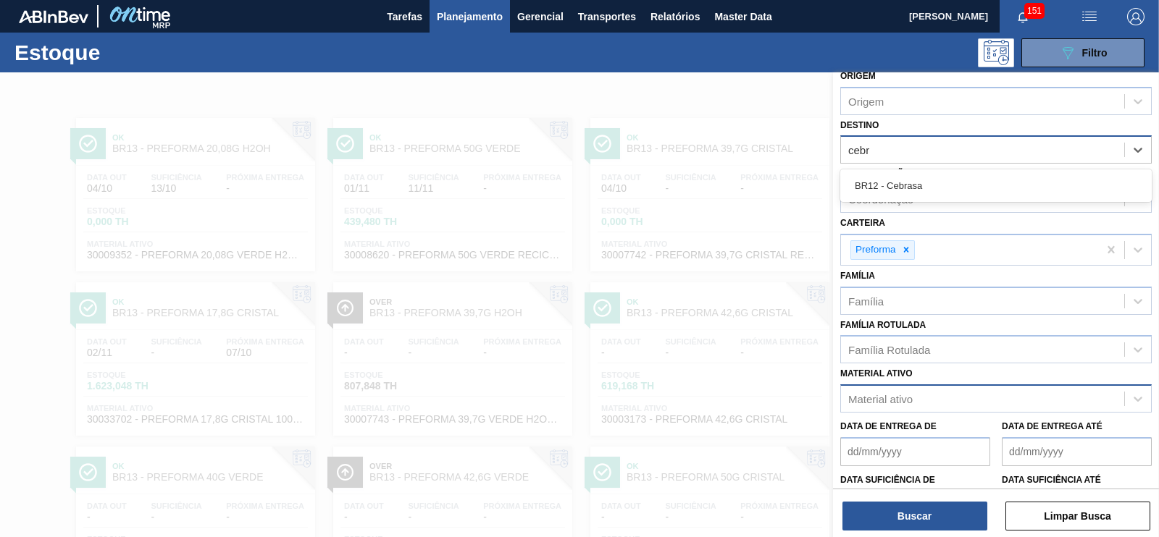
type input "cebra"
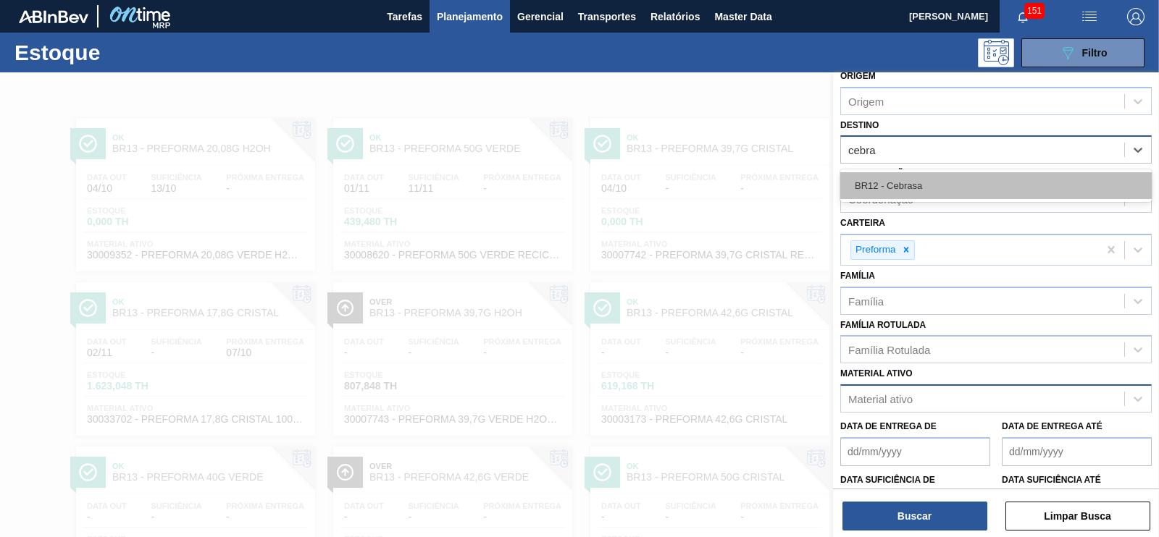
click at [889, 185] on div "BR12 - Cebrasa" at bounding box center [995, 185] width 311 height 27
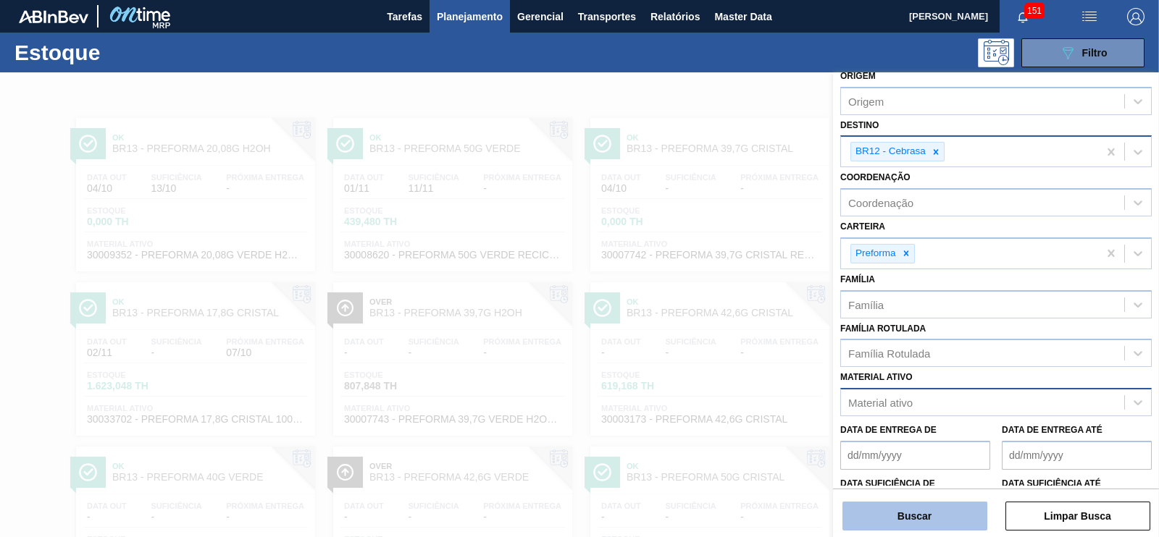
click at [920, 506] on button "Buscar" at bounding box center [914, 516] width 145 height 29
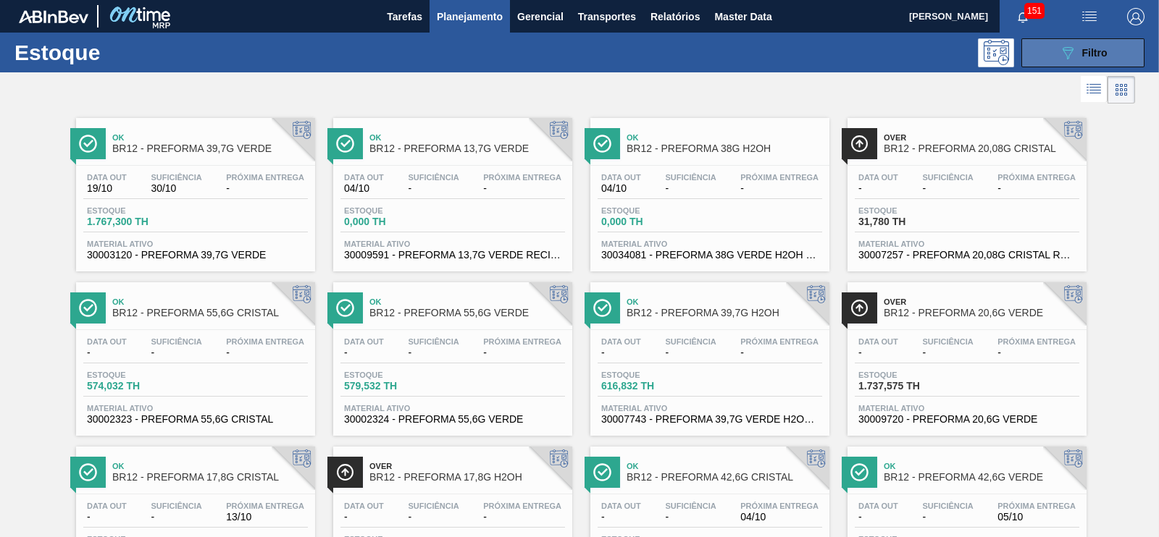
click at [1047, 57] on button "089F7B8B-B2A5-4AFE-B5C0-19BA573D28AC Filtro" at bounding box center [1082, 52] width 123 height 29
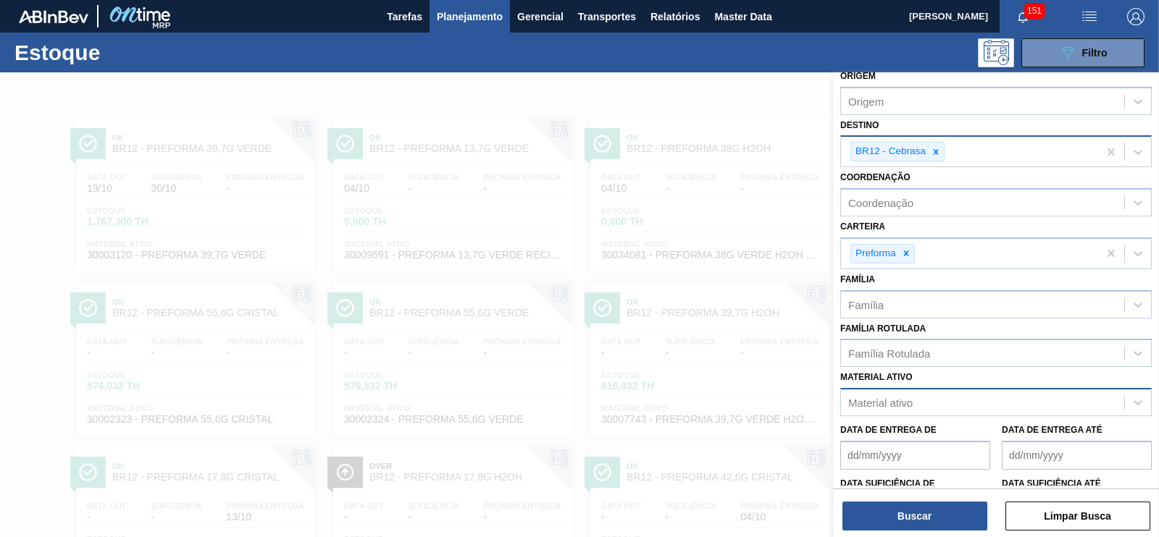
scroll to position [158, 0]
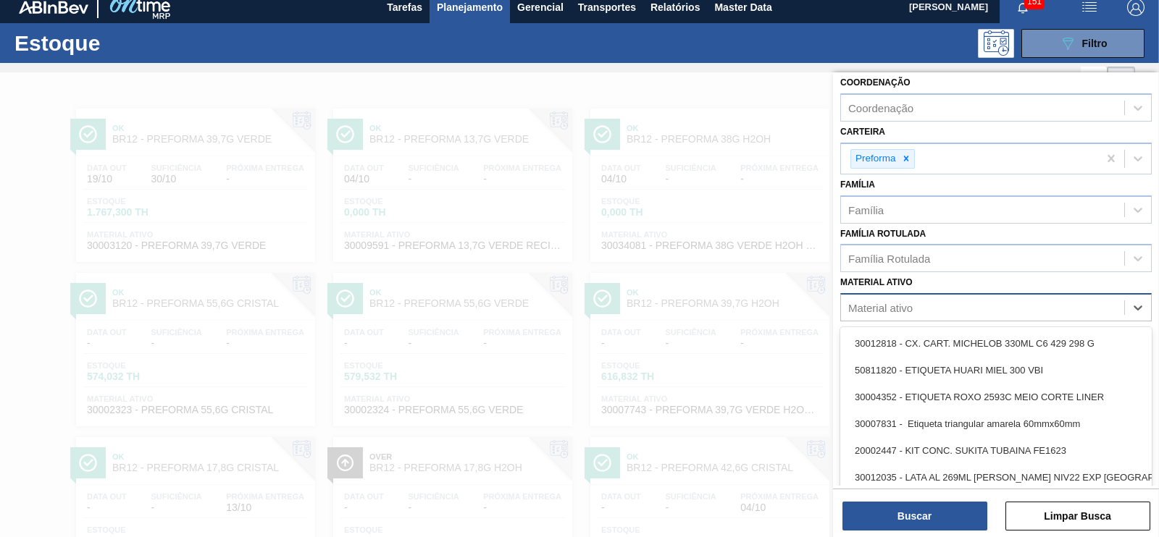
click at [883, 298] on div "Material ativo" at bounding box center [982, 308] width 283 height 21
paste ativo "30003127"
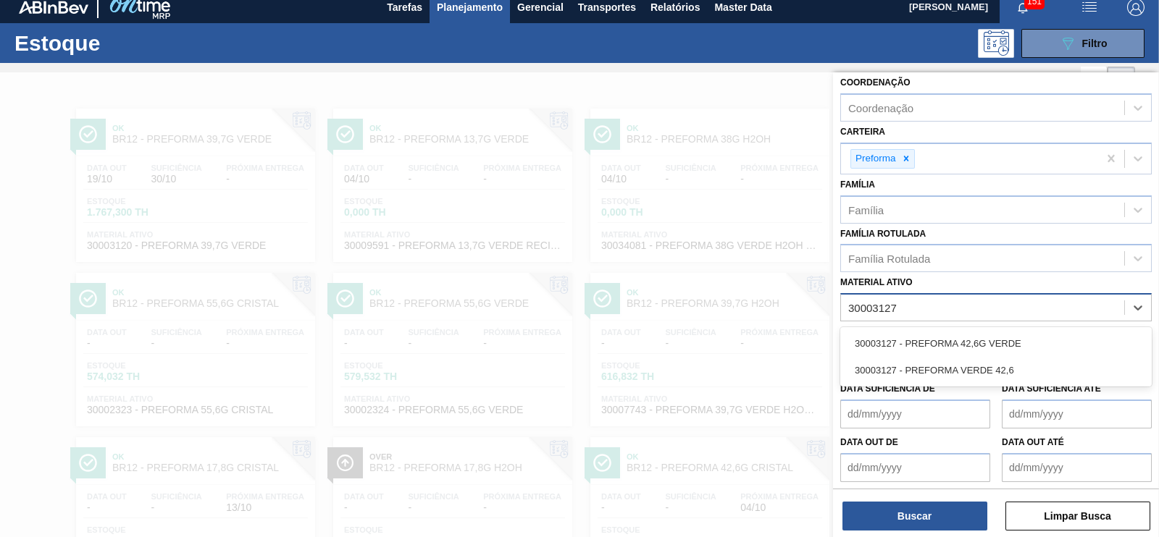
type ativo "30003127"
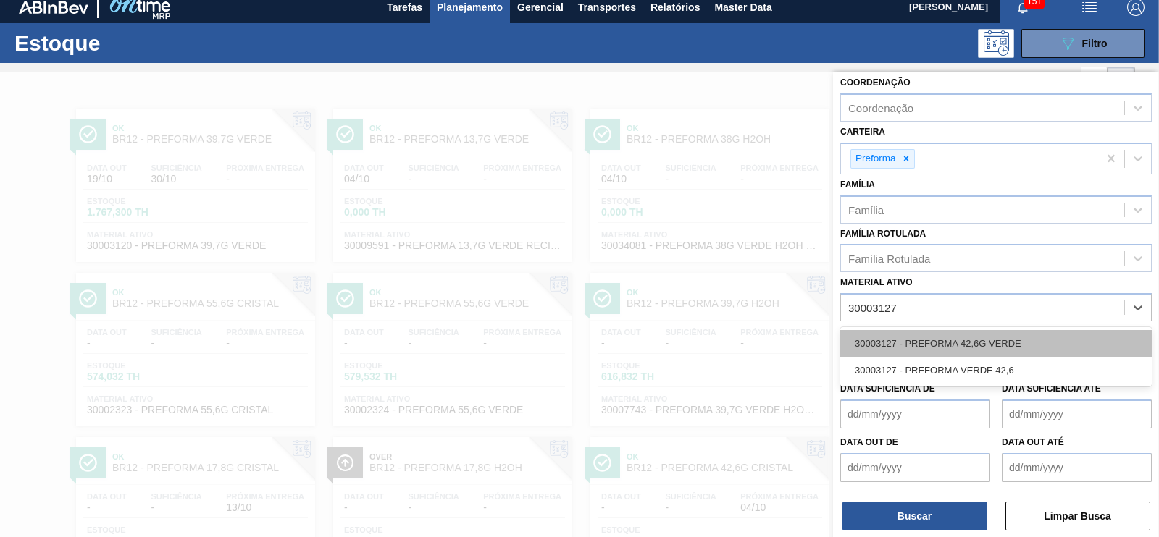
click at [898, 341] on div "30003127 - PREFORMA 42,6G VERDE" at bounding box center [995, 343] width 311 height 27
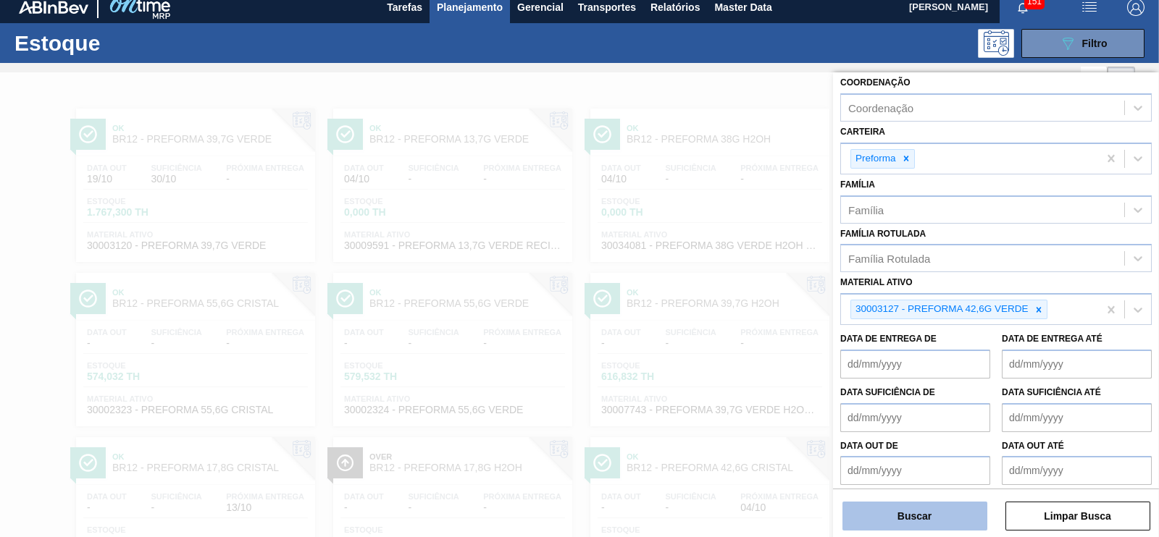
click at [898, 524] on button "Buscar" at bounding box center [914, 516] width 145 height 29
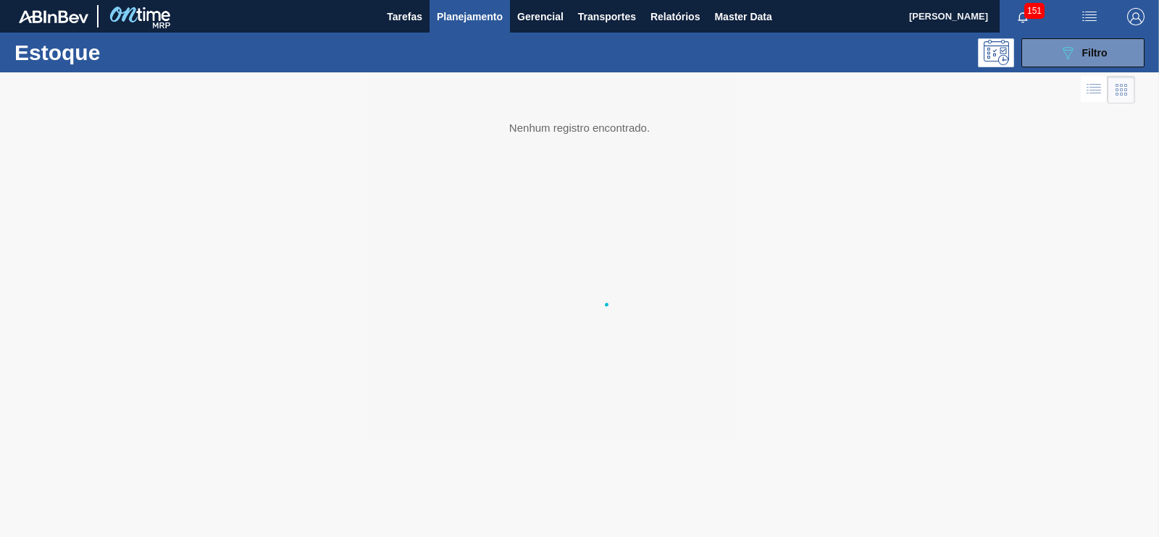
scroll to position [0, 0]
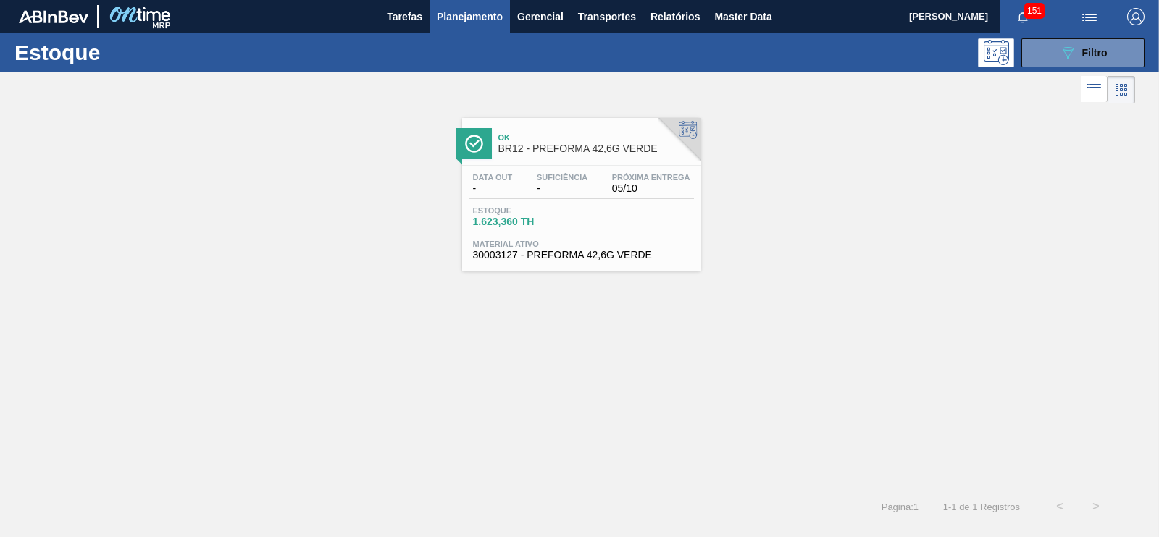
click at [638, 240] on span "Material ativo" at bounding box center [581, 244] width 217 height 9
click at [1061, 50] on icon "089F7B8B-B2A5-4AFE-B5C0-19BA573D28AC" at bounding box center [1067, 52] width 17 height 17
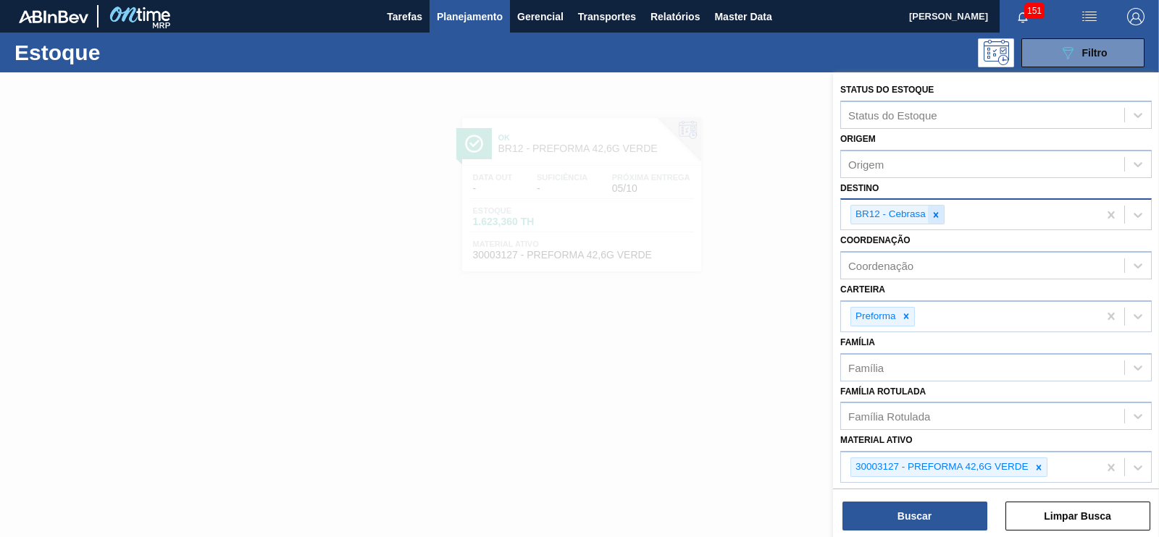
click at [930, 222] on div at bounding box center [936, 215] width 16 height 18
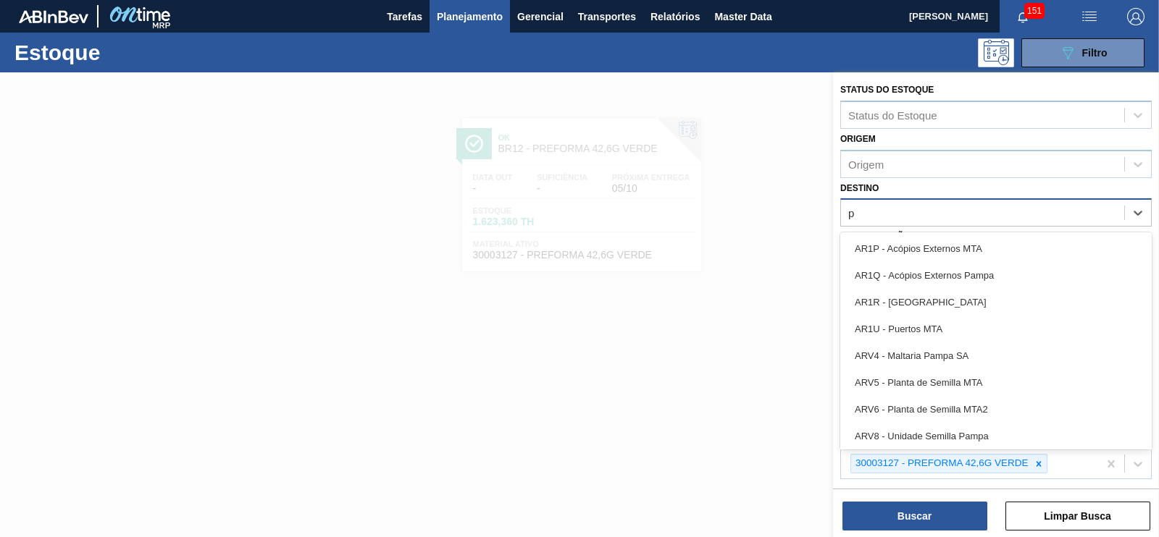
type input "pi"
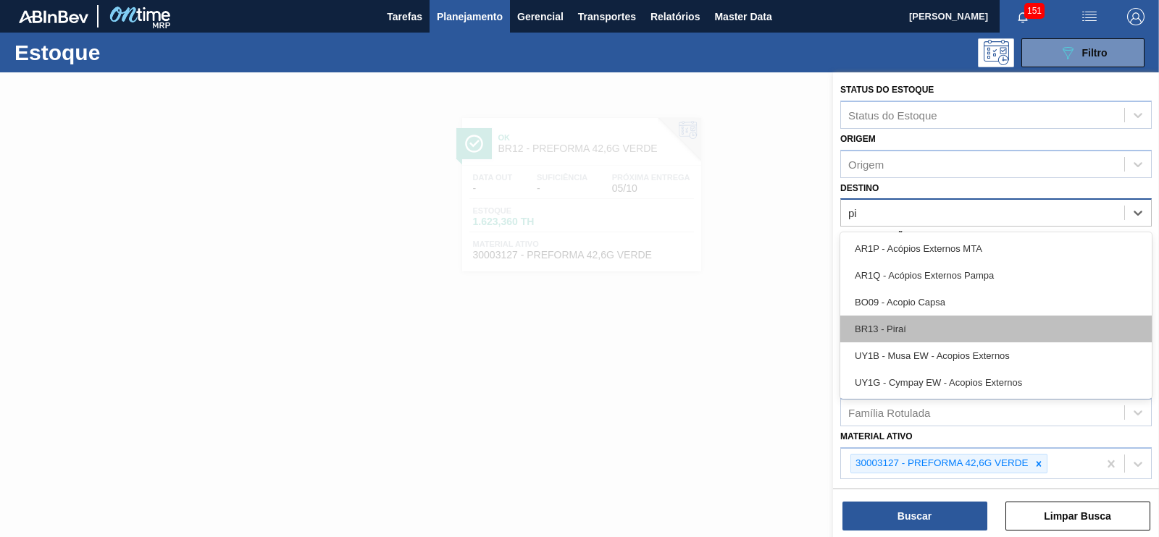
click at [891, 321] on div "BR13 - Piraí" at bounding box center [995, 329] width 311 height 27
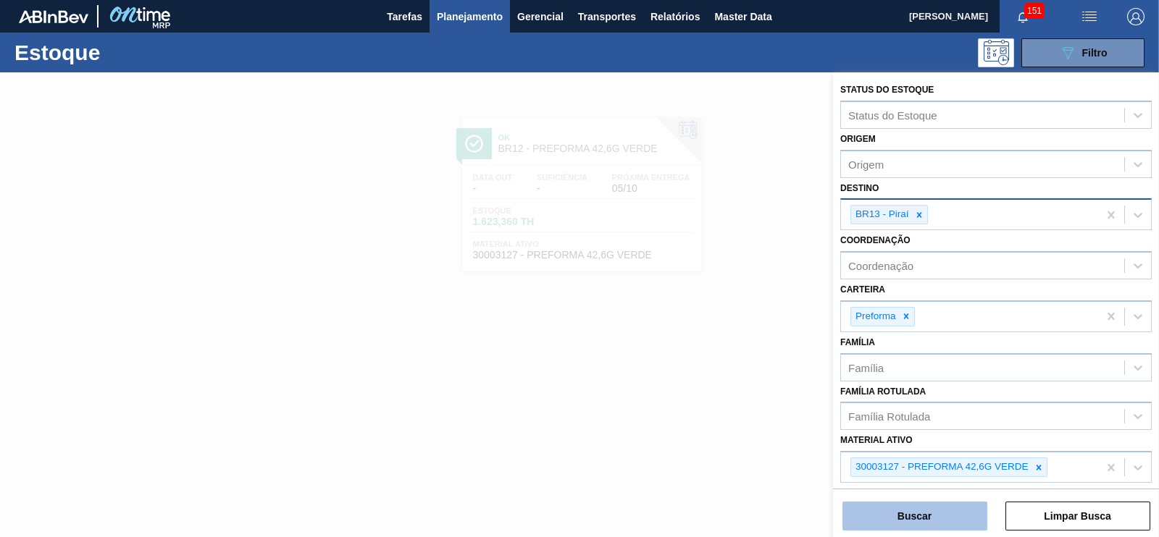
click at [900, 514] on button "Buscar" at bounding box center [914, 516] width 145 height 29
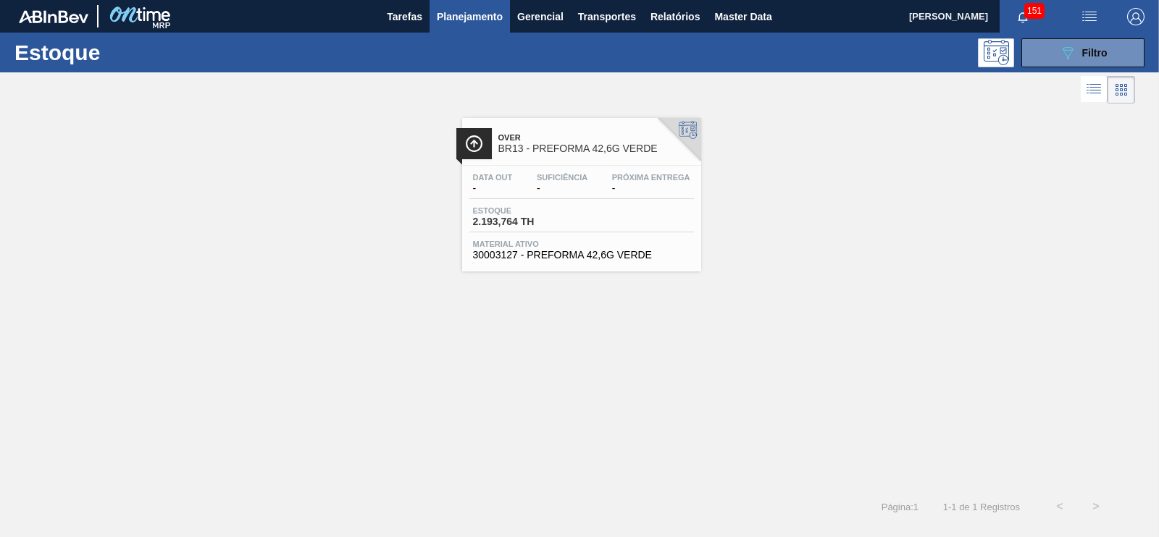
click at [619, 222] on div "Estoque 2.193,764 TH" at bounding box center [581, 219] width 225 height 26
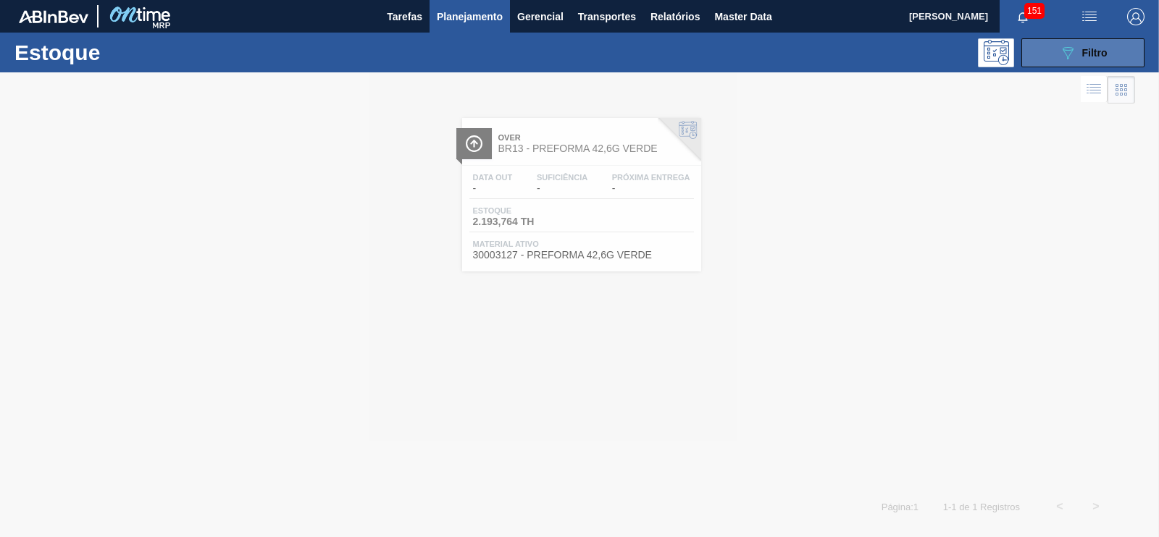
click at [1119, 57] on button "089F7B8B-B2A5-4AFE-B5C0-19BA573D28AC Filtro" at bounding box center [1082, 52] width 123 height 29
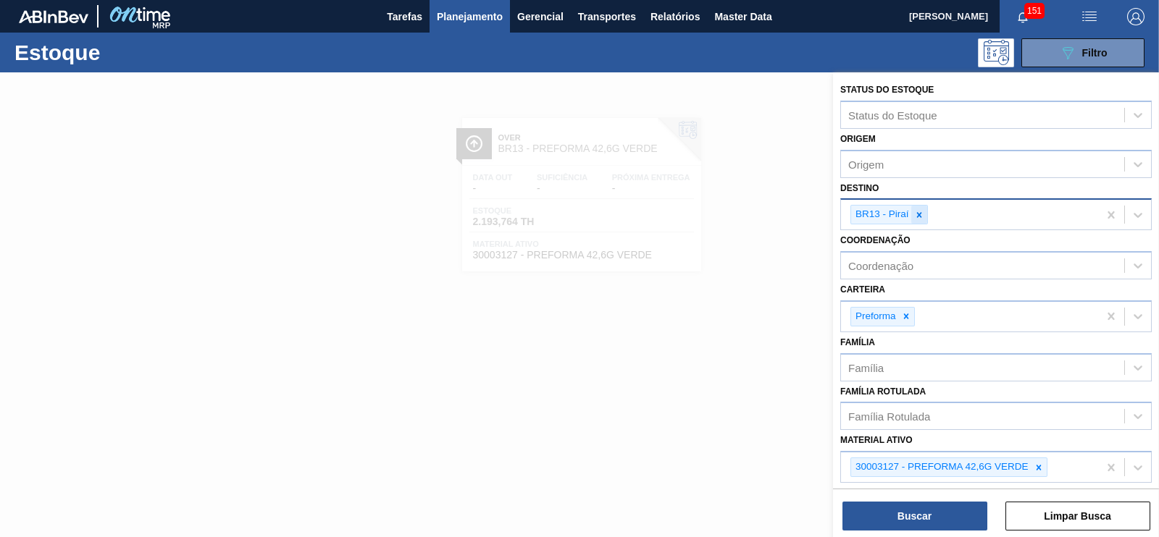
click at [923, 216] on div at bounding box center [919, 215] width 16 height 18
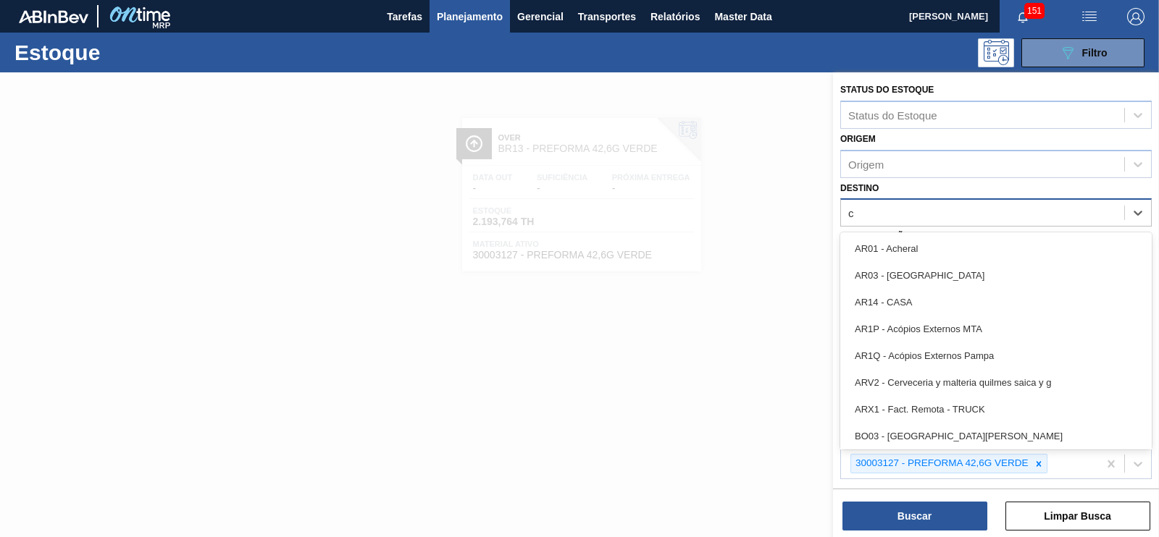
type input "ce"
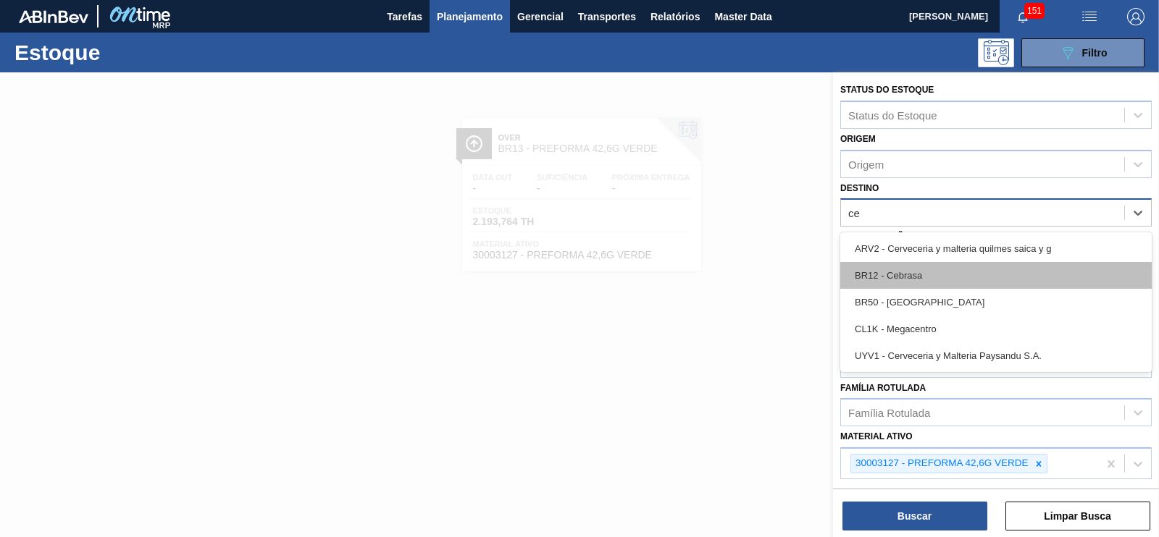
click at [918, 274] on div "BR12 - Cebrasa" at bounding box center [995, 275] width 311 height 27
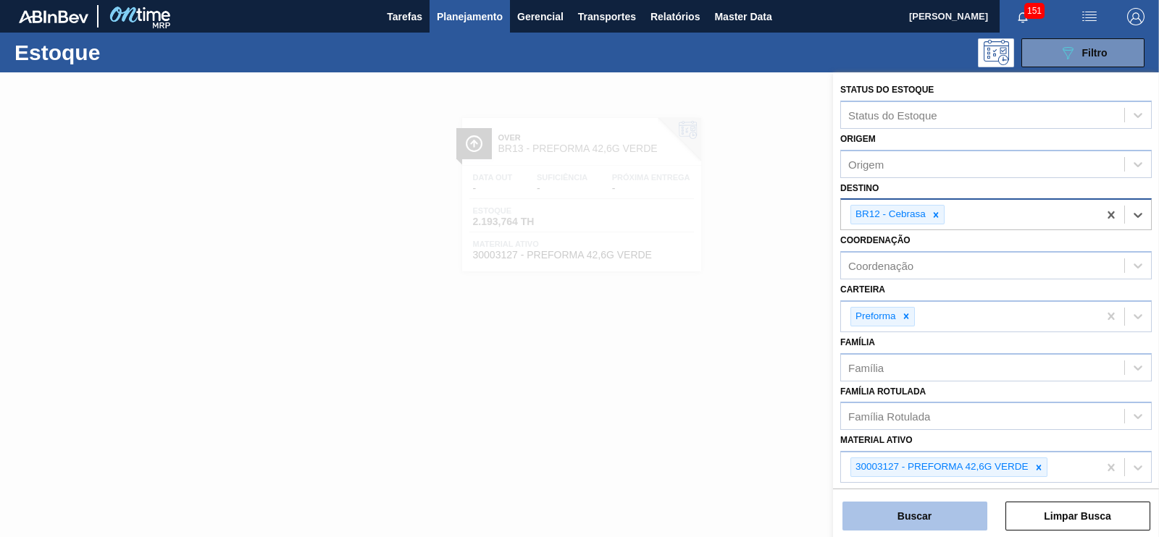
click at [895, 506] on button "Buscar" at bounding box center [914, 516] width 145 height 29
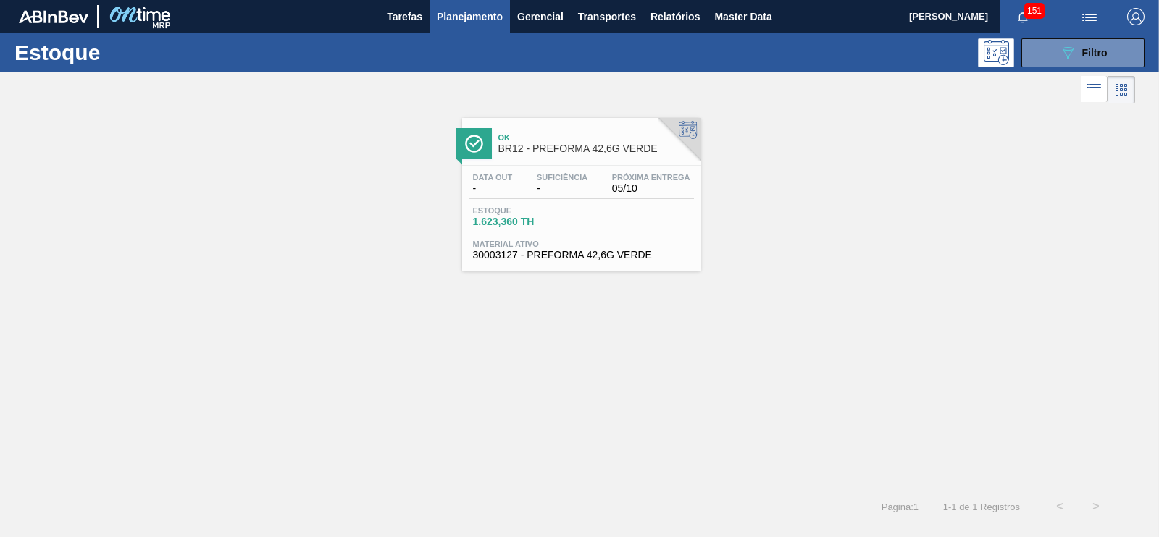
click at [613, 223] on div "Estoque 1.623,360 TH" at bounding box center [581, 219] width 225 height 26
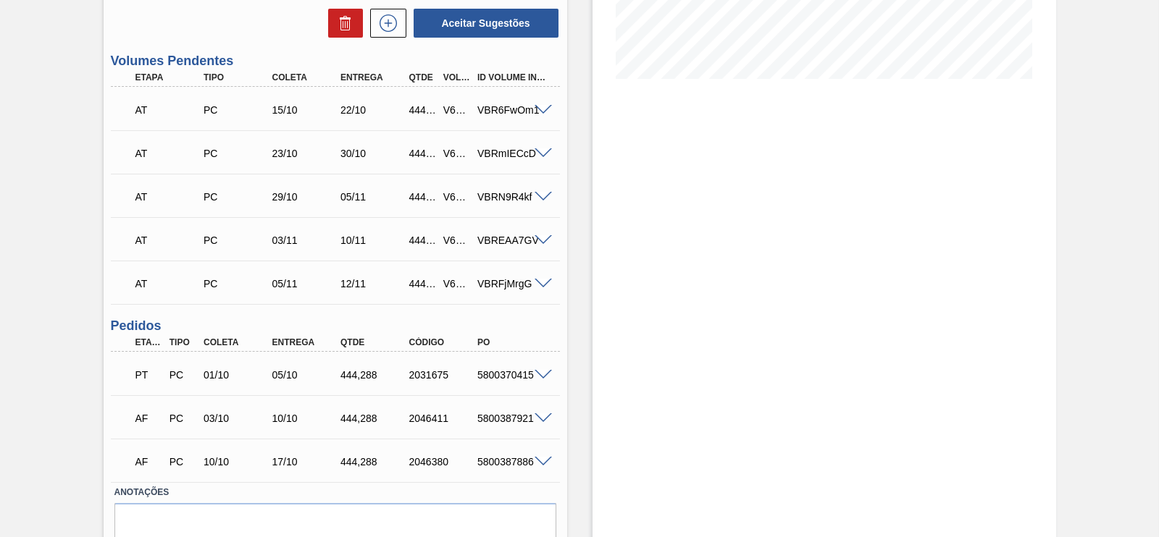
scroll to position [345, 0]
click at [537, 374] on span at bounding box center [543, 374] width 17 height 11
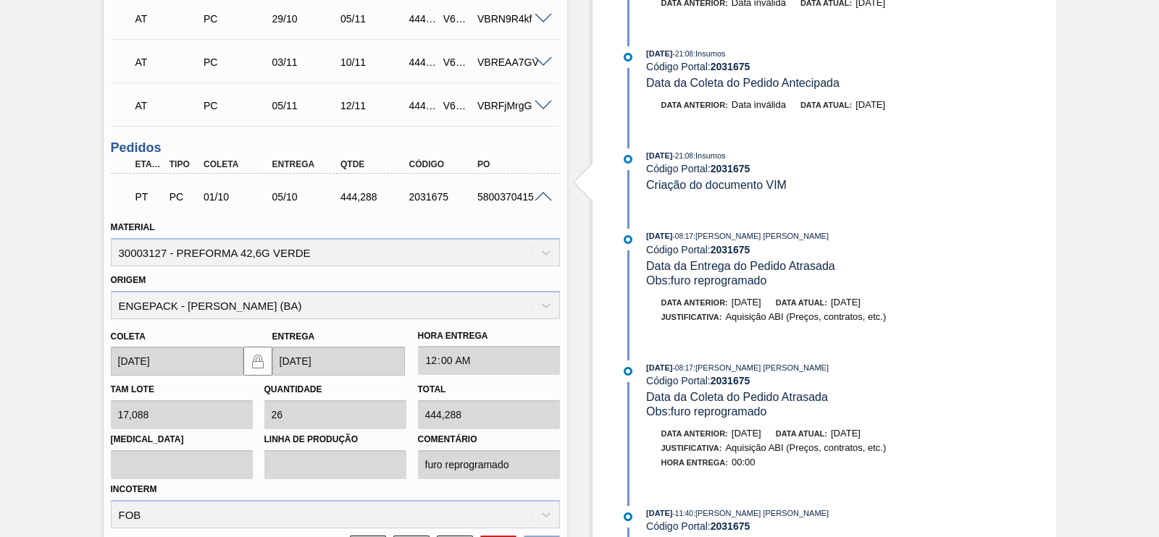
scroll to position [556, 0]
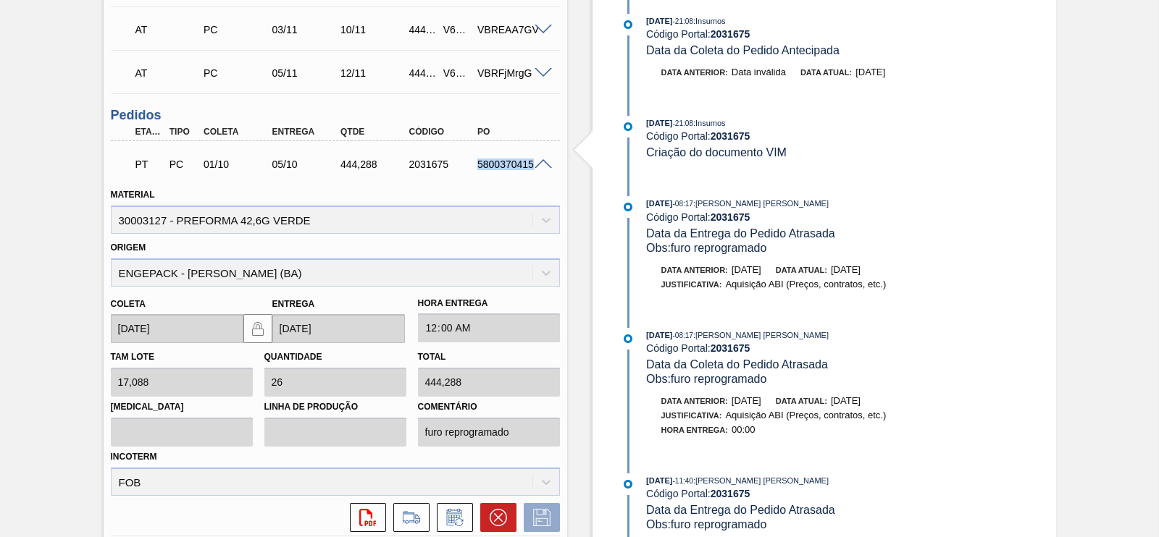
drag, startPoint x: 474, startPoint y: 169, endPoint x: 535, endPoint y: 164, distance: 61.1
click at [535, 164] on div "PT PC 01/10 05/10 444,288 2031675 5800370415" at bounding box center [335, 163] width 449 height 36
copy div "5800370415"
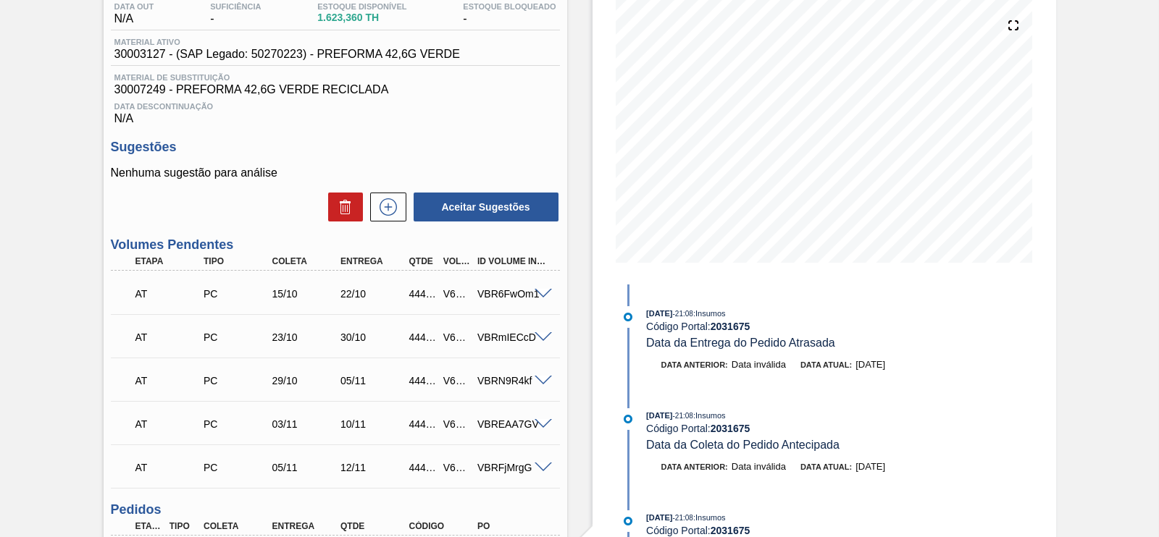
scroll to position [0, 0]
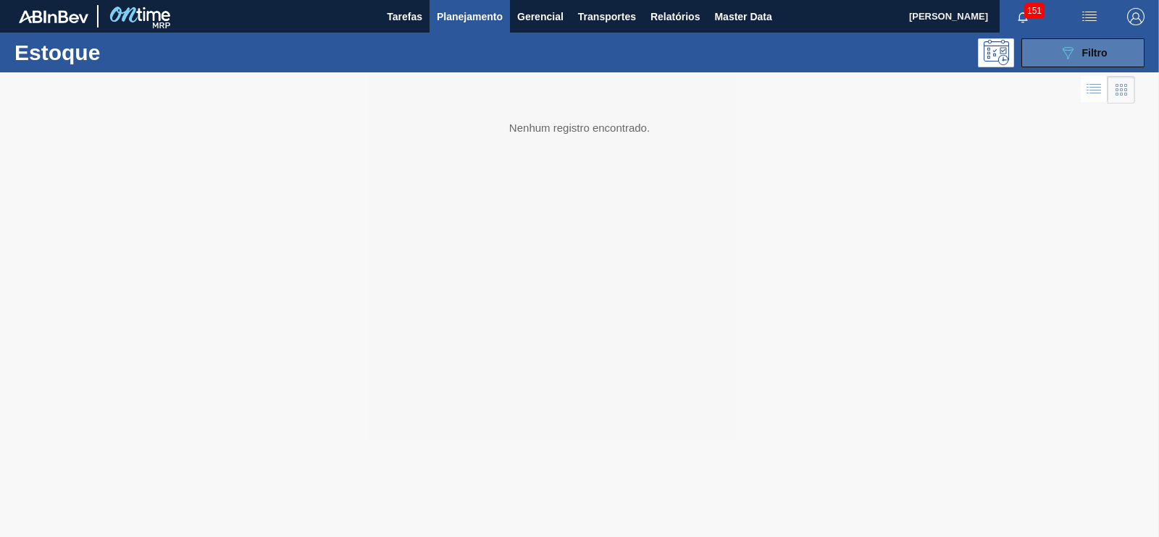
click at [1068, 57] on icon "089F7B8B-B2A5-4AFE-B5C0-19BA573D28AC" at bounding box center [1067, 52] width 17 height 17
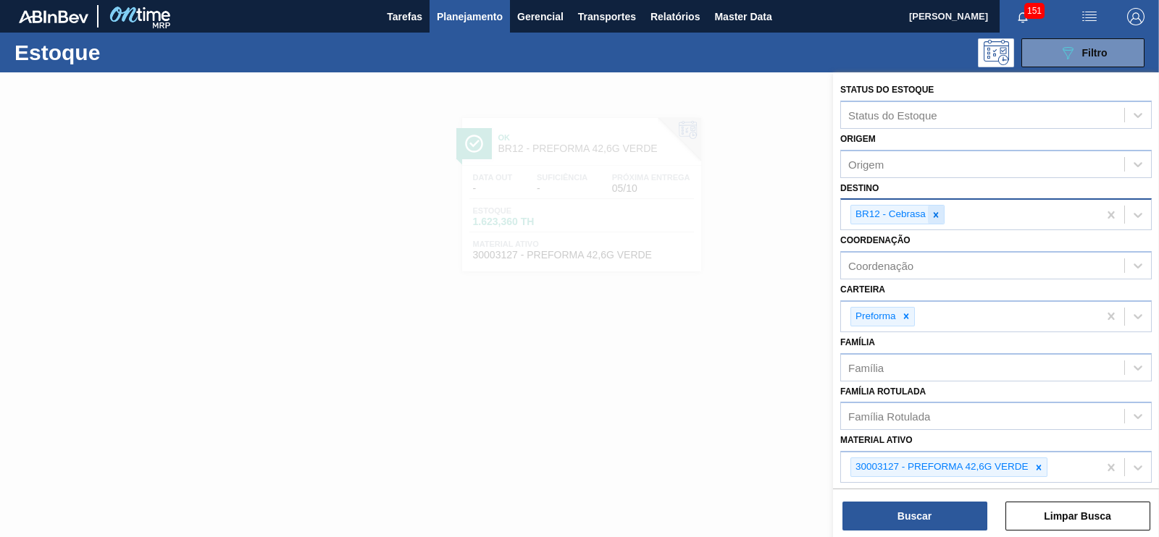
click at [934, 219] on div at bounding box center [936, 215] width 16 height 18
type input "jundi"
click at [935, 214] on icon at bounding box center [936, 214] width 5 height 5
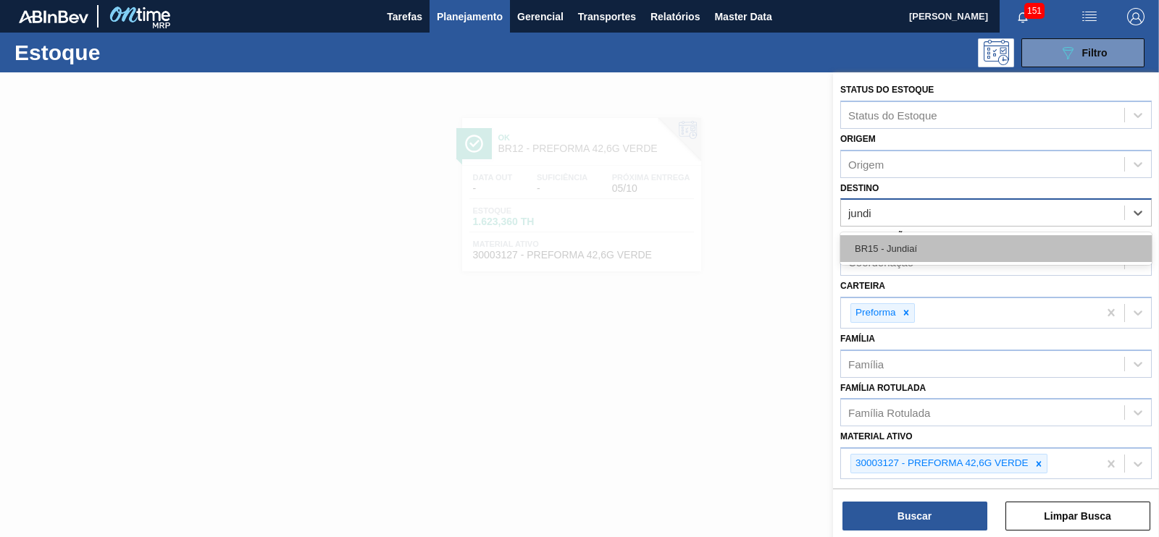
click at [876, 252] on div "BR15 - Jundiaí" at bounding box center [995, 248] width 311 height 27
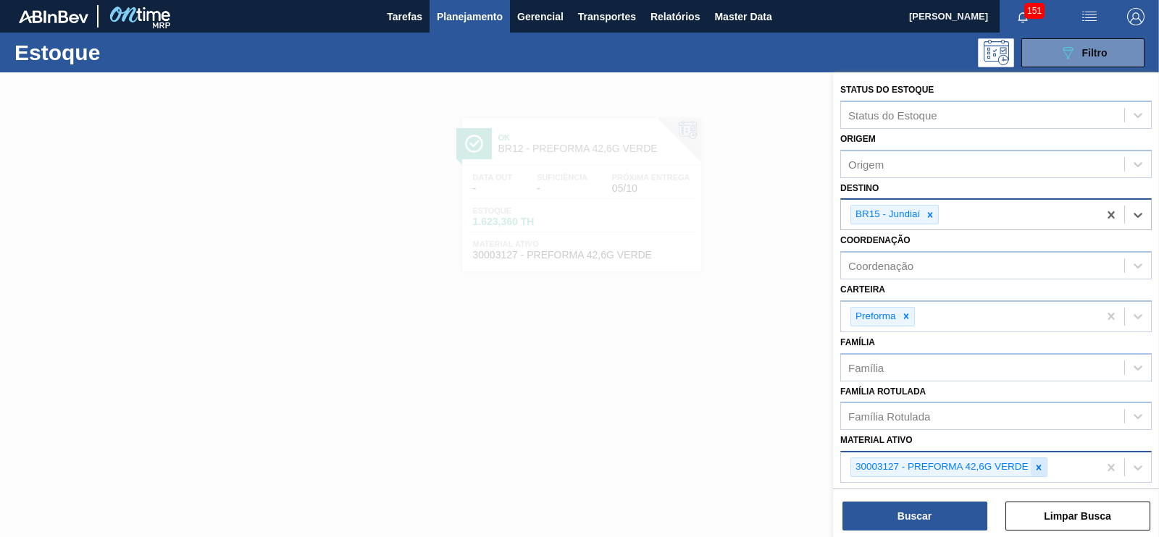
click at [1037, 466] on icon at bounding box center [1039, 468] width 10 height 10
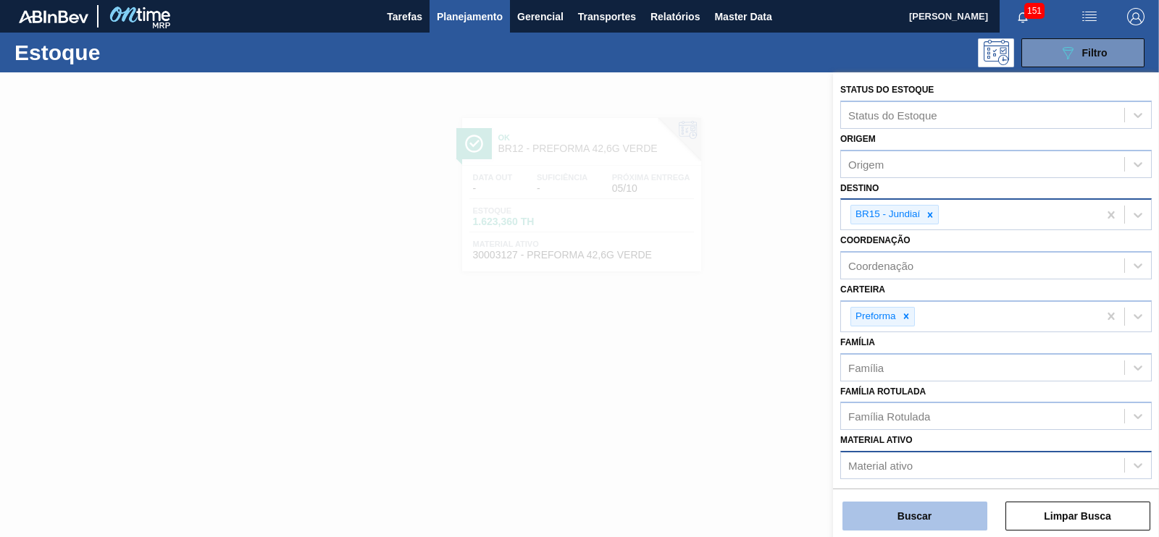
click at [942, 515] on button "Buscar" at bounding box center [914, 516] width 145 height 29
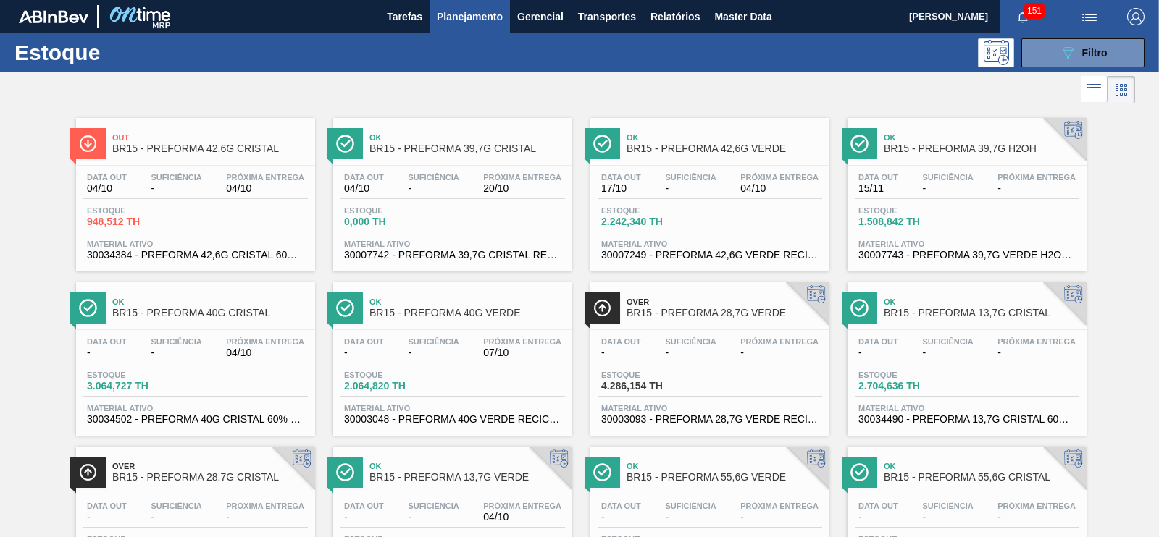
click at [695, 190] on span "-" at bounding box center [690, 188] width 51 height 11
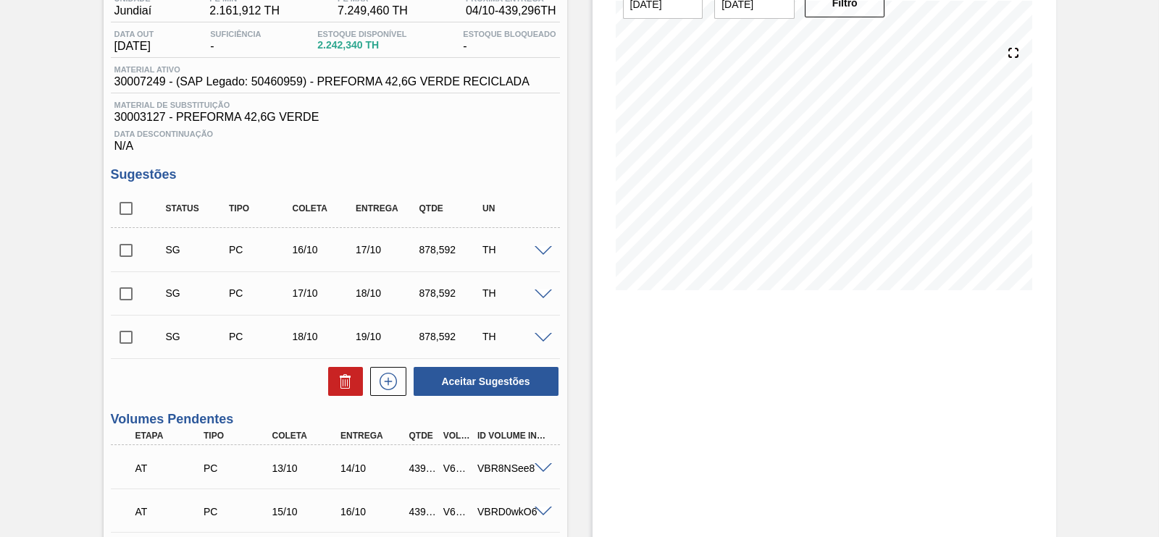
scroll to position [77, 0]
